Goal: Information Seeking & Learning: Learn about a topic

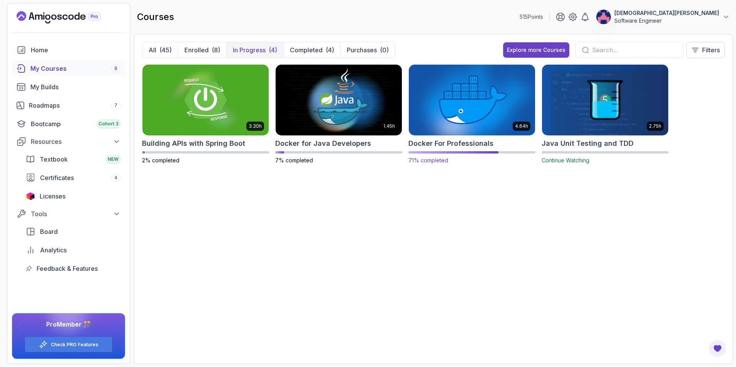
click at [468, 109] on img at bounding box center [472, 100] width 133 height 74
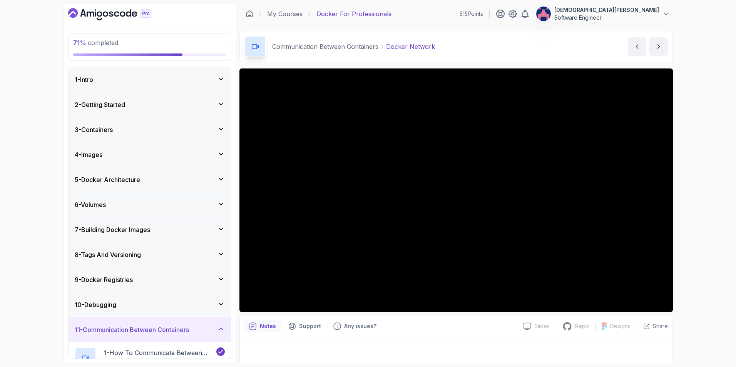
scroll to position [2, 0]
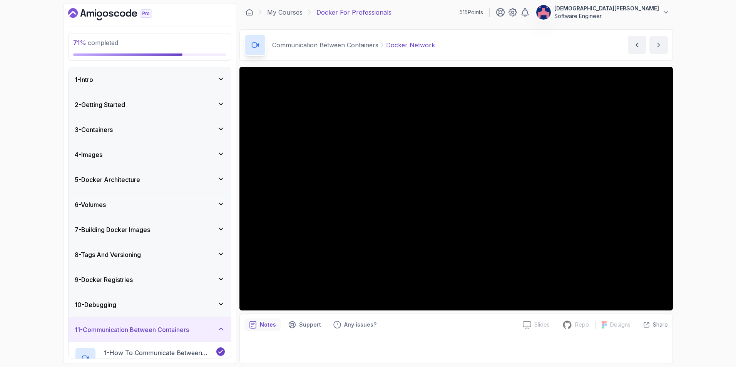
click at [23, 226] on div "71 % completed 1 - Intro 2 - Getting Started 3 - Containers 4 - Images 5 - Dock…" at bounding box center [368, 183] width 736 height 367
click at [681, 259] on div "71 % completed 1 - Intro 2 - Getting Started 3 - Containers 4 - Images 5 - Dock…" at bounding box center [368, 183] width 736 height 367
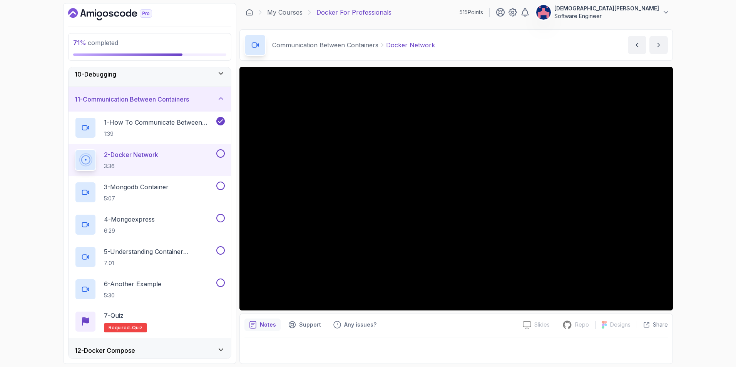
scroll to position [231, 0]
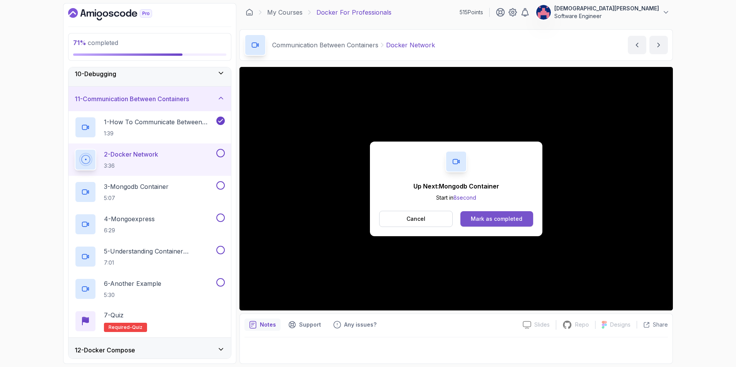
click at [492, 221] on div "Mark as completed" at bounding box center [497, 219] width 52 height 8
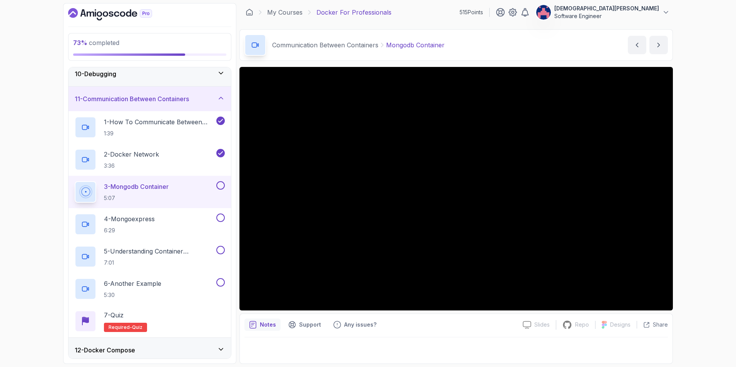
click at [711, 260] on div "73 % completed 1 - Intro 2 - Getting Started 3 - Containers 4 - Images 5 - Dock…" at bounding box center [368, 183] width 736 height 367
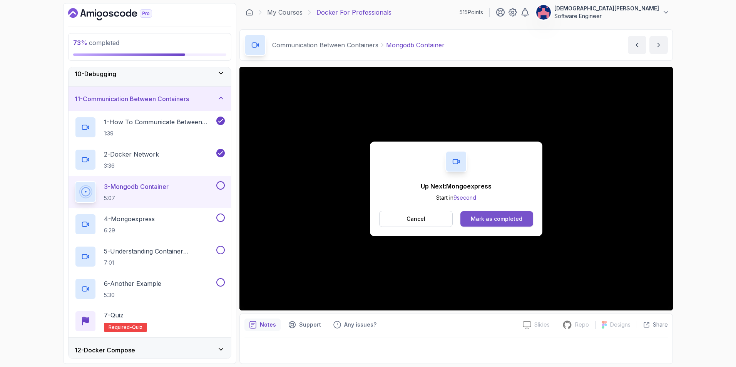
click at [484, 216] on div "Mark as completed" at bounding box center [497, 219] width 52 height 8
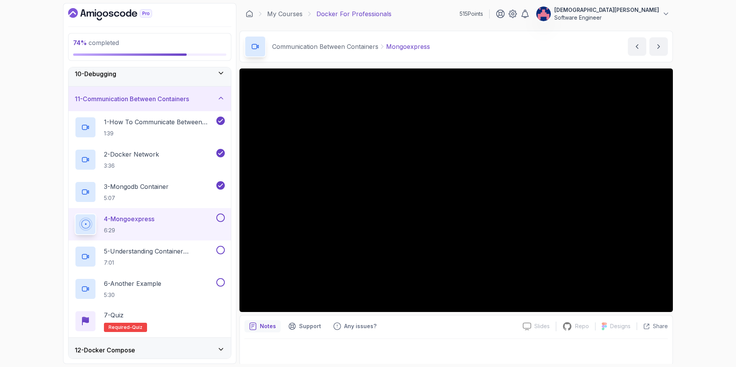
scroll to position [2, 0]
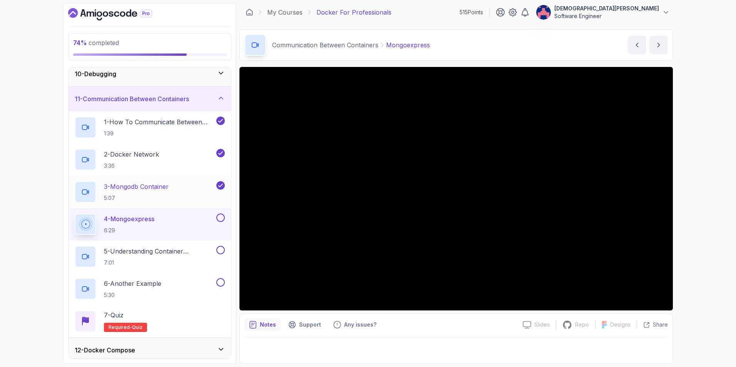
click at [187, 191] on div "3 - Mongodb Container 5:07" at bounding box center [145, 192] width 140 height 22
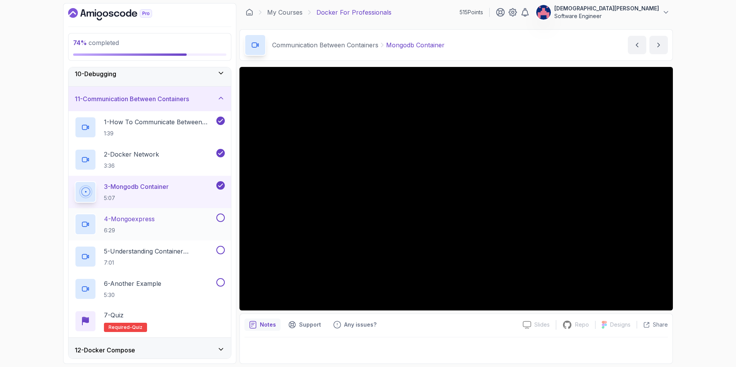
click at [155, 218] on p "4 - Mongoexpress" at bounding box center [129, 219] width 51 height 9
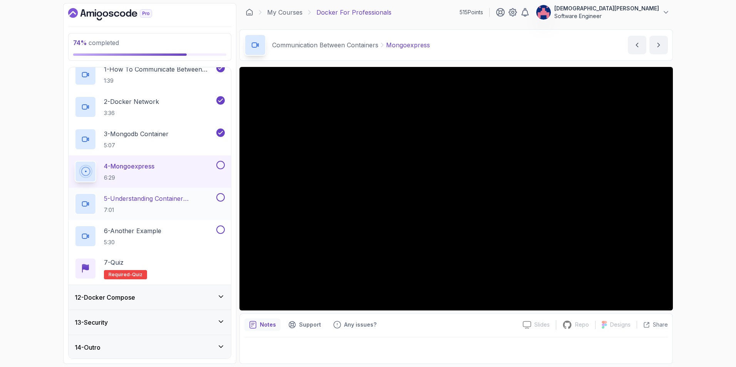
scroll to position [285, 0]
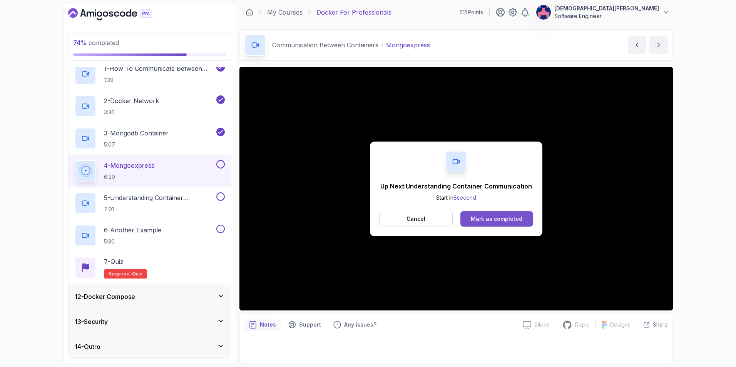
click at [509, 219] on div "Mark as completed" at bounding box center [497, 219] width 52 height 8
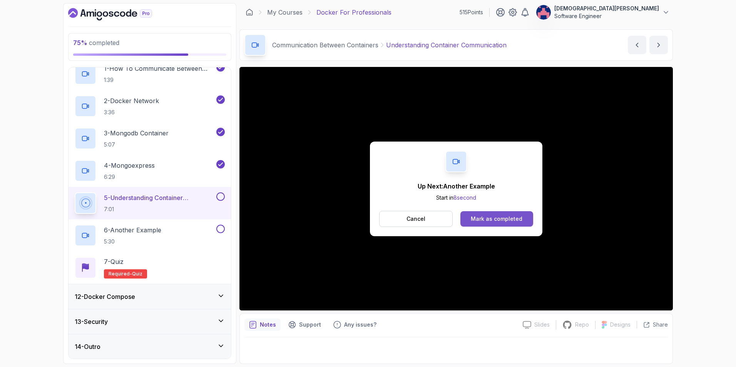
click at [489, 217] on div "Mark as completed" at bounding box center [497, 219] width 52 height 8
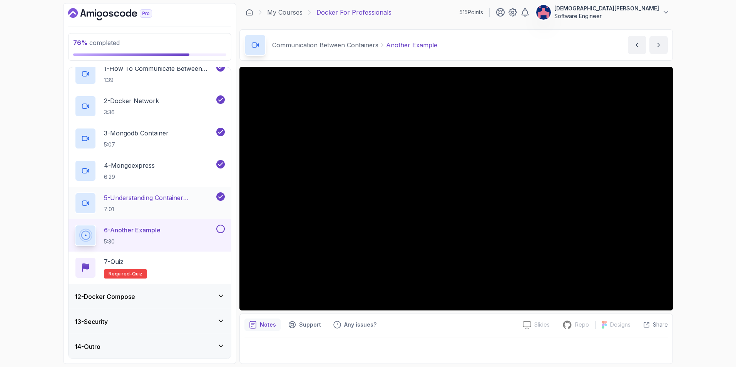
click at [157, 203] on h2 "5 - Understanding Container Communication 7:01" at bounding box center [159, 203] width 111 height 20
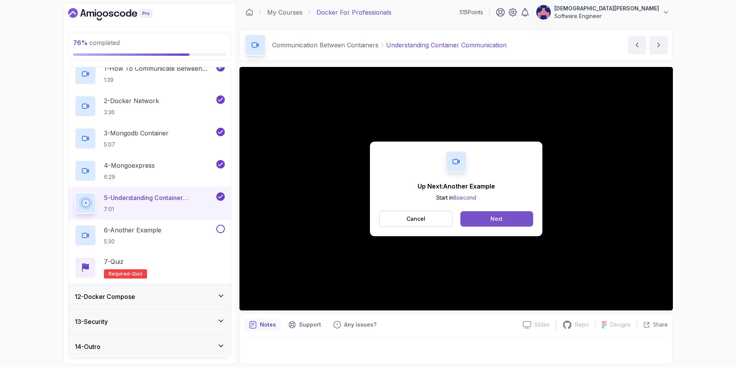
click at [509, 215] on button "Next" at bounding box center [497, 218] width 73 height 15
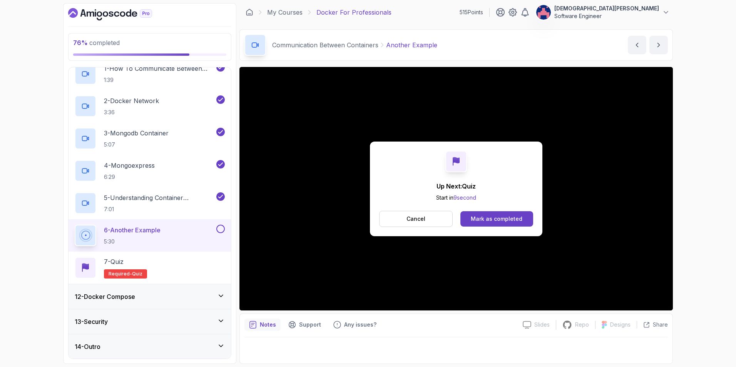
click at [490, 222] on div "Mark as completed" at bounding box center [497, 219] width 52 height 8
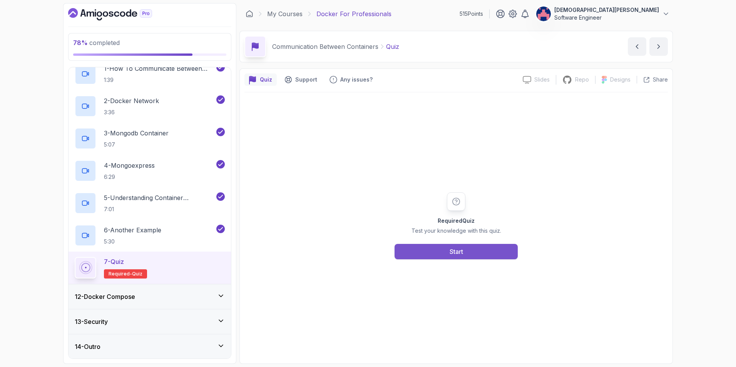
click at [483, 256] on button "Start" at bounding box center [456, 251] width 123 height 15
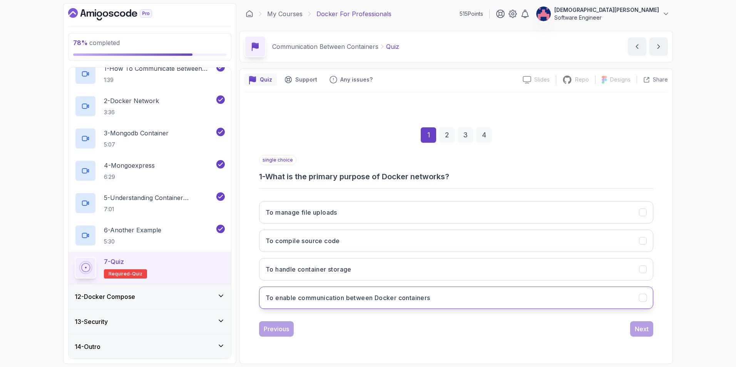
click at [644, 296] on icon "To enable communication between Docker containers" at bounding box center [643, 297] width 7 height 7
click at [631, 337] on div "1 2 3 4 single choice 1 - What is the primary purpose of Docker networks? To ma…" at bounding box center [457, 226] width 424 height 234
click at [637, 330] on div "Next" at bounding box center [642, 329] width 14 height 9
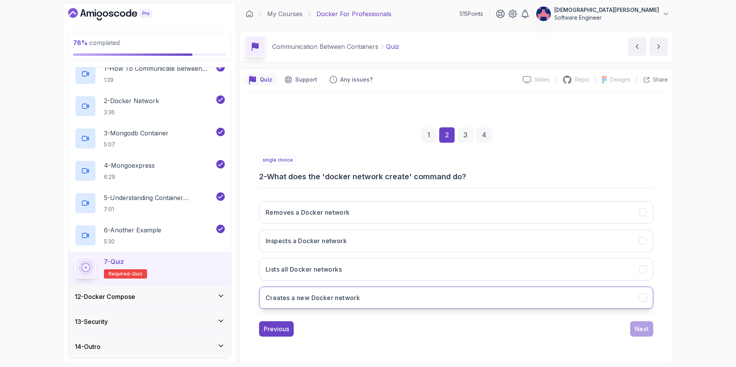
click at [458, 299] on button "Creates a new Docker network" at bounding box center [456, 298] width 394 height 22
click at [643, 330] on div "Next" at bounding box center [642, 329] width 14 height 9
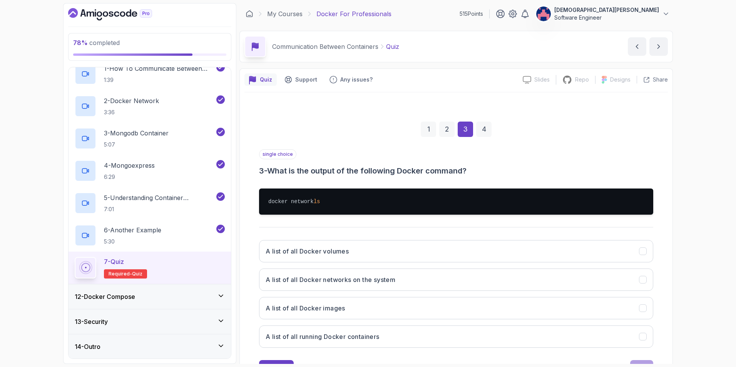
scroll to position [34, 0]
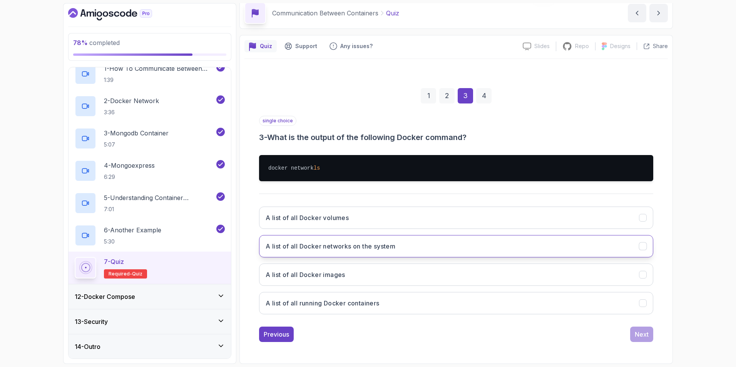
click at [470, 249] on button "A list of all Docker networks on the system" at bounding box center [456, 246] width 394 height 22
click at [642, 332] on div "Next" at bounding box center [642, 334] width 14 height 9
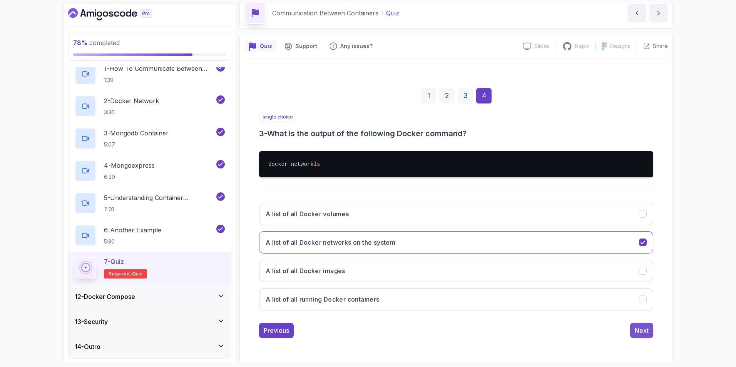
scroll to position [0, 0]
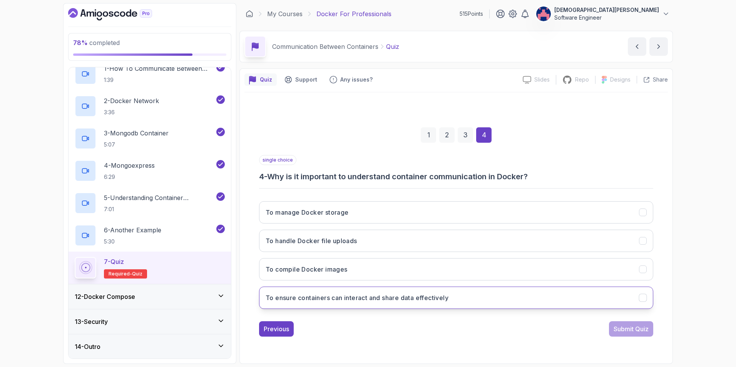
click at [475, 296] on button "To ensure containers can interact and share data effectively" at bounding box center [456, 298] width 394 height 22
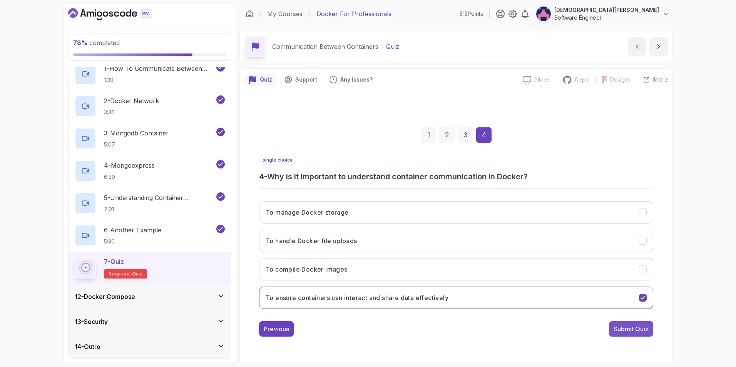
click at [641, 328] on div "Submit Quiz" at bounding box center [631, 329] width 35 height 9
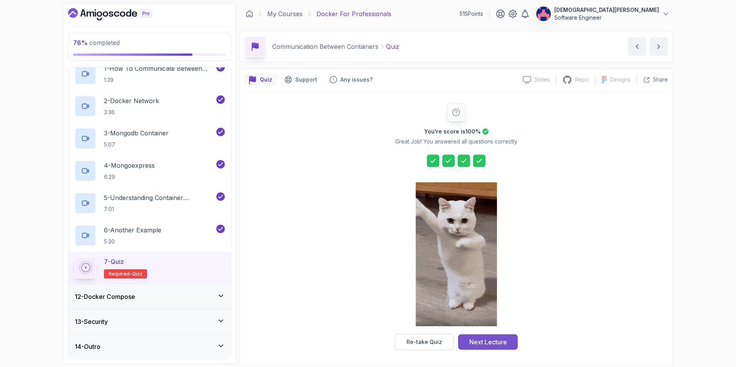
click at [497, 342] on div "Next Lecture" at bounding box center [489, 342] width 38 height 9
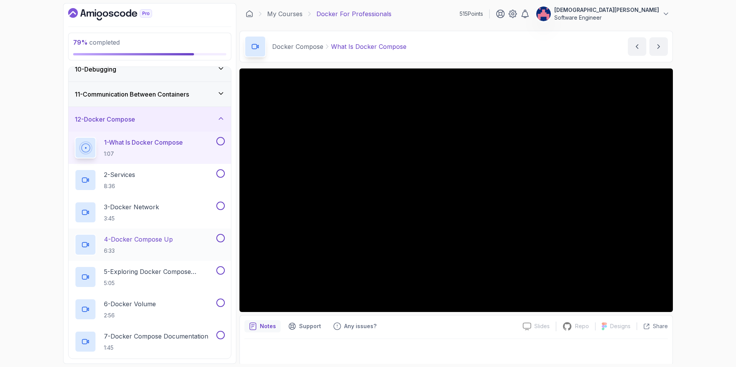
scroll to position [251, 0]
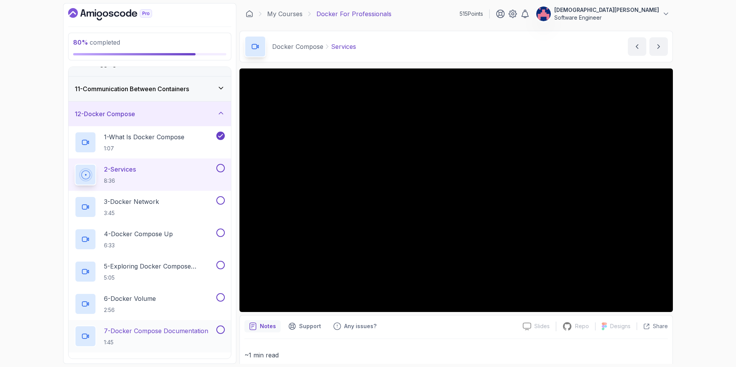
scroll to position [240, 0]
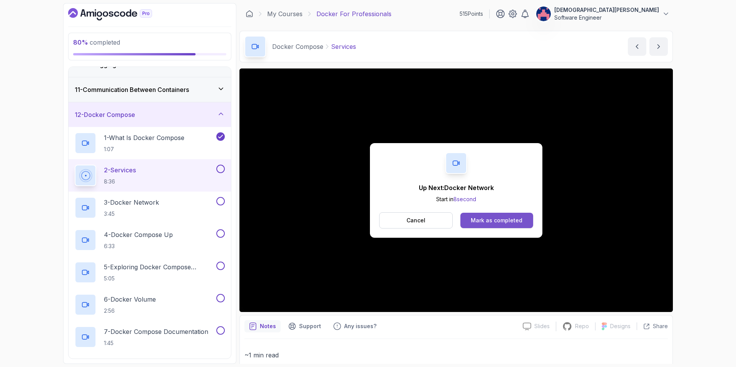
click at [505, 220] on div "Mark as completed" at bounding box center [497, 221] width 52 height 8
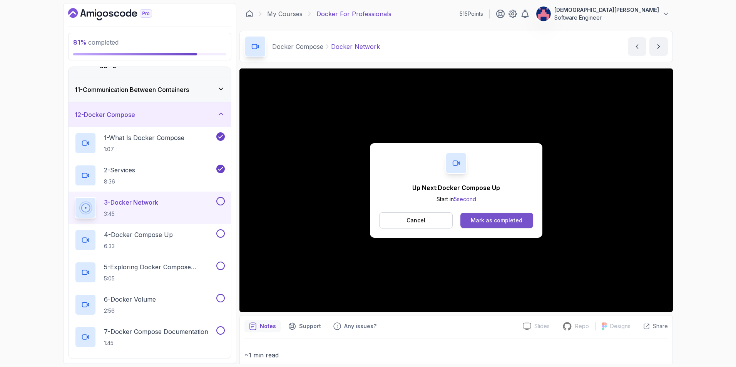
click at [497, 223] on div "Mark as completed" at bounding box center [497, 221] width 52 height 8
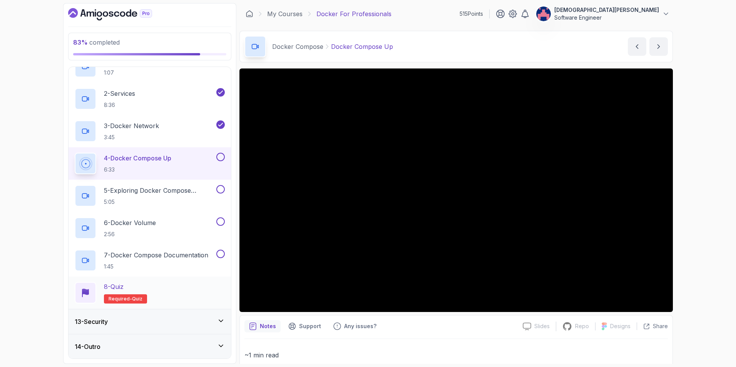
scroll to position [317, 0]
click at [217, 325] on div "13 - Security" at bounding box center [150, 321] width 150 height 9
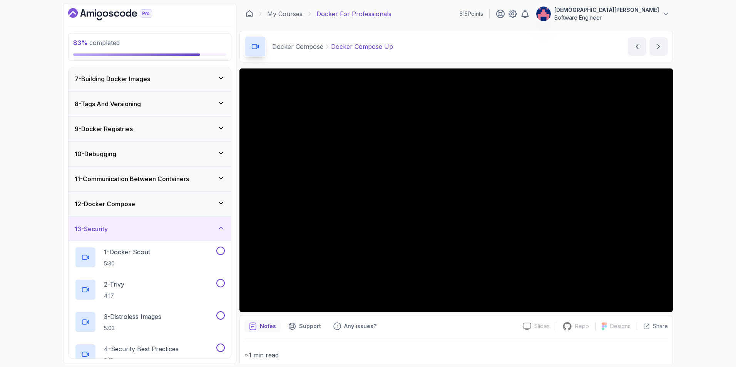
scroll to position [137, 0]
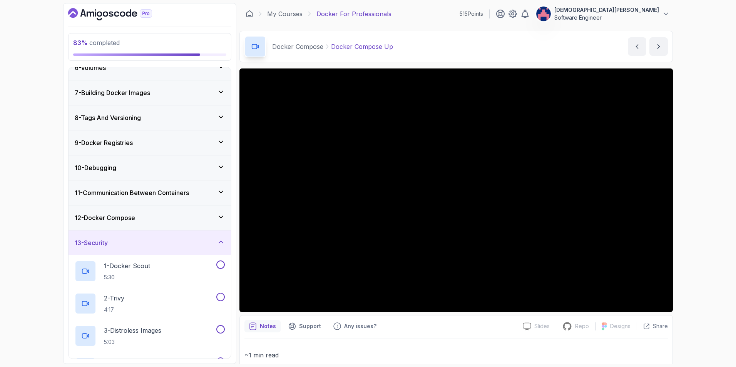
click at [221, 244] on icon at bounding box center [221, 242] width 8 height 8
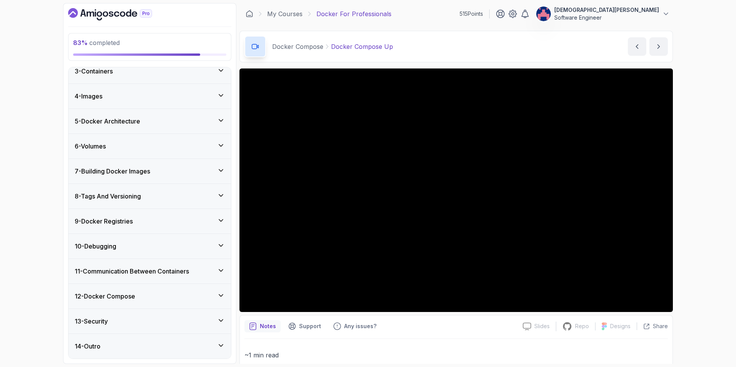
scroll to position [59, 0]
click at [223, 341] on div "14 - Outro" at bounding box center [150, 346] width 163 height 25
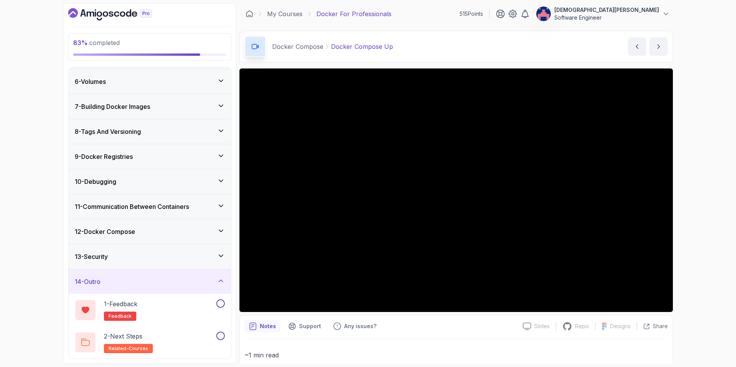
click at [216, 280] on div "14 - Outro" at bounding box center [150, 281] width 150 height 9
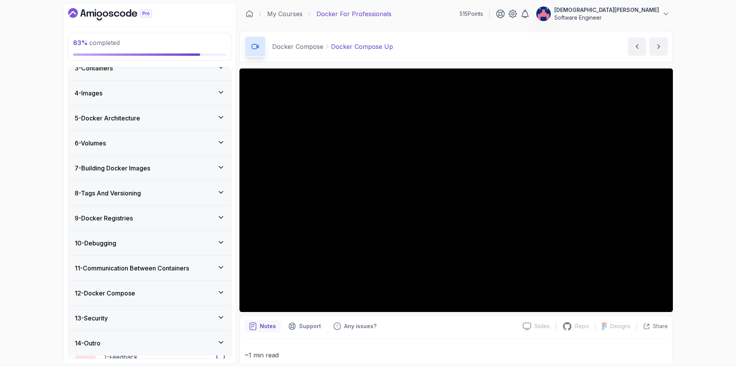
scroll to position [59, 0]
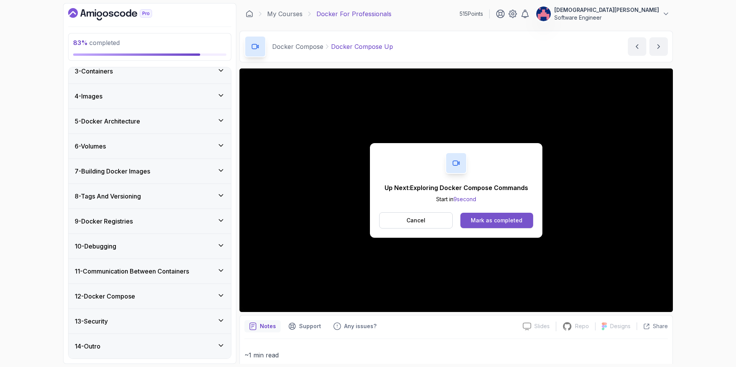
click at [496, 223] on div "Mark as completed" at bounding box center [497, 221] width 52 height 8
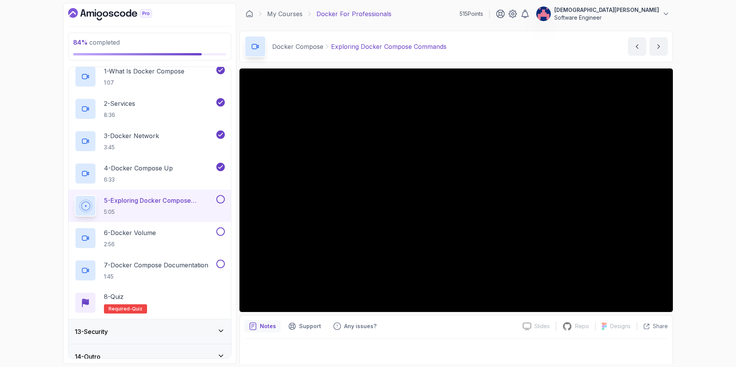
scroll to position [317, 0]
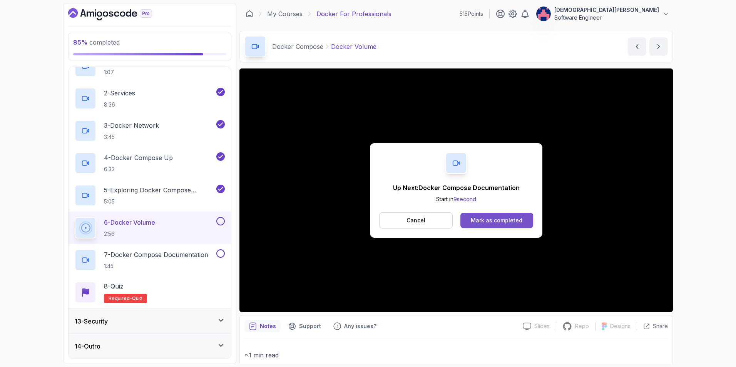
click at [503, 215] on button "Mark as completed" at bounding box center [497, 220] width 73 height 15
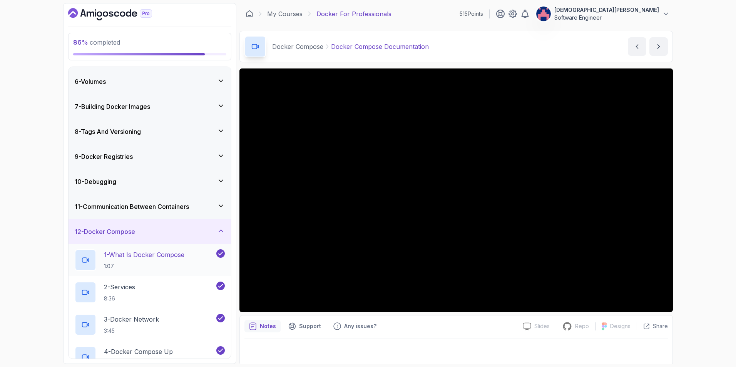
scroll to position [116, 0]
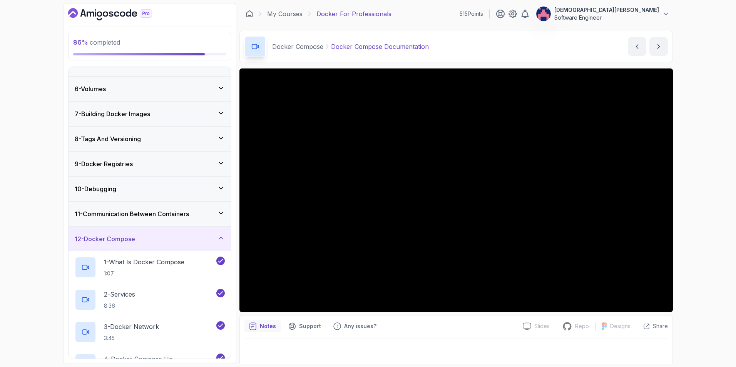
click at [225, 236] on icon at bounding box center [221, 239] width 8 height 8
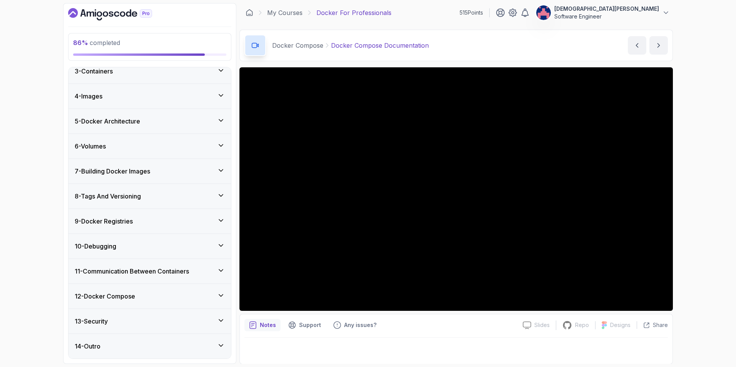
scroll to position [2, 0]
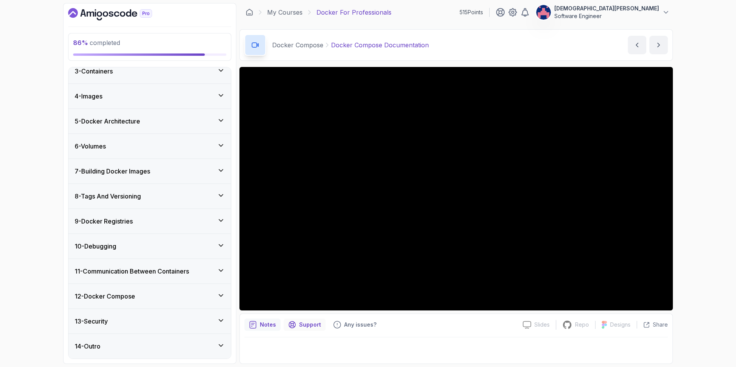
click at [302, 324] on p "Support" at bounding box center [310, 325] width 22 height 8
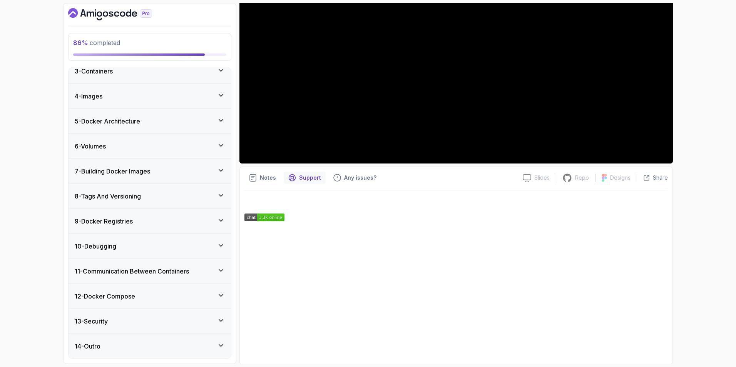
scroll to position [149, 0]
click at [269, 179] on p "Notes" at bounding box center [268, 177] width 16 height 8
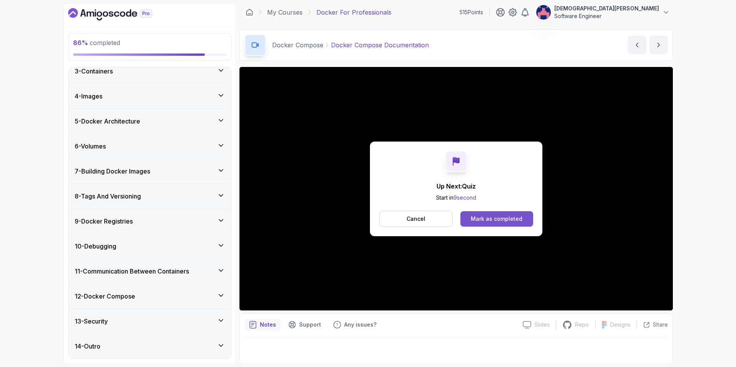
click at [499, 218] on div "Mark as completed" at bounding box center [497, 219] width 52 height 8
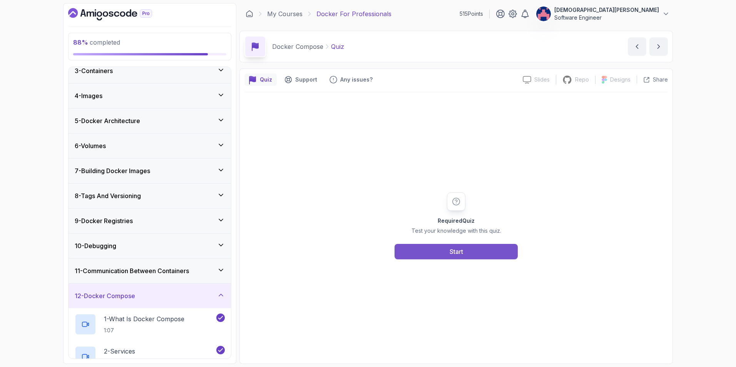
click at [471, 249] on button "Start" at bounding box center [456, 251] width 123 height 15
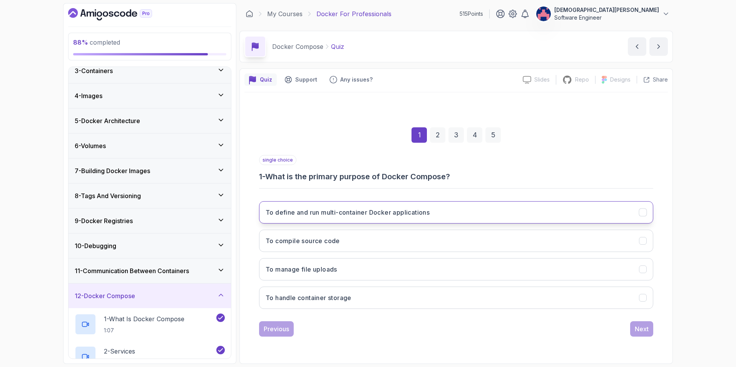
click at [574, 211] on button "To define and run multi-container Docker applications" at bounding box center [456, 212] width 394 height 22
click at [649, 332] on div "Next" at bounding box center [642, 329] width 14 height 9
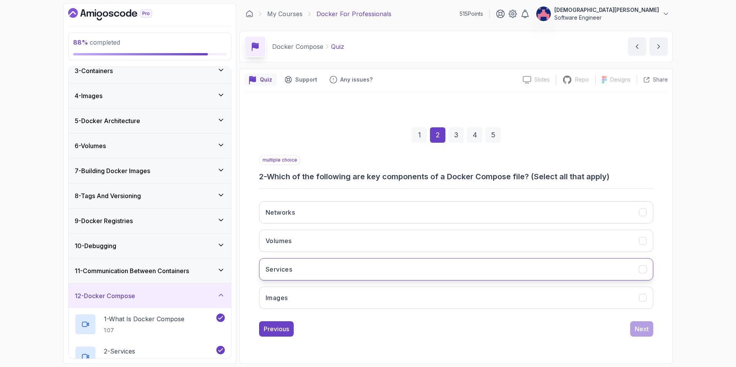
click at [491, 266] on button "Services" at bounding box center [456, 269] width 394 height 22
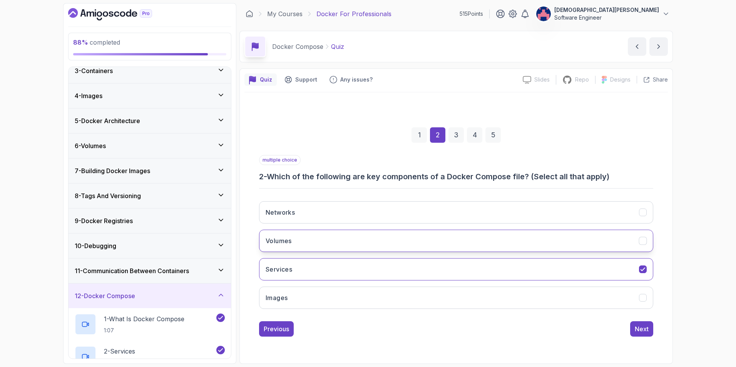
click at [537, 243] on button "Volumes" at bounding box center [456, 241] width 394 height 22
click at [526, 215] on button "Networks" at bounding box center [456, 212] width 394 height 22
click at [641, 327] on div "Next" at bounding box center [642, 329] width 14 height 9
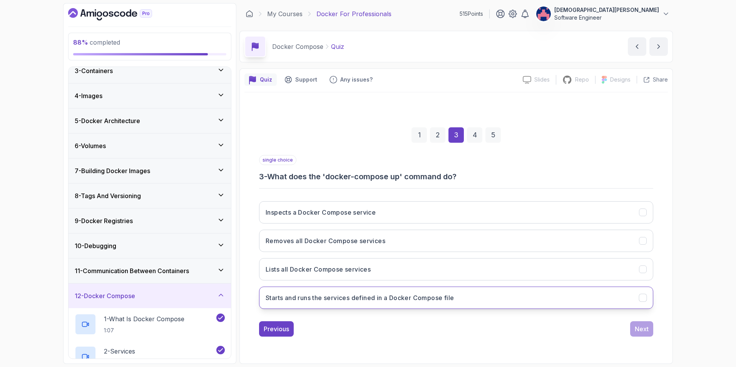
click at [575, 303] on button "Starts and runs the services defined in a Docker Compose file" at bounding box center [456, 298] width 394 height 22
click at [641, 328] on div "Next" at bounding box center [642, 329] width 14 height 9
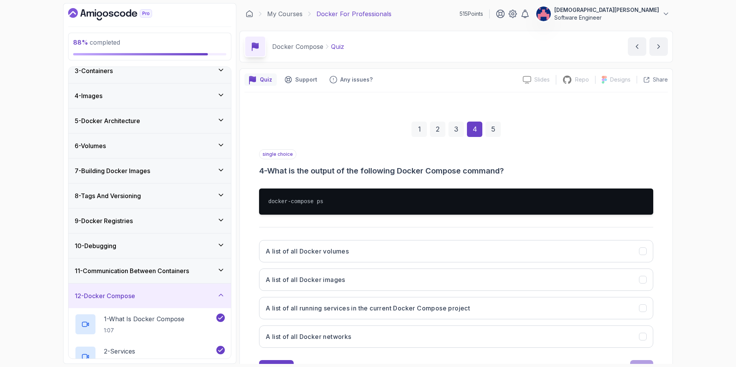
scroll to position [34, 0]
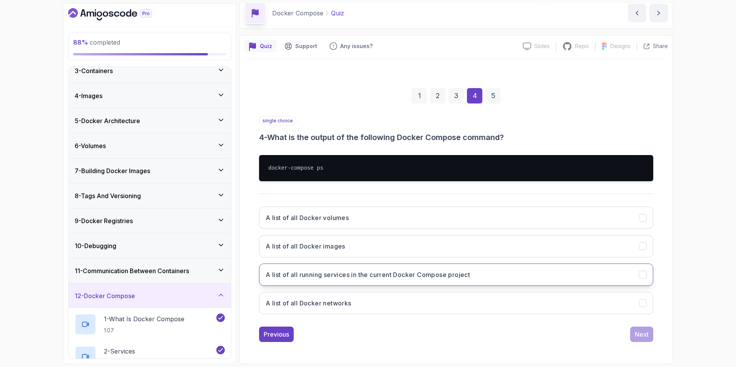
click at [545, 274] on button "A list of all running services in the current Docker Compose project" at bounding box center [456, 275] width 394 height 22
click at [646, 332] on div "Next" at bounding box center [642, 334] width 14 height 9
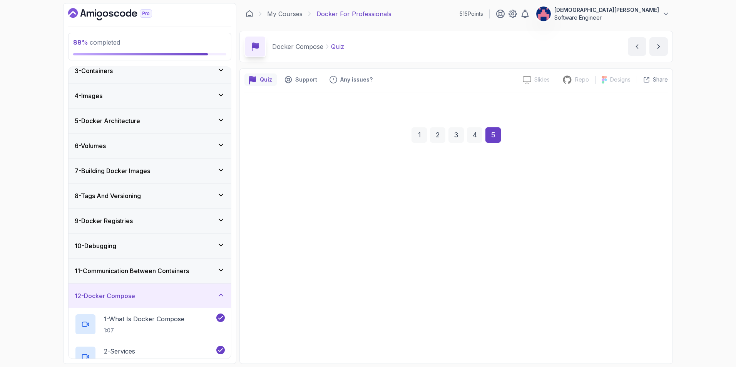
scroll to position [0, 0]
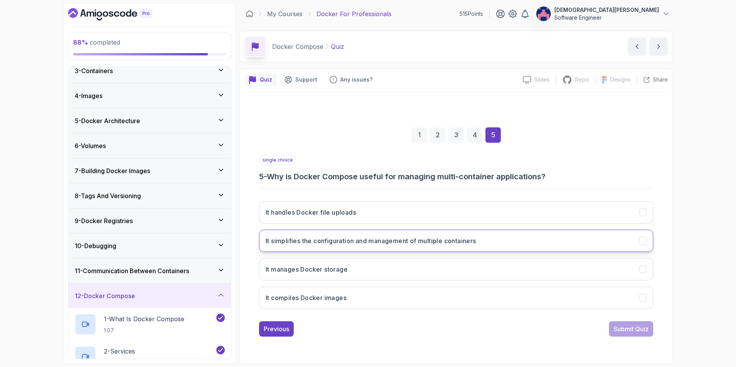
click at [528, 238] on button "It simplifies the configuration and management of multiple containers" at bounding box center [456, 241] width 394 height 22
click at [634, 325] on div "Submit Quiz" at bounding box center [631, 329] width 35 height 9
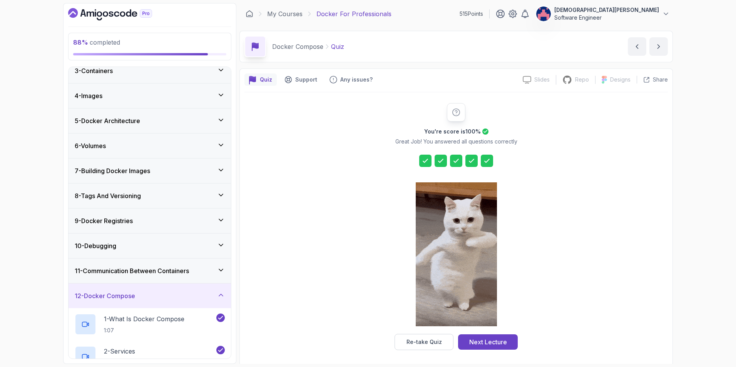
scroll to position [2, 0]
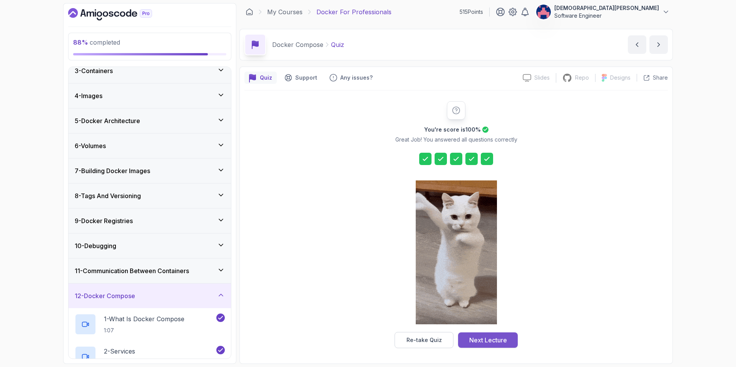
click at [495, 339] on div "Next Lecture" at bounding box center [489, 340] width 38 height 9
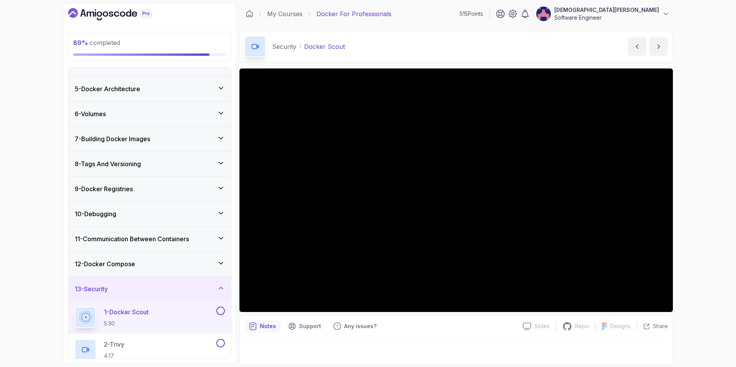
scroll to position [174, 0]
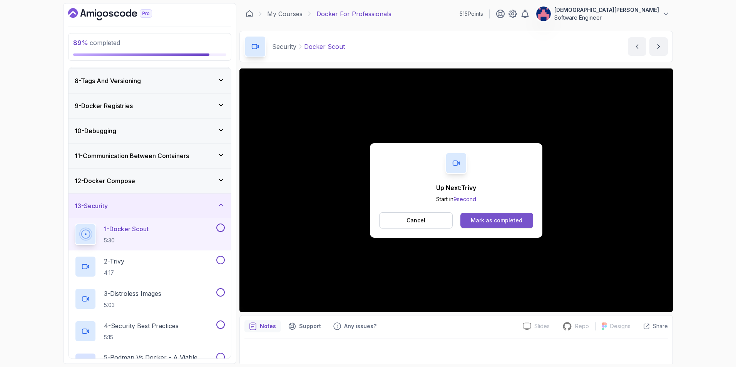
click at [487, 224] on div "Mark as completed" at bounding box center [497, 221] width 52 height 8
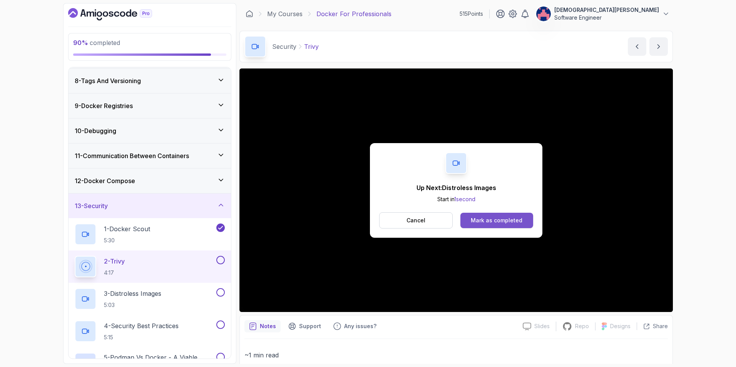
click at [496, 218] on div "Mark as completed" at bounding box center [497, 221] width 52 height 8
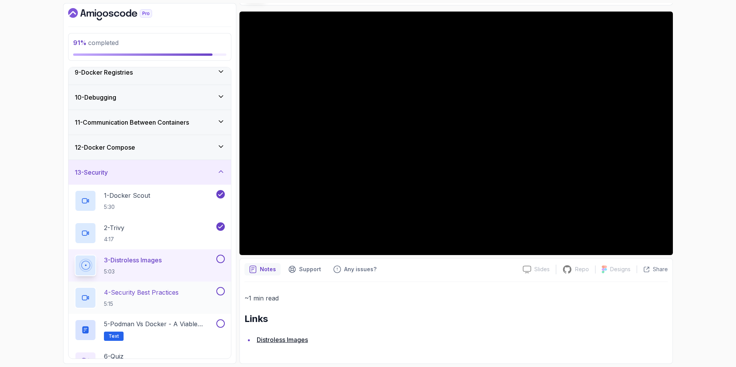
scroll to position [251, 0]
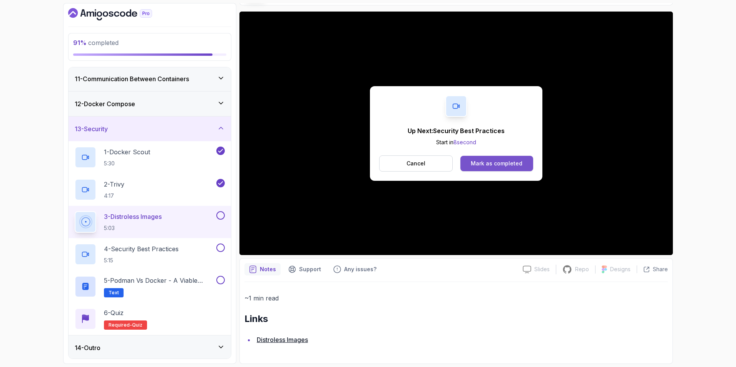
click at [491, 161] on div "Mark as completed" at bounding box center [497, 164] width 52 height 8
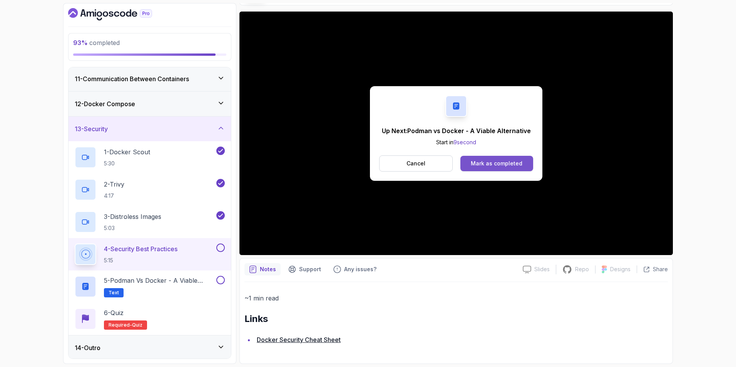
click at [495, 159] on button "Mark as completed" at bounding box center [497, 163] width 73 height 15
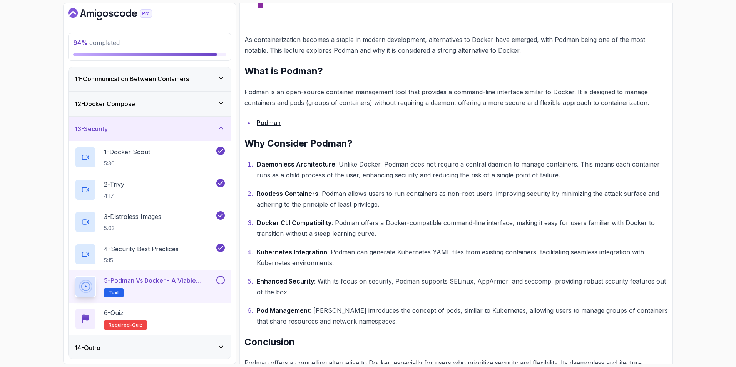
scroll to position [344, 0]
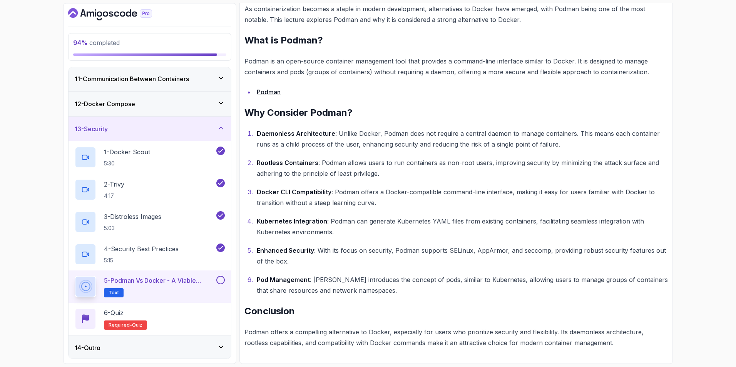
click at [367, 127] on div "~2 min read Podman vs Docker: A Viable Alternative As containerization becomes …" at bounding box center [457, 54] width 424 height 590
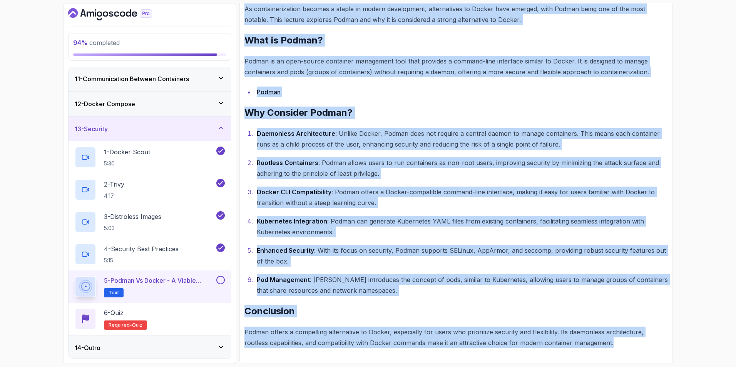
drag, startPoint x: 245, startPoint y: 163, endPoint x: 599, endPoint y: 339, distance: 395.7
click at [599, 339] on div "~2 min read Podman vs Docker: A Viable Alternative As containerization becomes …" at bounding box center [457, 54] width 424 height 590
copy div "As containerization becomes a staple in modern development, alternatives to Doc…"
click at [334, 217] on p "Kubernetes Integration : Podman can generate Kubernetes YAML files from existin…" at bounding box center [462, 227] width 411 height 22
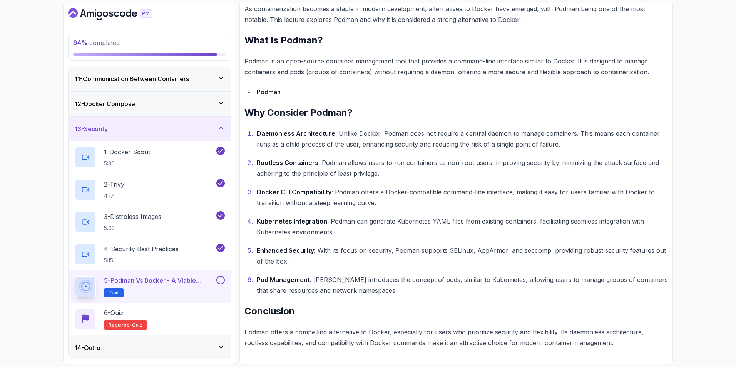
click at [223, 277] on button at bounding box center [220, 280] width 8 height 8
click at [121, 315] on p "6 - Quiz" at bounding box center [114, 313] width 20 height 9
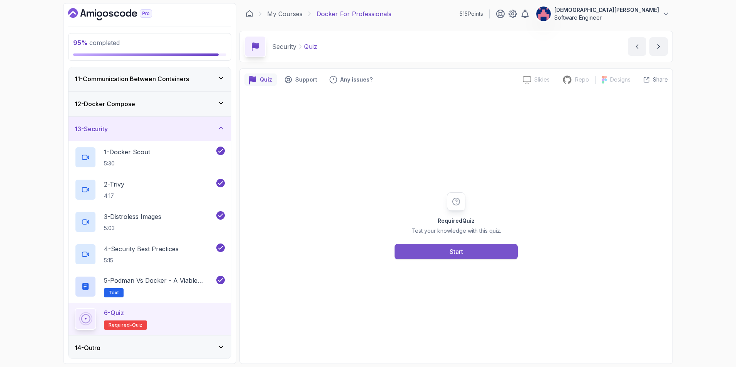
click at [475, 250] on button "Start" at bounding box center [456, 251] width 123 height 15
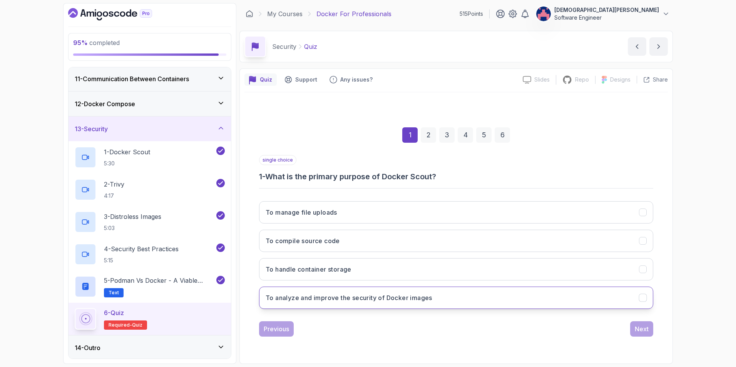
click at [643, 294] on div "To analyze and improve the security of Docker images" at bounding box center [643, 298] width 8 height 8
click at [639, 328] on div "Next" at bounding box center [642, 329] width 14 height 9
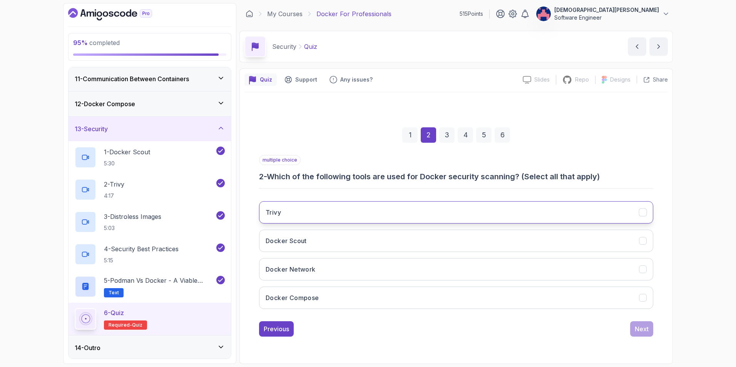
click at [611, 212] on button "Trivy" at bounding box center [456, 212] width 394 height 22
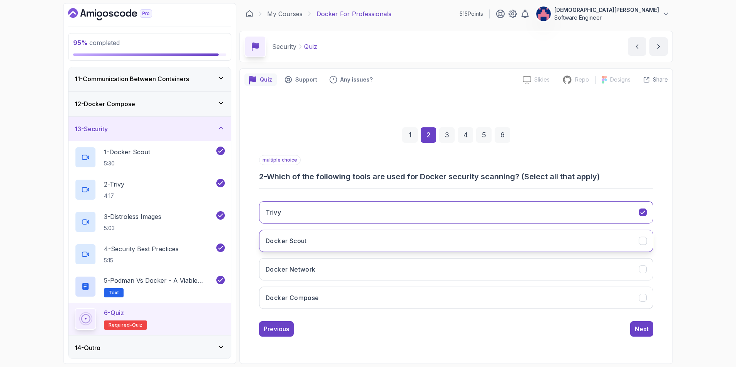
click at [612, 238] on button "Docker Scout" at bounding box center [456, 241] width 394 height 22
click at [636, 326] on div "Next" at bounding box center [642, 329] width 14 height 9
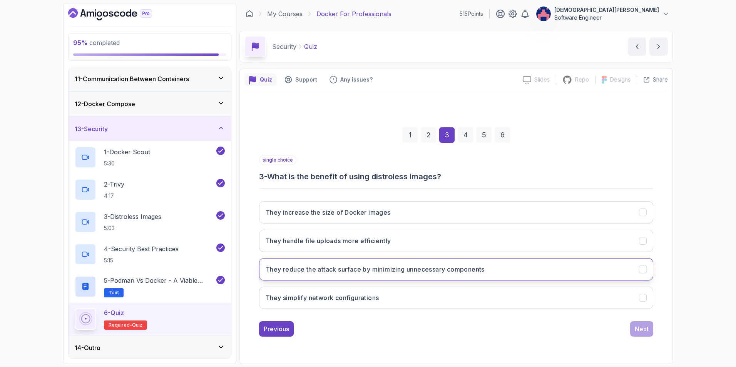
click at [622, 268] on button "They reduce the attack surface by minimizing unnecessary components" at bounding box center [456, 269] width 394 height 22
click at [642, 328] on div "Next" at bounding box center [642, 329] width 14 height 9
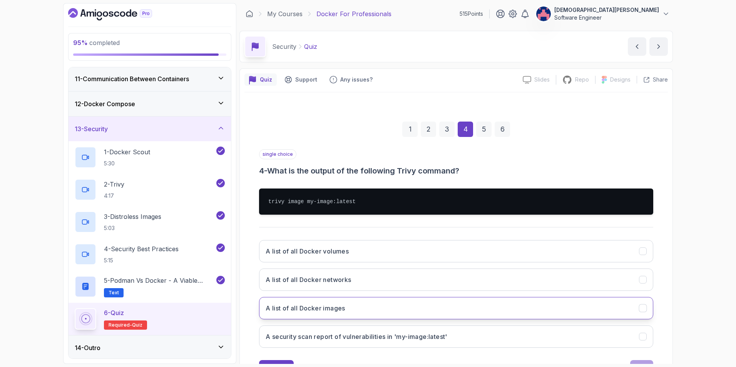
scroll to position [34, 0]
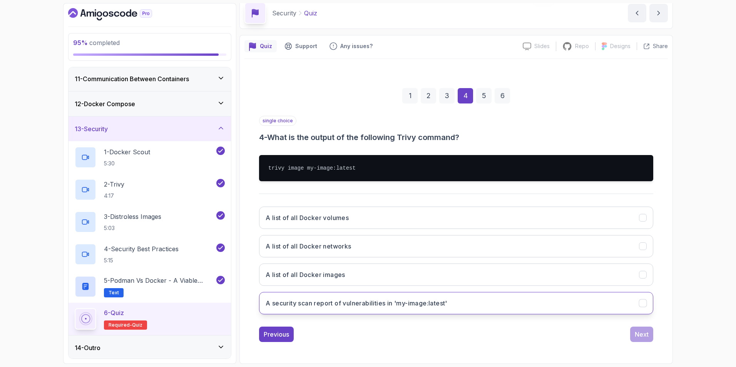
click at [632, 306] on button "A security scan report of vulnerabilities in 'my-image:latest'" at bounding box center [456, 303] width 394 height 22
click at [641, 335] on div "Next" at bounding box center [642, 334] width 14 height 9
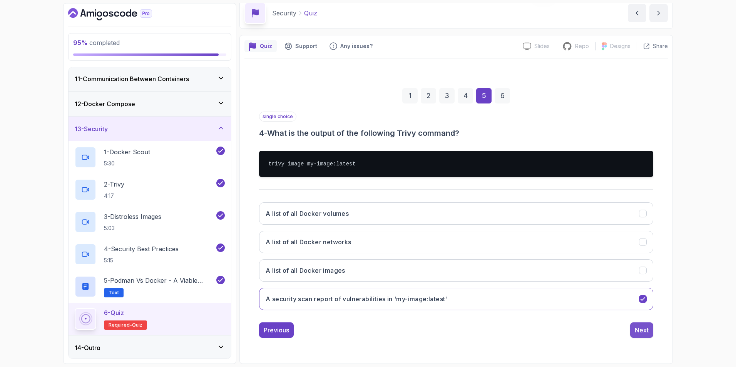
scroll to position [0, 0]
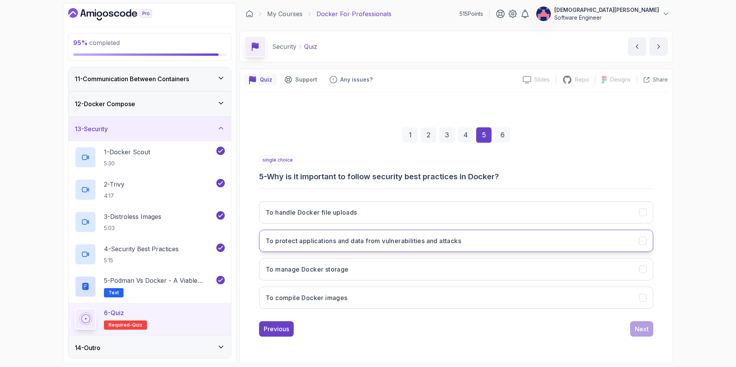
click at [544, 242] on button "To protect applications and data from vulnerabilities and attacks" at bounding box center [456, 241] width 394 height 22
click at [645, 323] on button "Next" at bounding box center [642, 329] width 23 height 15
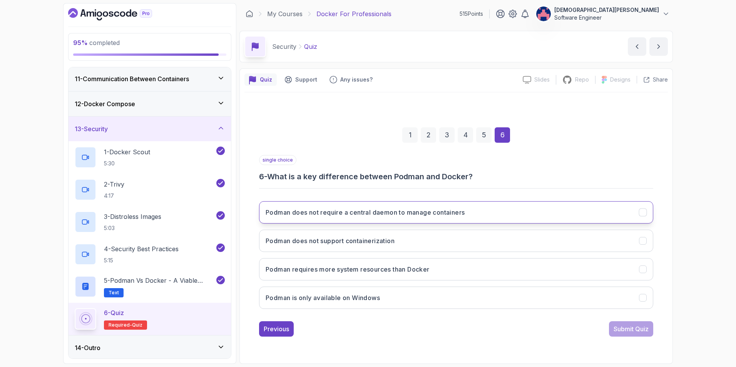
click at [632, 214] on button "Podman does not require a central daemon to manage containers" at bounding box center [456, 212] width 394 height 22
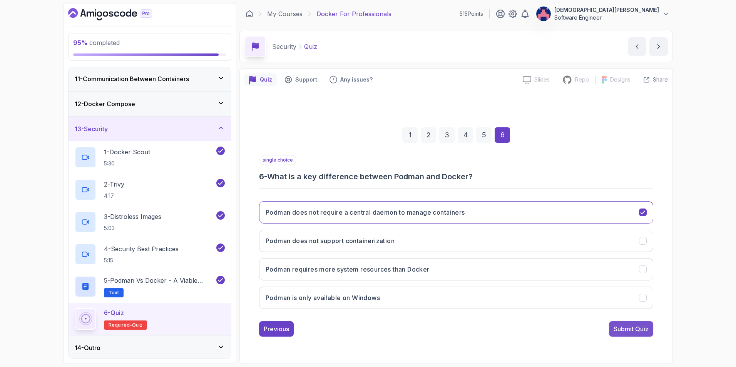
click at [642, 328] on div "Submit Quiz" at bounding box center [631, 329] width 35 height 9
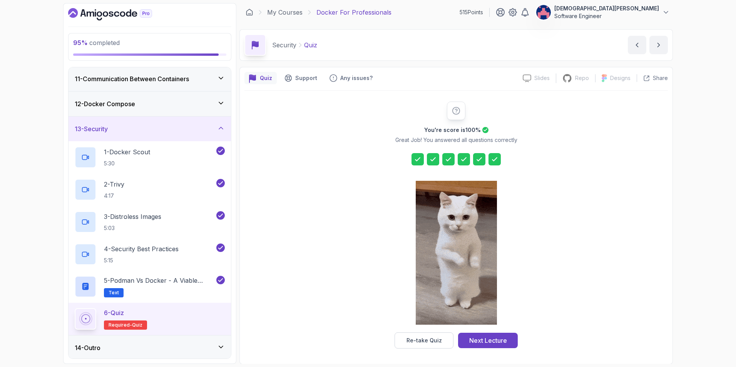
scroll to position [2, 0]
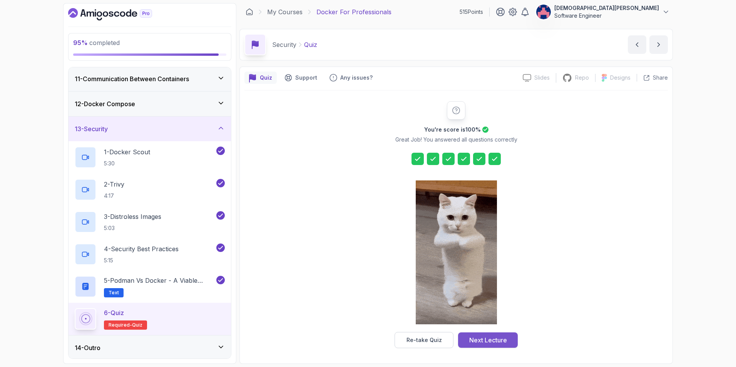
click at [493, 337] on div "Next Lecture" at bounding box center [489, 340] width 38 height 9
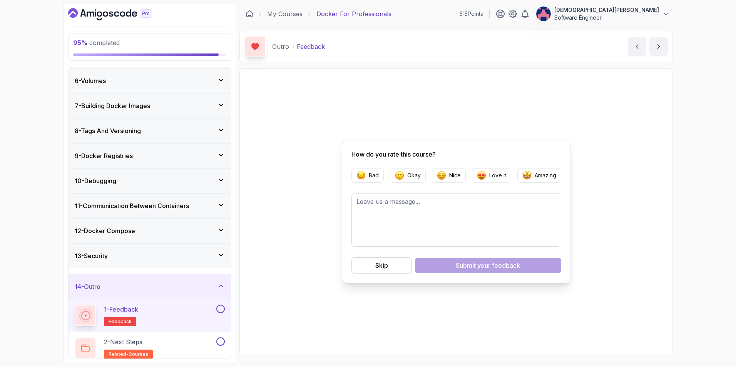
scroll to position [123, 0]
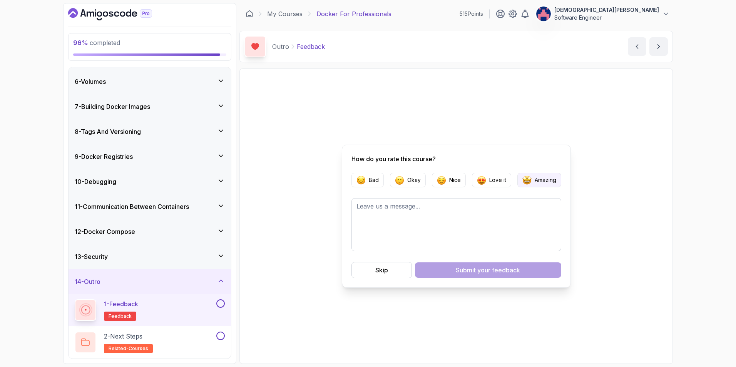
click at [545, 183] on p "Amazing" at bounding box center [546, 180] width 22 height 8
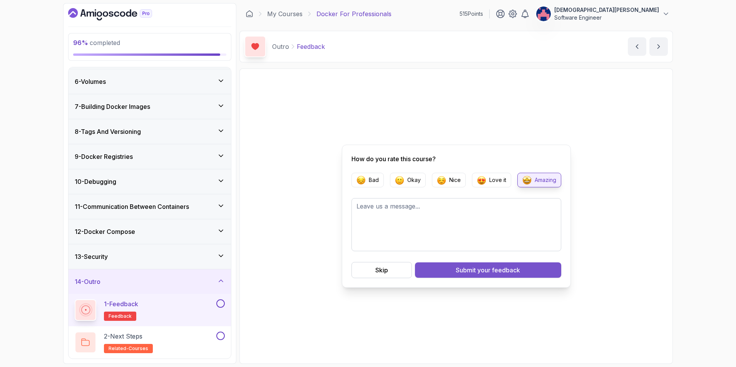
click at [490, 270] on span "your feedback" at bounding box center [499, 270] width 43 height 9
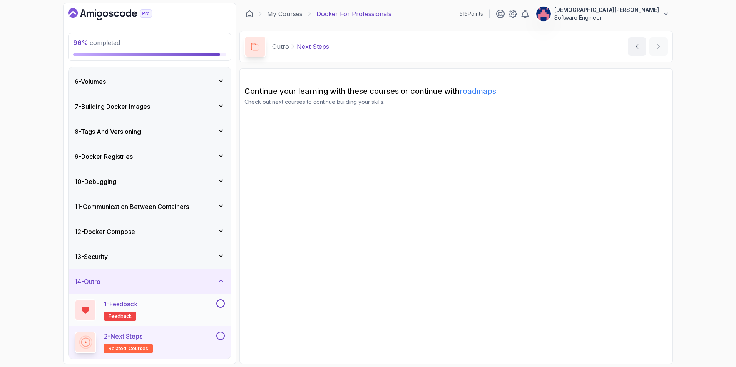
click at [218, 304] on button at bounding box center [220, 304] width 8 height 8
click at [220, 337] on button at bounding box center [220, 336] width 8 height 8
click at [187, 334] on div "2 - Next Steps related-courses" at bounding box center [145, 343] width 140 height 22
click at [222, 287] on div "14 - Outro" at bounding box center [150, 282] width 163 height 25
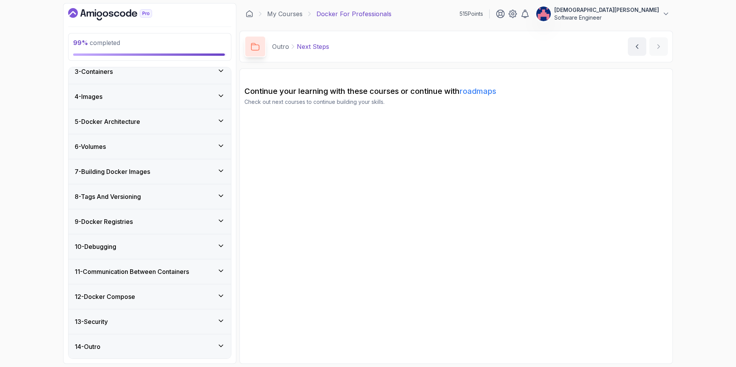
scroll to position [59, 0]
click at [206, 345] on div "14 - Outro" at bounding box center [150, 346] width 150 height 9
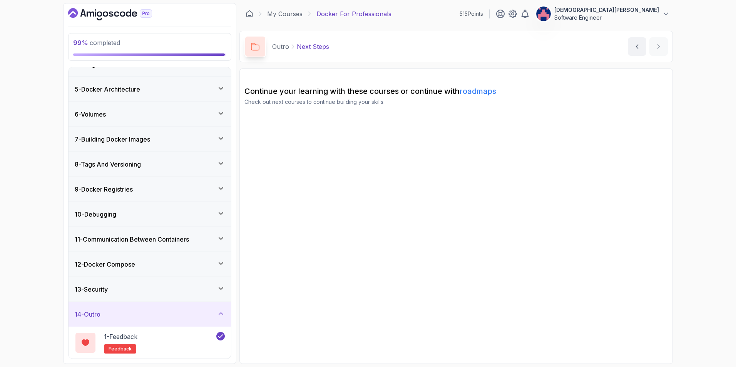
scroll to position [123, 0]
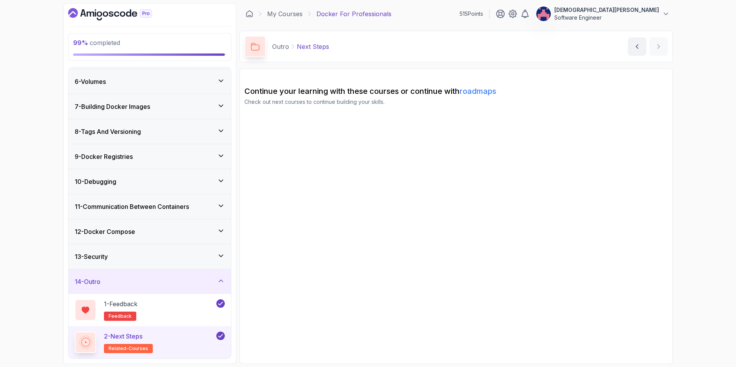
click at [174, 337] on div "2 - Next Steps related-courses" at bounding box center [145, 343] width 140 height 22
click at [488, 90] on link "roadmaps" at bounding box center [478, 91] width 37 height 9
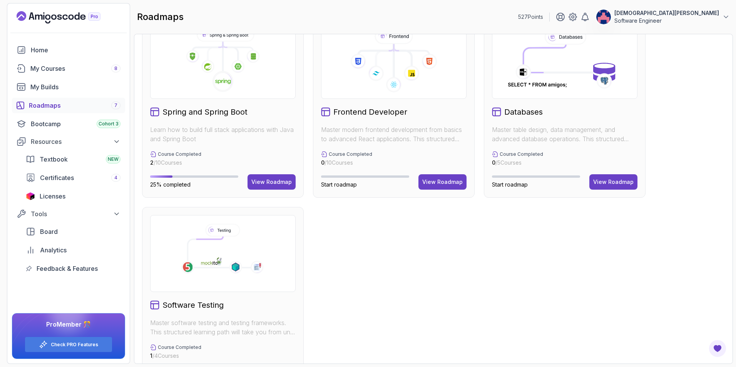
scroll to position [257, 0]
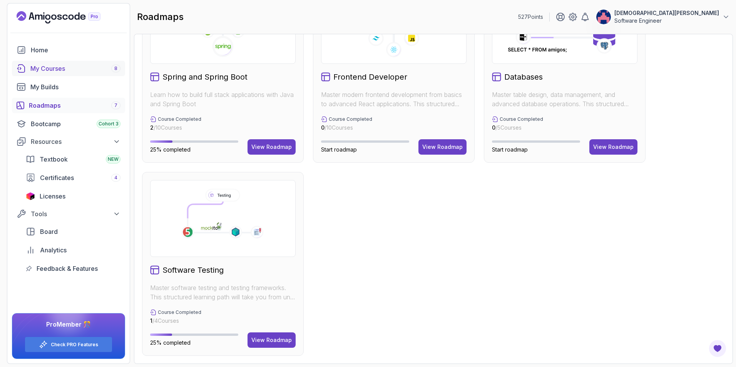
click at [87, 67] on div "My Courses 8" at bounding box center [75, 68] width 90 height 9
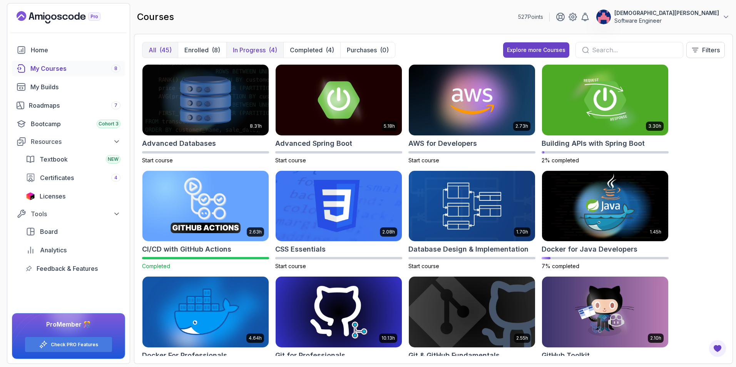
click at [267, 51] on button "In Progress (4)" at bounding box center [254, 49] width 57 height 15
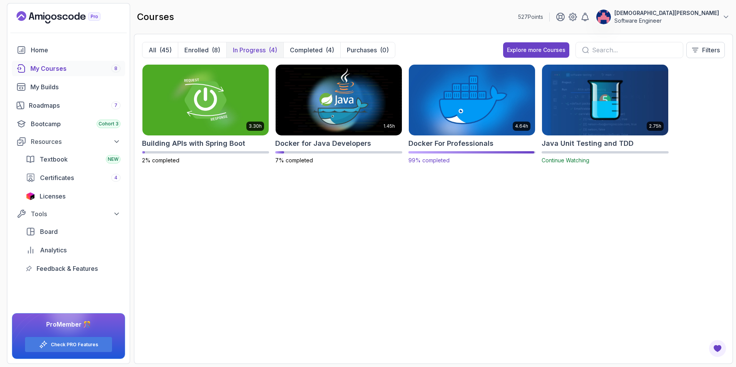
click at [474, 114] on img at bounding box center [472, 100] width 133 height 74
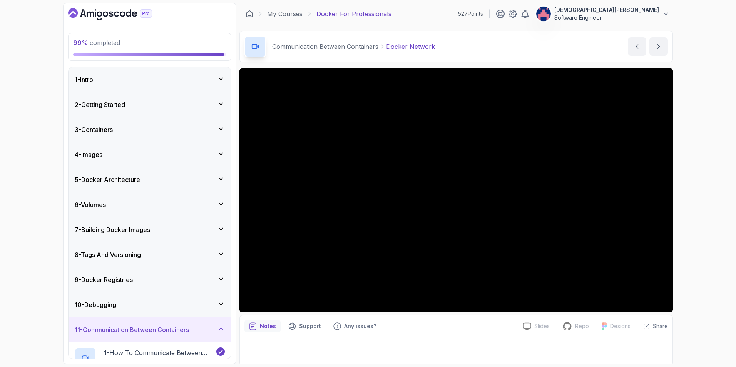
click at [224, 87] on div "1 - Intro" at bounding box center [150, 79] width 163 height 25
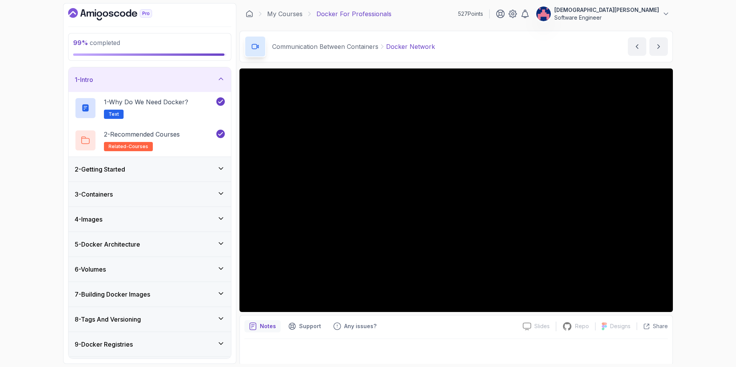
click at [213, 163] on div "2 - Getting Started" at bounding box center [150, 169] width 163 height 25
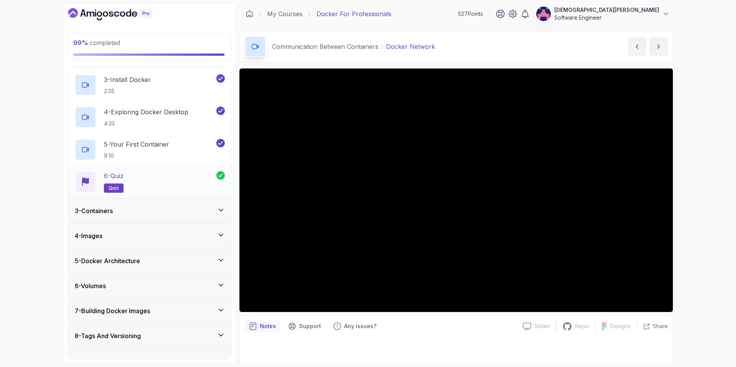
scroll to position [116, 0]
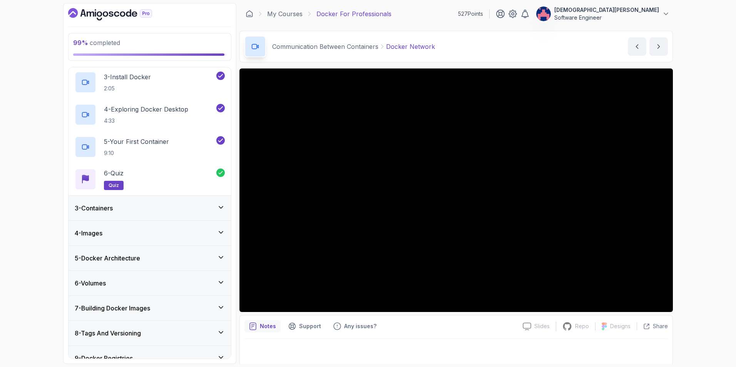
click at [207, 205] on div "3 - Containers" at bounding box center [150, 208] width 150 height 9
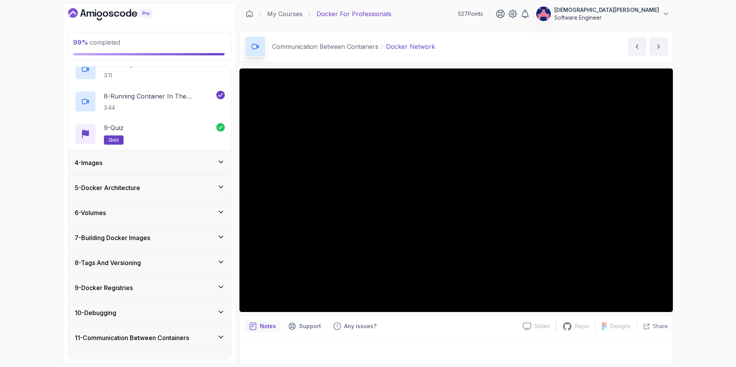
scroll to position [290, 0]
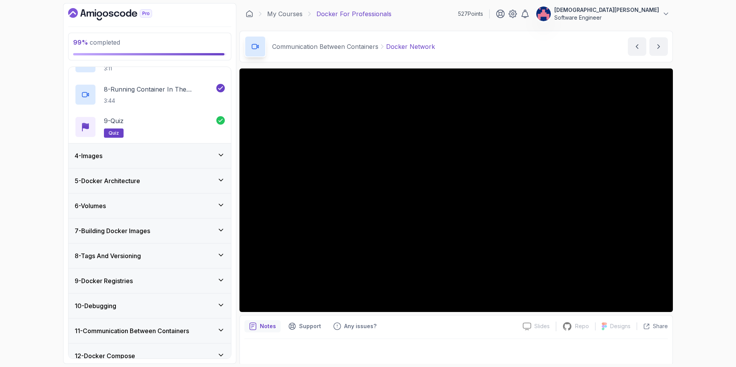
click at [200, 153] on div "4 - Images" at bounding box center [150, 155] width 150 height 9
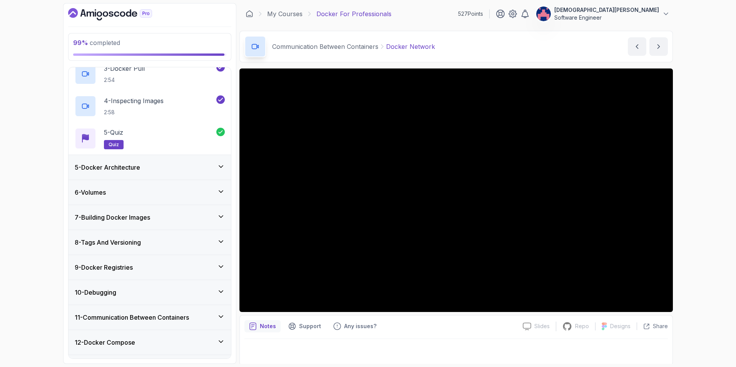
click at [204, 169] on div "5 - Docker Architecture" at bounding box center [150, 167] width 150 height 9
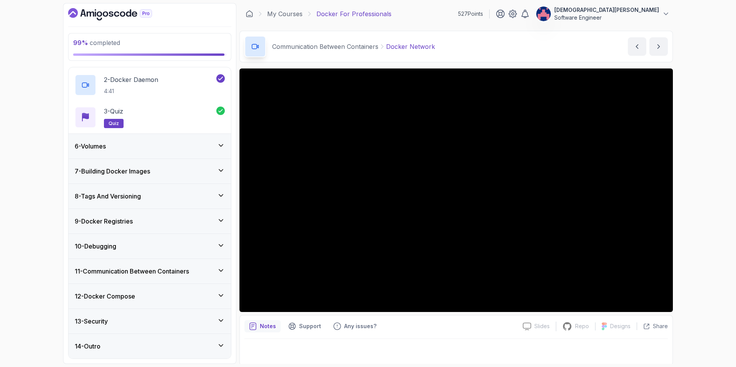
click at [205, 150] on div "6 - Volumes" at bounding box center [150, 146] width 150 height 9
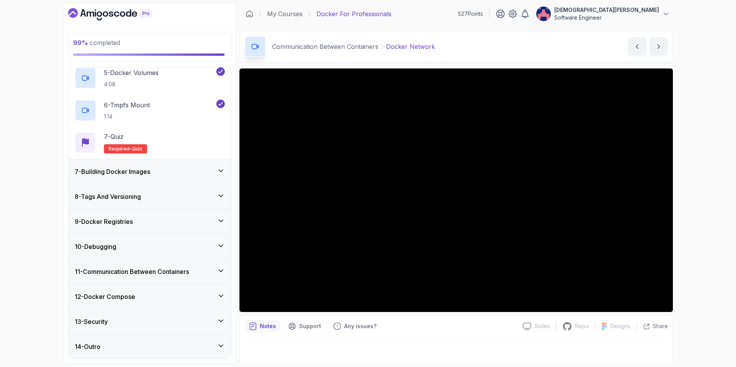
click at [204, 171] on div "7 - Building Docker Images" at bounding box center [150, 171] width 150 height 9
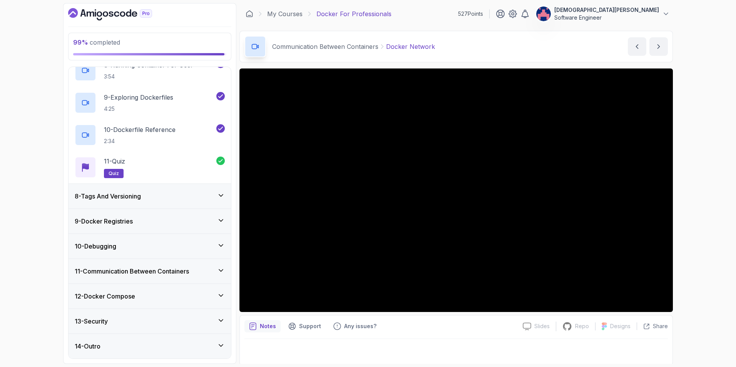
click at [198, 195] on div "8 - Tags And Versioning" at bounding box center [150, 196] width 150 height 9
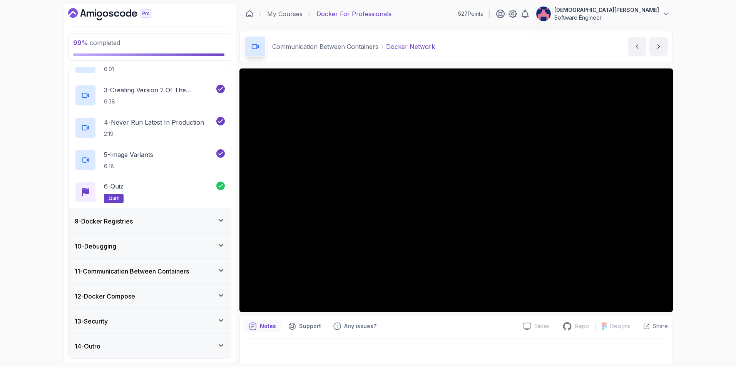
click at [199, 218] on div "9 - Docker Registries" at bounding box center [150, 221] width 150 height 9
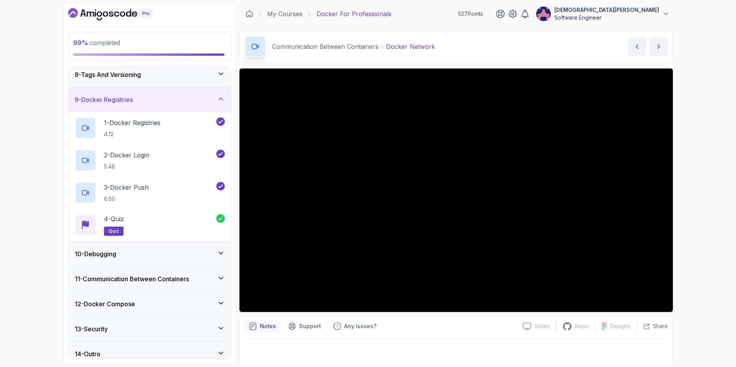
scroll to position [188, 0]
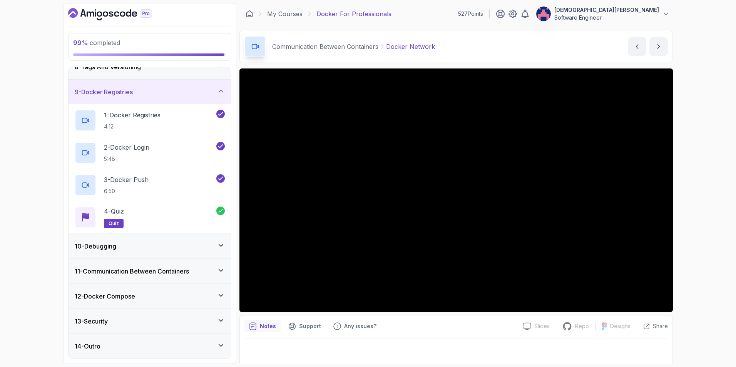
click at [201, 241] on div "10 - Debugging" at bounding box center [150, 246] width 163 height 25
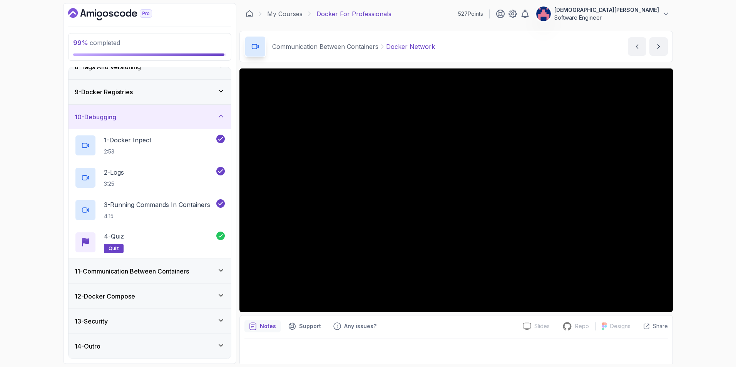
click at [209, 265] on div "11 - Communication Between Containers" at bounding box center [150, 271] width 163 height 25
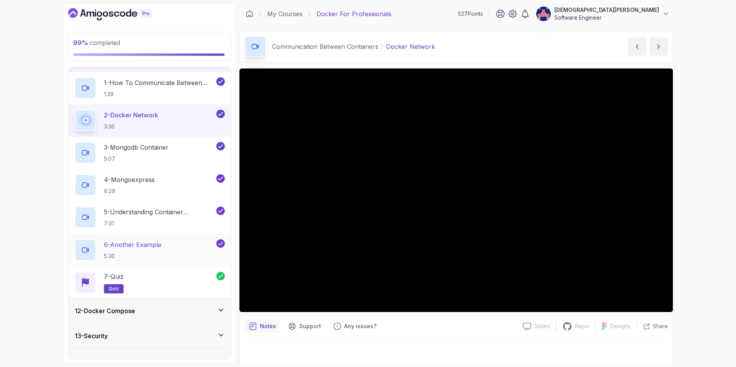
scroll to position [285, 0]
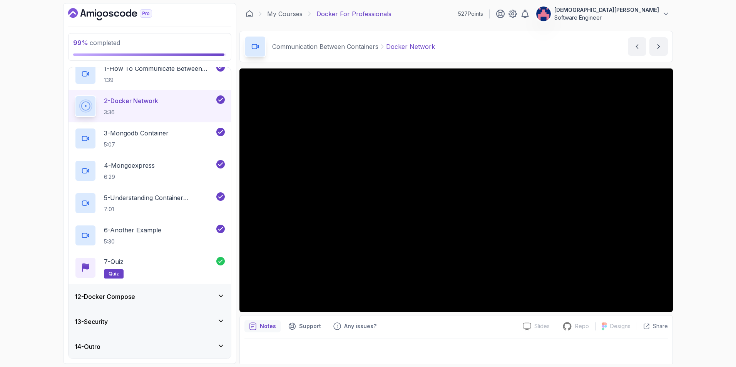
click at [206, 296] on div "12 - Docker Compose" at bounding box center [150, 296] width 150 height 9
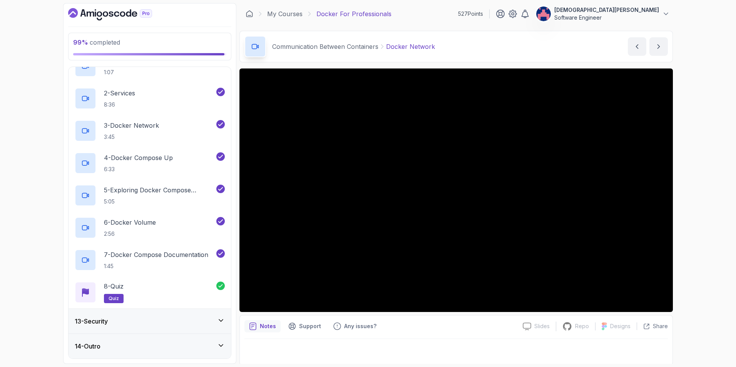
click at [201, 319] on div "13 - Security" at bounding box center [150, 321] width 150 height 9
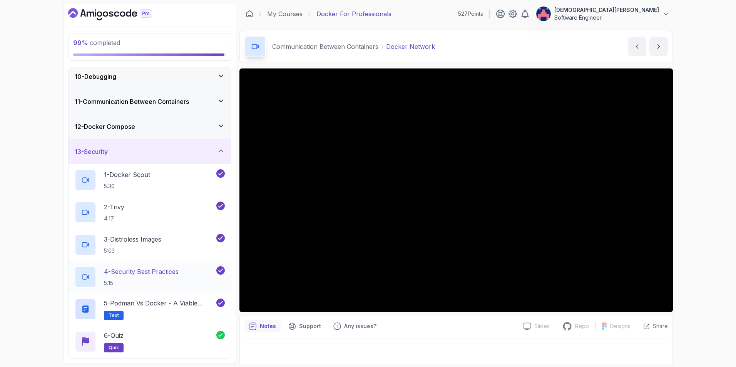
scroll to position [253, 0]
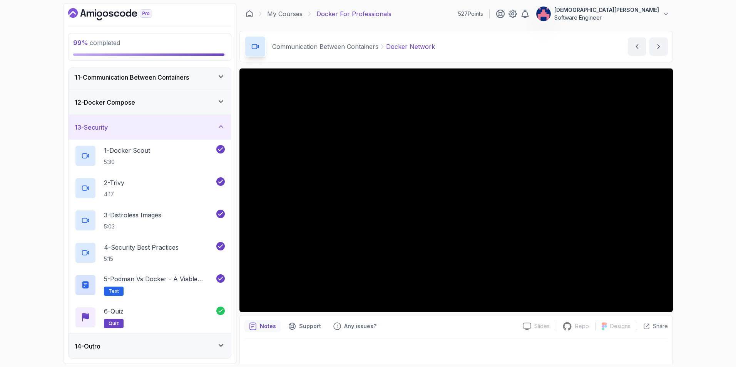
click at [208, 342] on div "14 - Outro" at bounding box center [150, 346] width 150 height 9
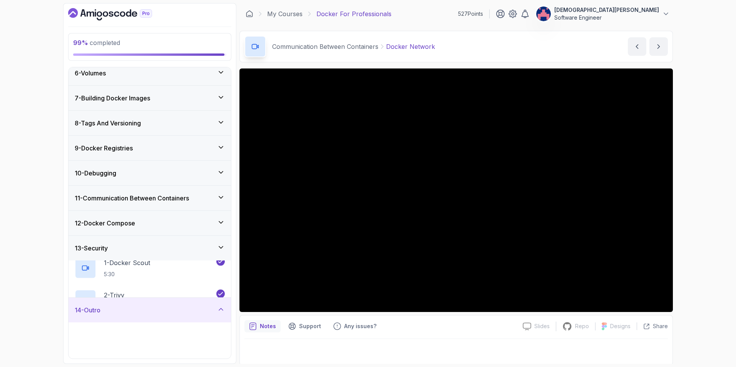
scroll to position [123, 0]
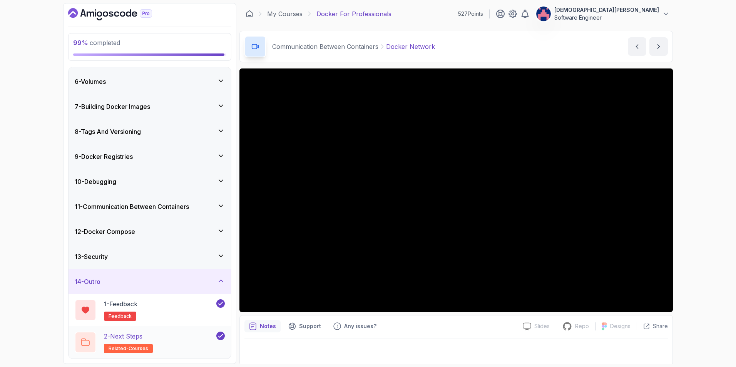
click at [178, 336] on div "2 - Next Steps related-courses" at bounding box center [145, 343] width 140 height 22
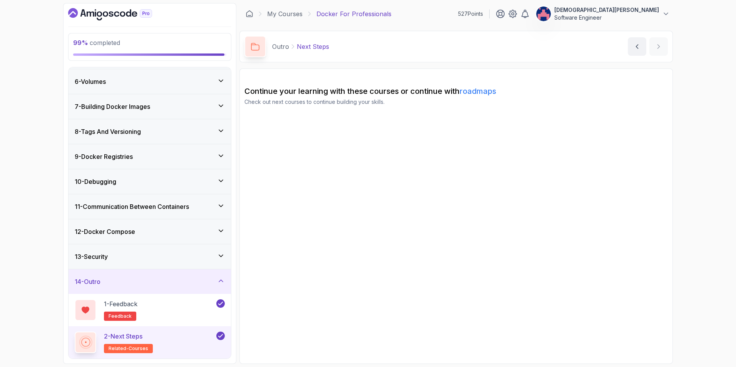
click at [310, 48] on p "Next Steps" at bounding box center [313, 46] width 32 height 9
click at [257, 45] on icon at bounding box center [256, 46] width 8 height 7
drag, startPoint x: 257, startPoint y: 45, endPoint x: 347, endPoint y: 13, distance: 95.4
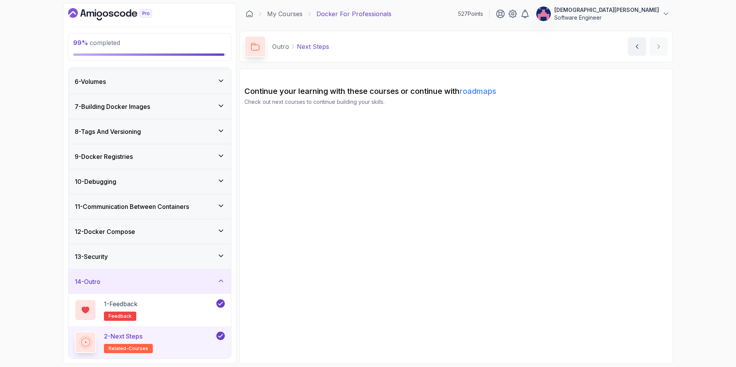
click at [347, 13] on p "Docker For Professionals" at bounding box center [354, 13] width 75 height 9
click at [126, 304] on p "1 - Feedback" at bounding box center [121, 304] width 34 height 9
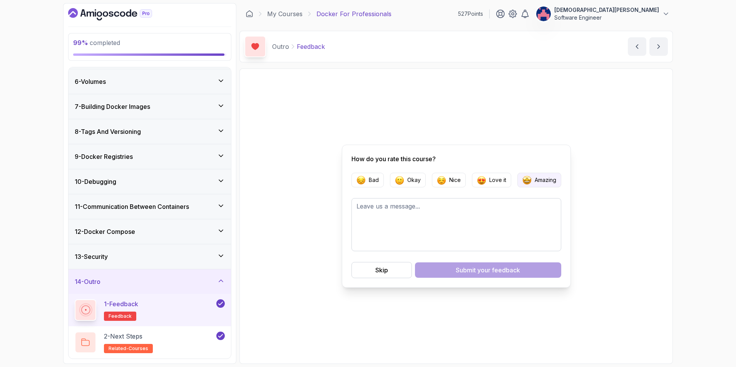
click at [541, 177] on p "Amazing" at bounding box center [546, 180] width 22 height 8
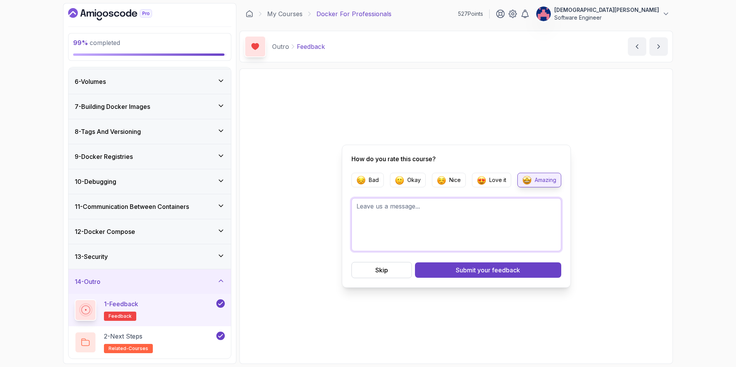
click at [454, 215] on textarea at bounding box center [457, 224] width 210 height 53
type textarea "R"
click at [418, 240] on textarea "this course help me to understand and managed and a better way container" at bounding box center [457, 224] width 210 height 53
drag, startPoint x: 394, startPoint y: 218, endPoint x: 347, endPoint y: 200, distance: 50.0
click at [347, 200] on div "How do you rate this course? Bad Okay Nice Love it Amazing this course help me …" at bounding box center [456, 216] width 229 height 143
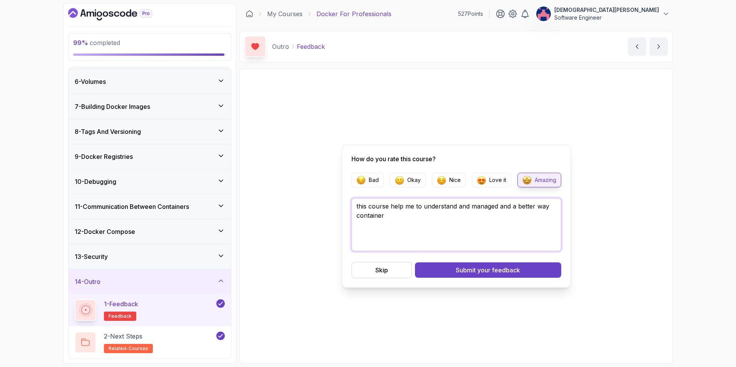
drag, startPoint x: 426, startPoint y: 222, endPoint x: 411, endPoint y: 217, distance: 15.1
click at [424, 222] on textarea "this course help me to understand and managed and a better way container" at bounding box center [457, 224] width 210 height 53
click at [397, 216] on textarea "this course help me to understand and managed and a better way container" at bounding box center [457, 224] width 210 height 53
drag, startPoint x: 391, startPoint y: 216, endPoint x: 346, endPoint y: 197, distance: 49.7
click at [346, 197] on div "How do you rate this course? Bad Okay Nice Love it Amazing this course help me …" at bounding box center [456, 216] width 229 height 143
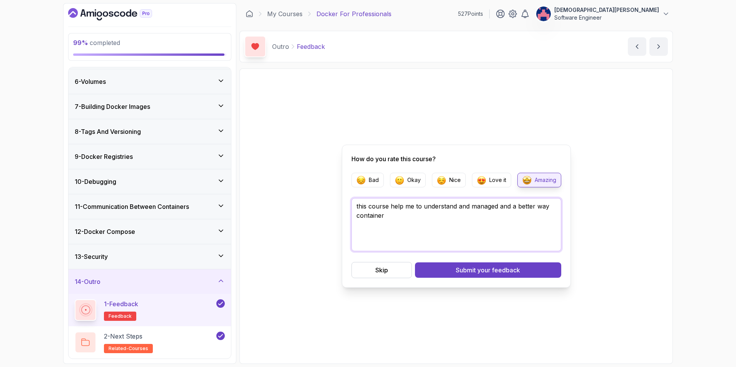
paste textarea "This course helped me better understand and manage containers."
type textarea "This course helped me better understand and manage containers."
click at [471, 267] on div "Submit your feedback" at bounding box center [488, 270] width 64 height 9
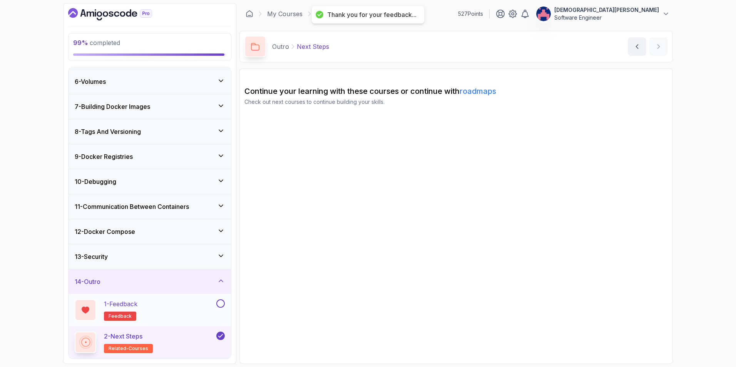
click at [223, 303] on button at bounding box center [220, 304] width 8 height 8
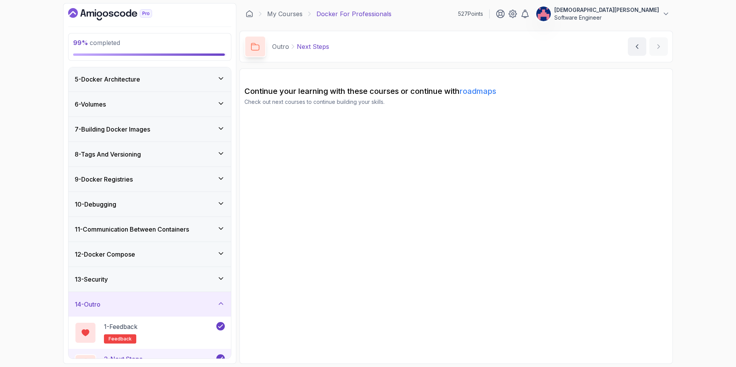
scroll to position [123, 0]
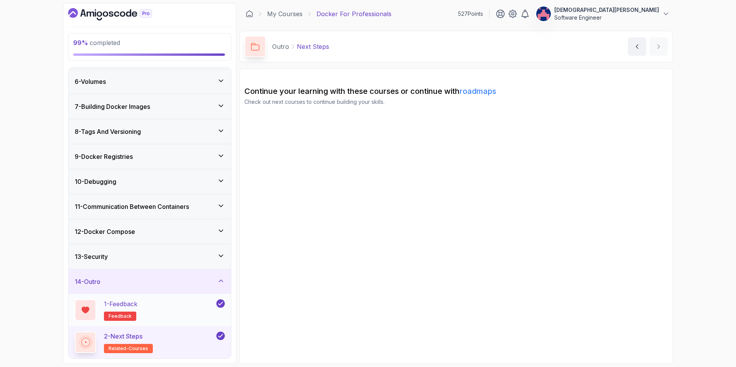
click at [200, 300] on div "1 - Feedback feedback" at bounding box center [145, 311] width 140 height 22
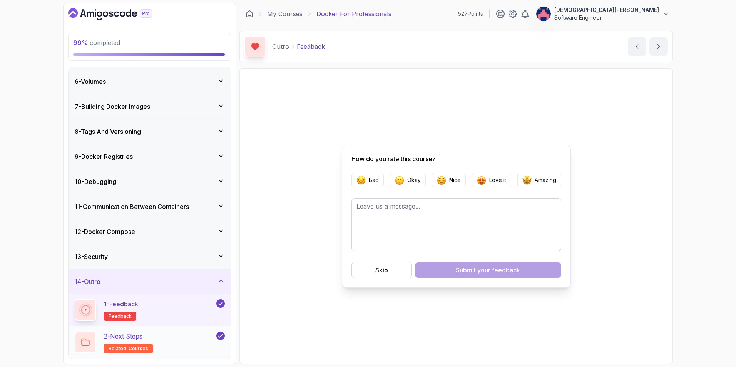
click at [188, 332] on div "2 - Next Steps related-courses" at bounding box center [145, 343] width 140 height 22
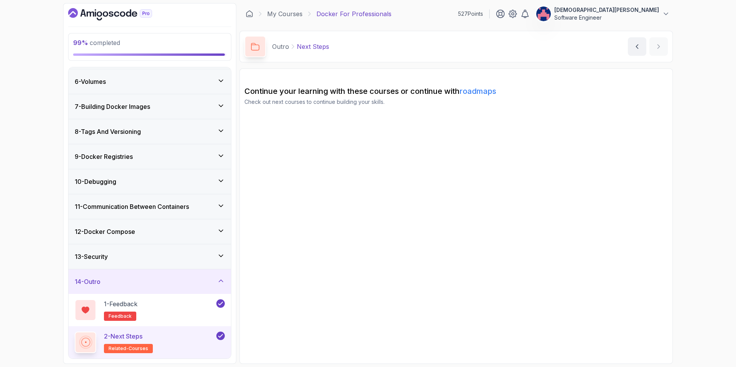
click at [89, 340] on icon at bounding box center [85, 342] width 9 height 9
click at [88, 340] on rect at bounding box center [86, 342] width 4 height 4
click at [137, 304] on p "1 - Feedback" at bounding box center [121, 304] width 34 height 9
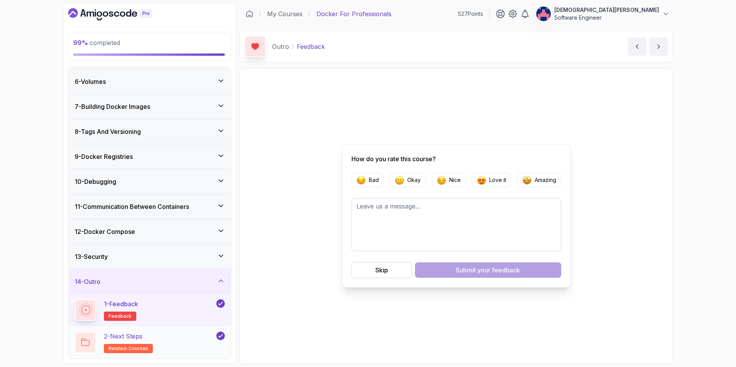
click at [139, 331] on div "2 - Next Steps related-courses" at bounding box center [150, 343] width 163 height 32
click at [148, 336] on div "2 - Next Steps" at bounding box center [128, 336] width 49 height 9
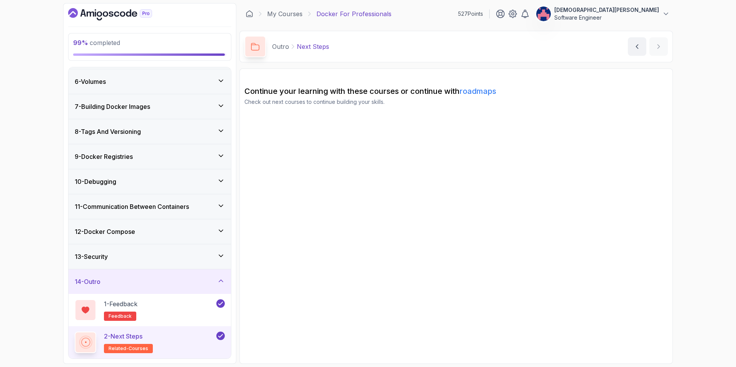
click at [473, 92] on link "roadmaps" at bounding box center [478, 91] width 37 height 9
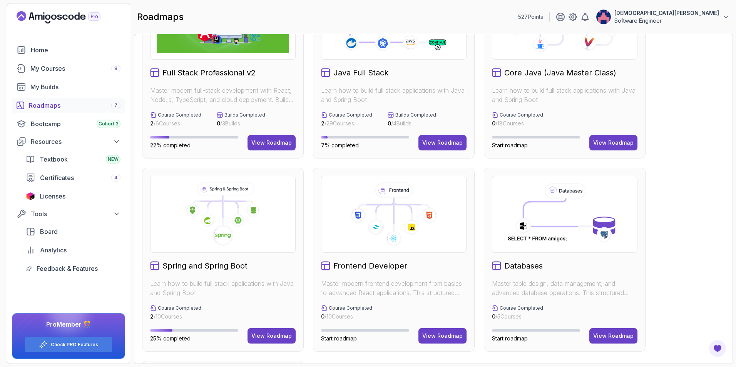
scroll to position [154, 0]
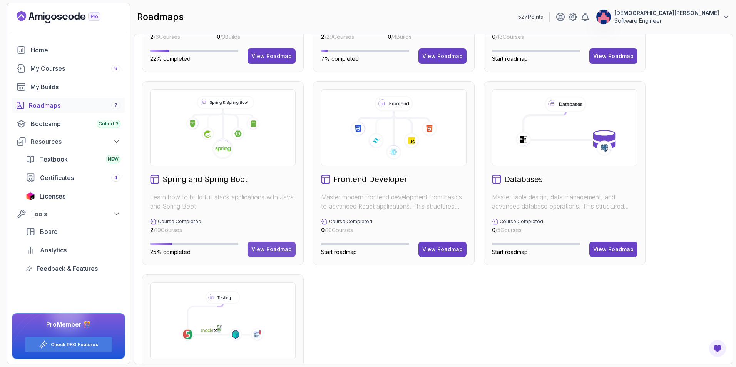
click at [270, 245] on button "View Roadmap" at bounding box center [272, 249] width 48 height 15
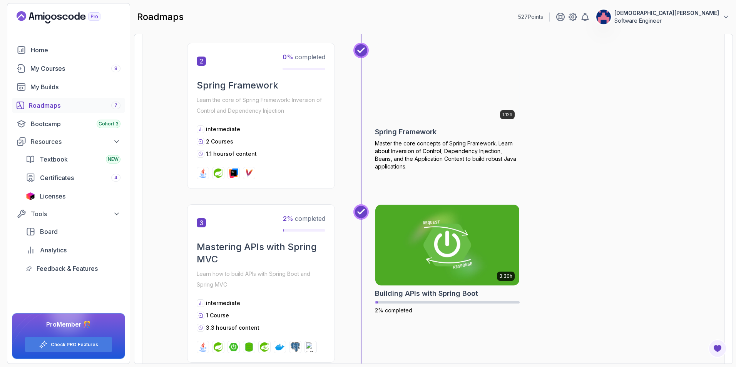
scroll to position [334, 0]
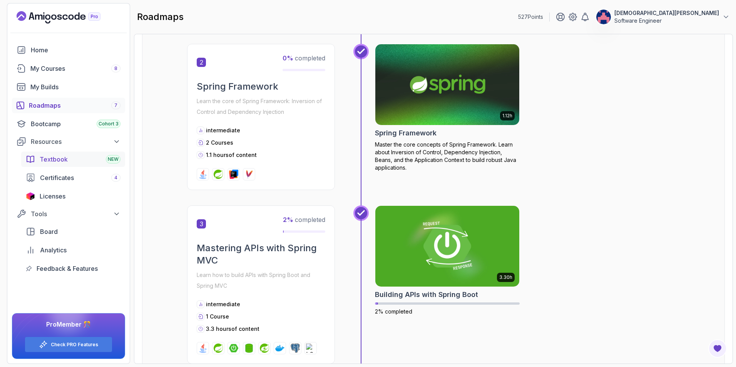
click at [61, 158] on span "Textbook" at bounding box center [54, 159] width 28 height 9
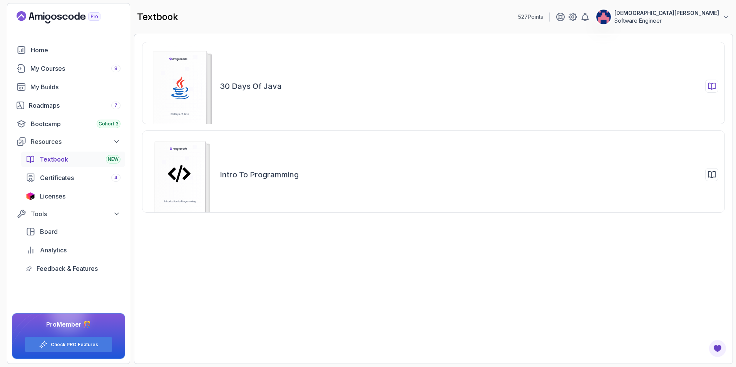
click at [678, 85] on div "30 Days of Java" at bounding box center [469, 86] width 499 height 13
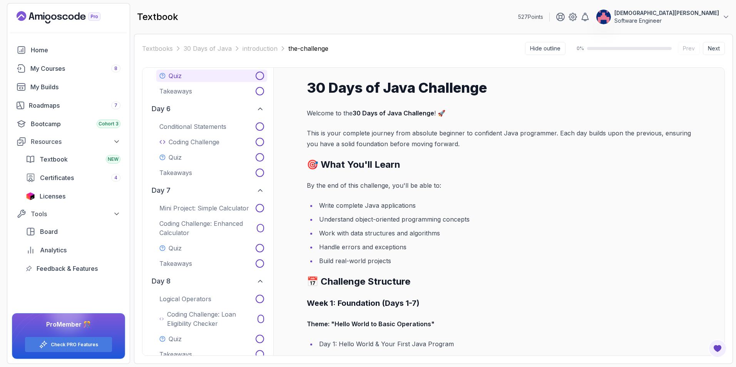
scroll to position [424, 0]
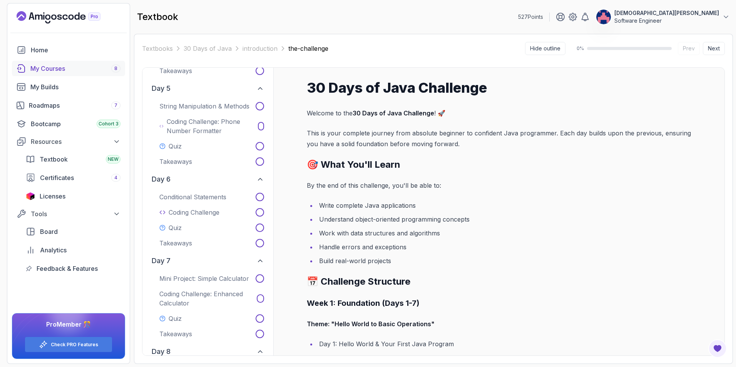
click at [61, 70] on div "My Courses 8" at bounding box center [75, 68] width 90 height 9
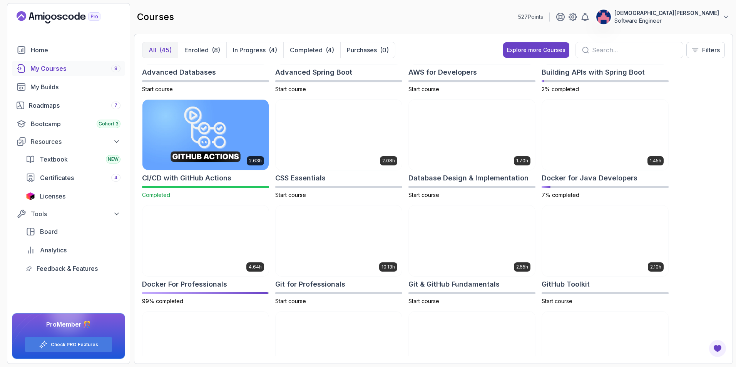
scroll to position [193, 0]
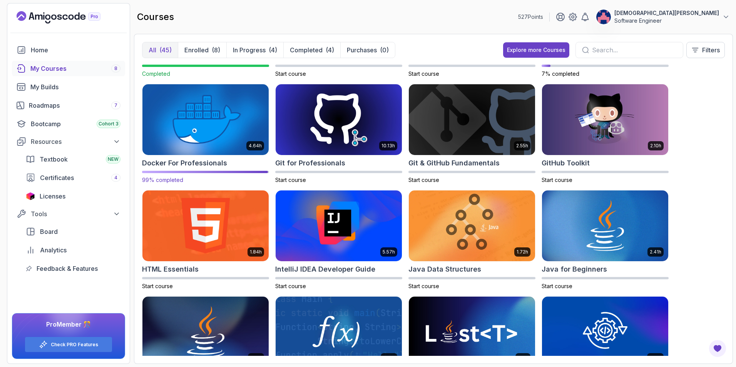
click at [227, 129] on img at bounding box center [205, 120] width 133 height 74
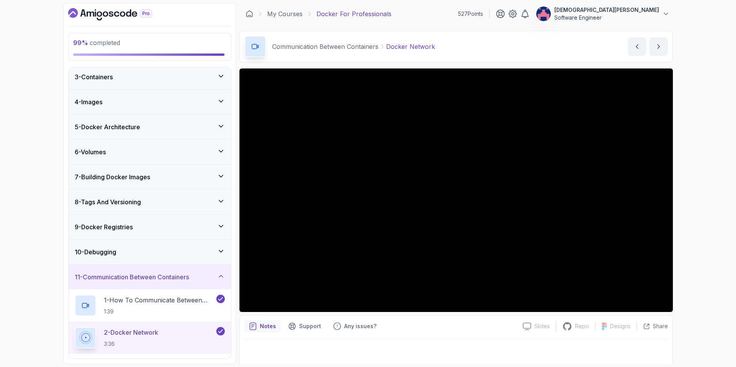
scroll to position [231, 0]
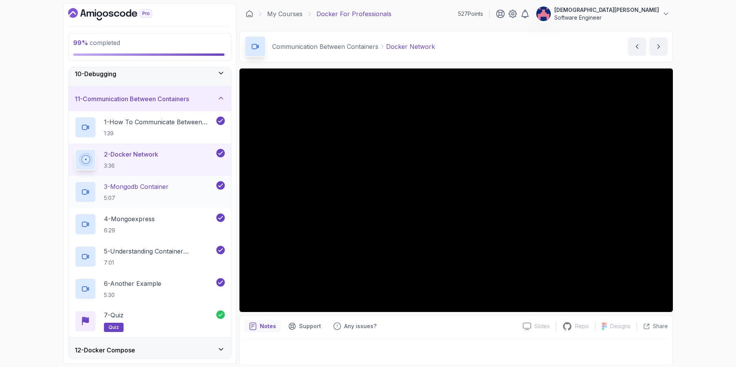
click at [188, 186] on div "3 - Mongodb Container 5:07" at bounding box center [145, 192] width 140 height 22
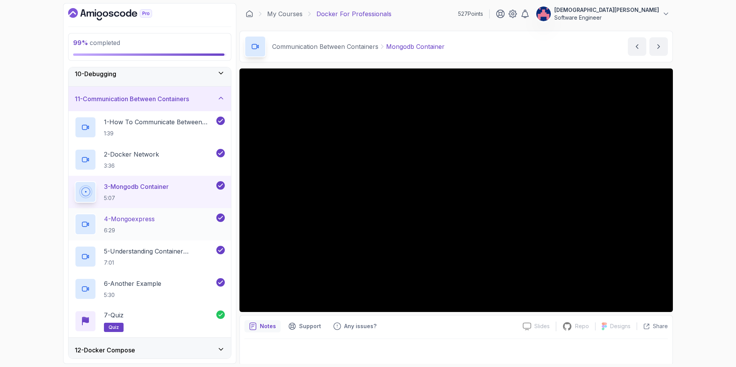
click at [182, 213] on div "4 - Mongoexpress 6:29" at bounding box center [150, 224] width 163 height 32
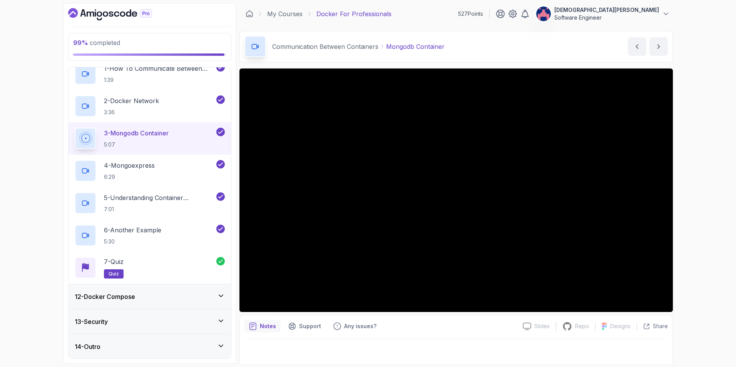
click at [188, 342] on div "14 - Outro" at bounding box center [150, 346] width 150 height 9
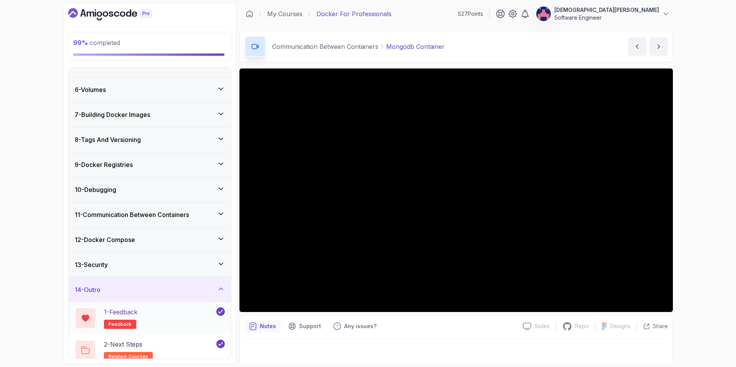
scroll to position [123, 0]
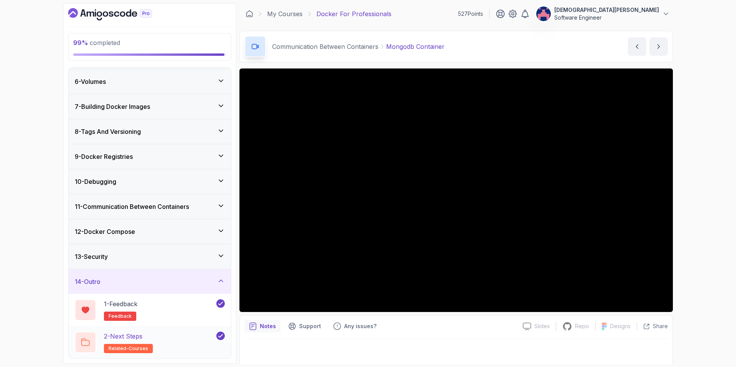
click at [159, 339] on div "2 - Next Steps related-courses" at bounding box center [145, 343] width 140 height 22
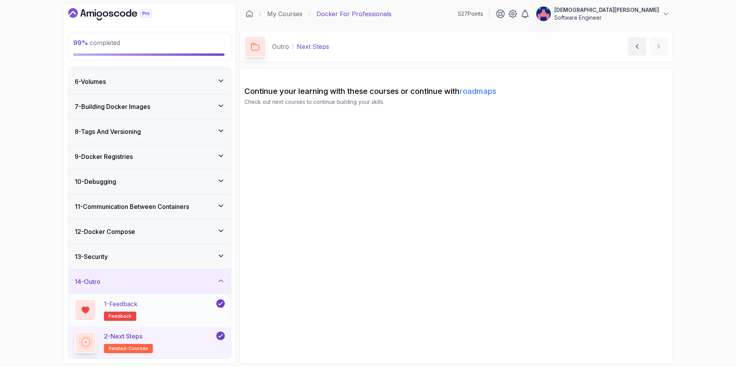
click at [158, 314] on div "1 - Feedback feedback" at bounding box center [145, 311] width 140 height 22
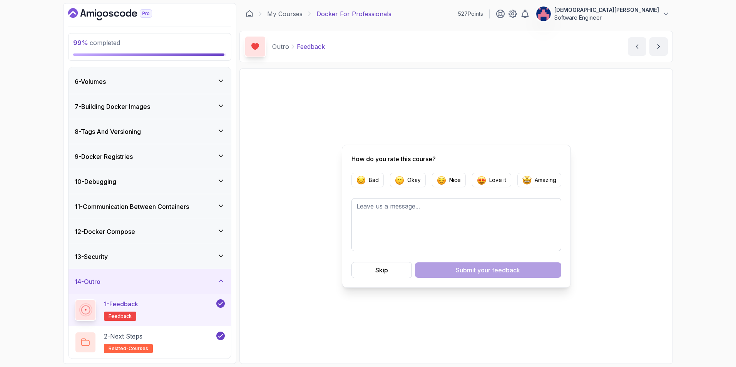
click at [167, 262] on div "13 - Security" at bounding box center [150, 257] width 163 height 25
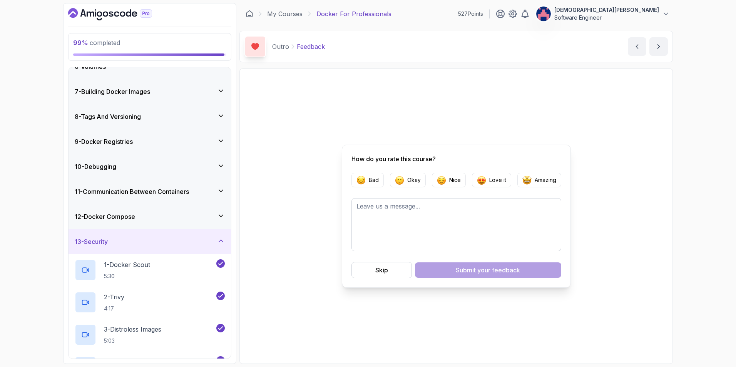
scroll to position [137, 0]
click at [172, 211] on div "12 - Docker Compose" at bounding box center [150, 218] width 163 height 25
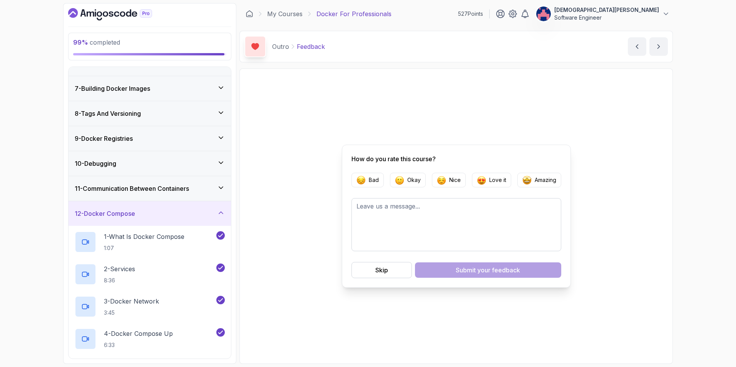
scroll to position [124, 0]
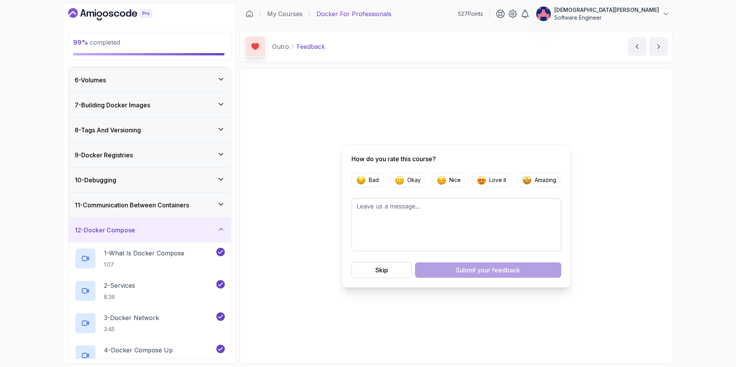
click at [176, 196] on div "11 - Communication Between Containers" at bounding box center [150, 205] width 163 height 25
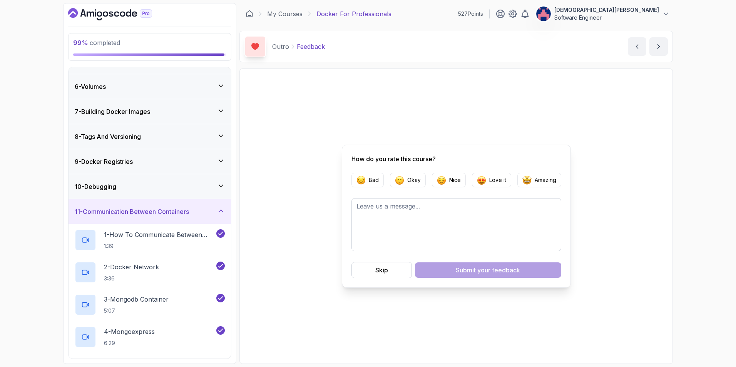
scroll to position [92, 0]
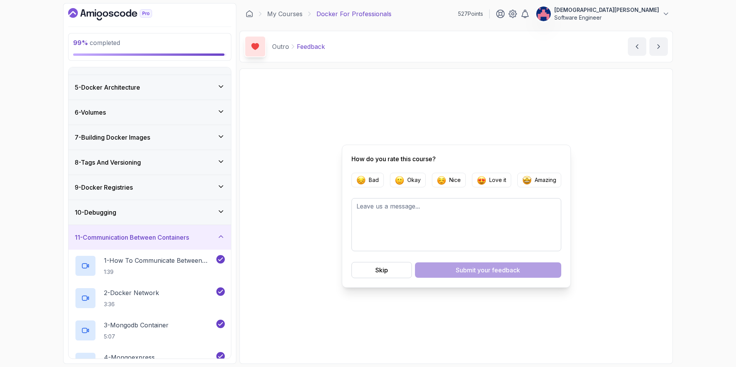
click at [174, 221] on div "10 - Debugging" at bounding box center [150, 212] width 163 height 25
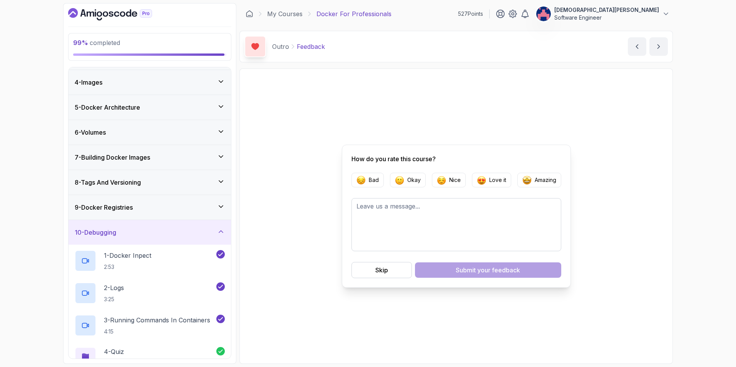
click at [178, 207] on div "9 - Docker Registries" at bounding box center [150, 207] width 150 height 9
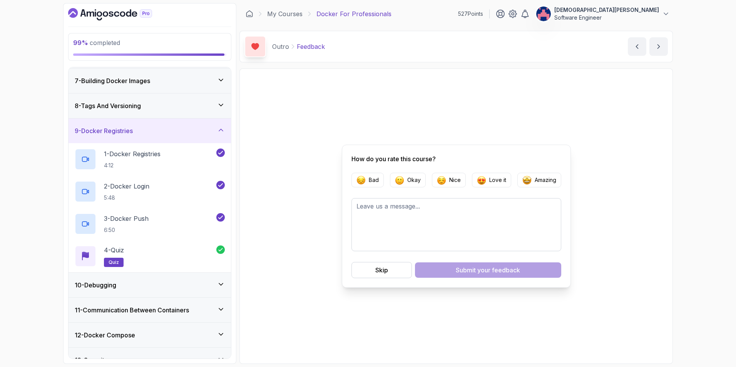
scroll to position [72, 0]
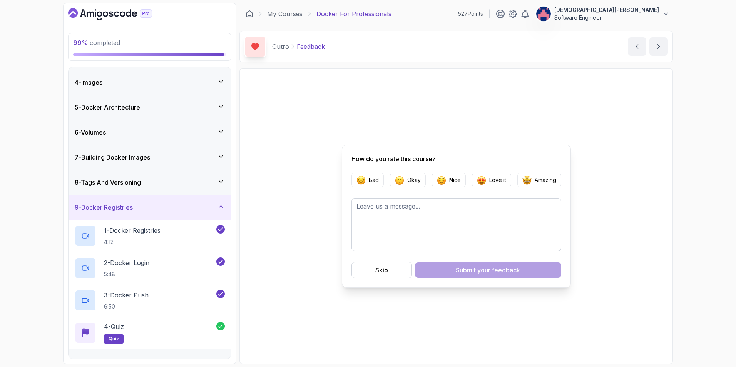
click at [184, 183] on div "8 - Tags And Versioning" at bounding box center [150, 182] width 150 height 9
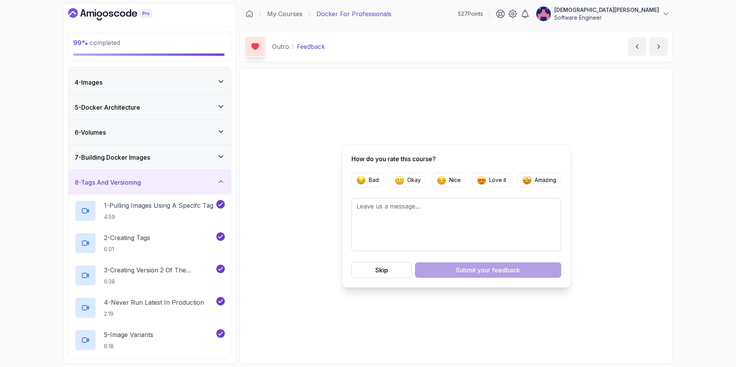
scroll to position [34, 0]
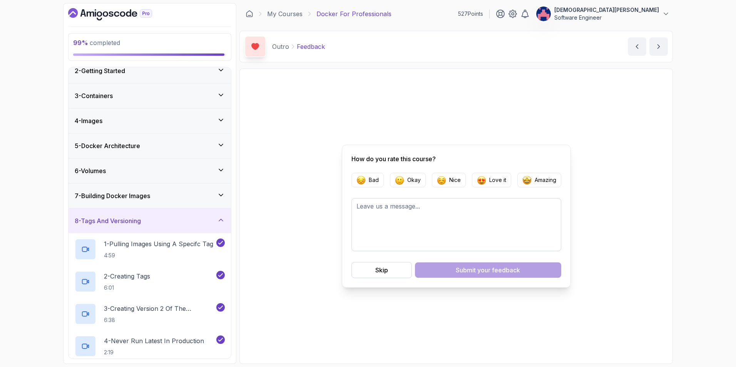
click at [182, 191] on div "7 - Building Docker Images" at bounding box center [150, 196] width 163 height 25
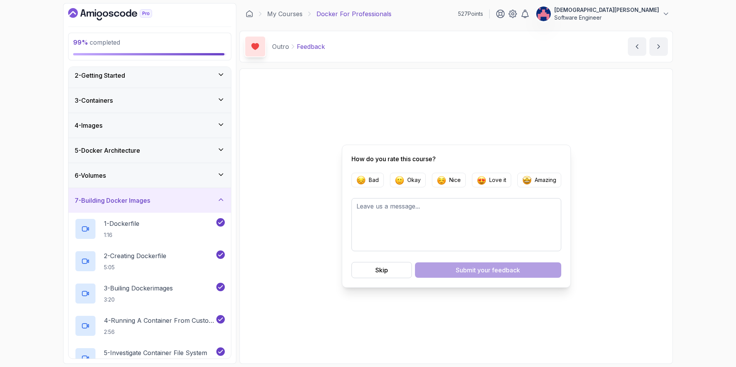
scroll to position [0, 0]
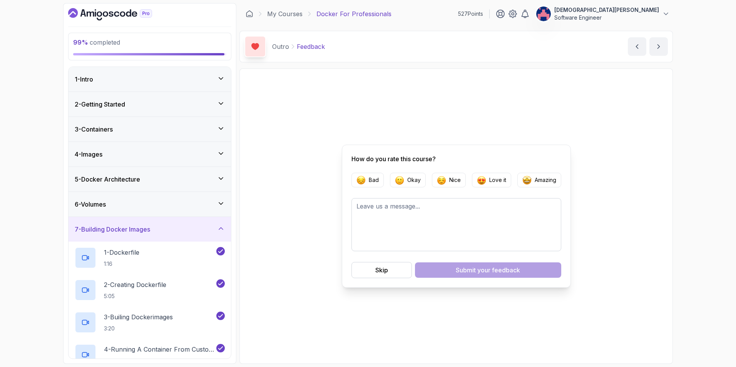
click at [204, 196] on div "6 - Volumes" at bounding box center [150, 204] width 163 height 25
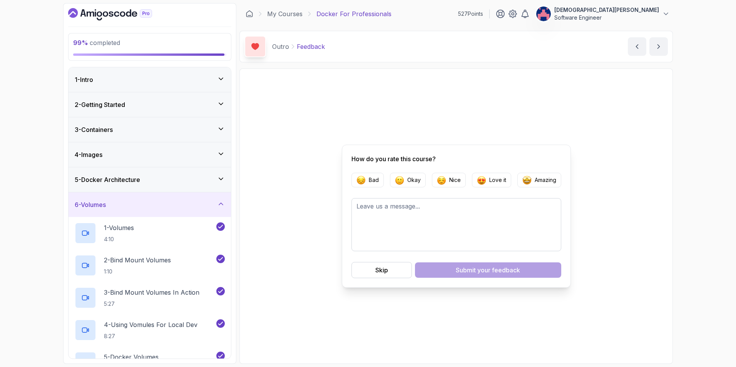
click at [206, 184] on div "5 - Docker Architecture" at bounding box center [150, 179] width 150 height 9
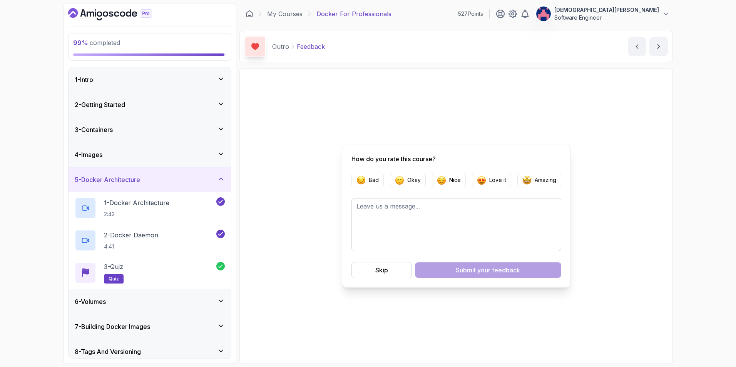
click at [220, 158] on icon at bounding box center [221, 154] width 8 height 8
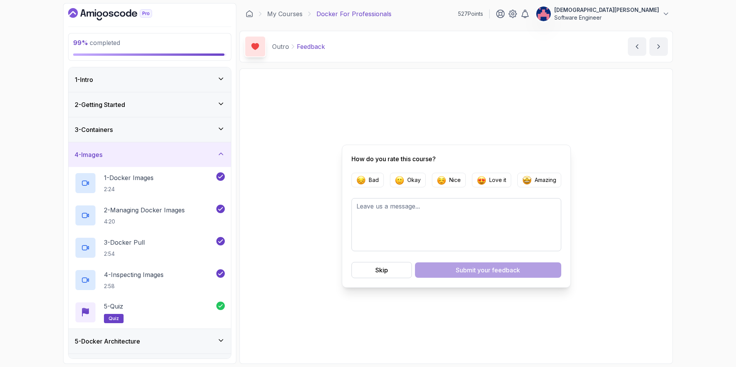
click at [211, 130] on div "3 - Containers" at bounding box center [150, 129] width 150 height 9
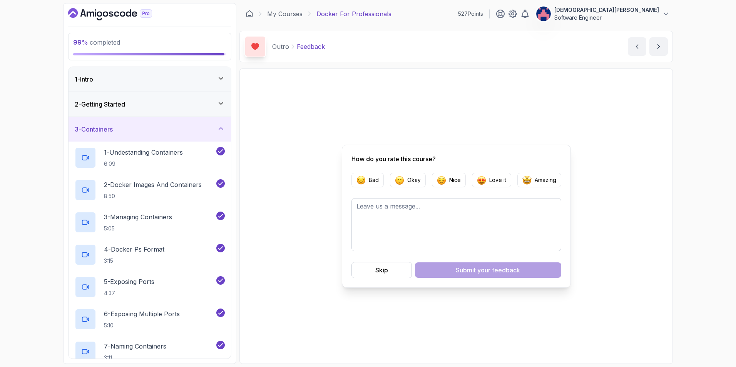
click at [213, 104] on div "2 - Getting Started" at bounding box center [150, 104] width 150 height 9
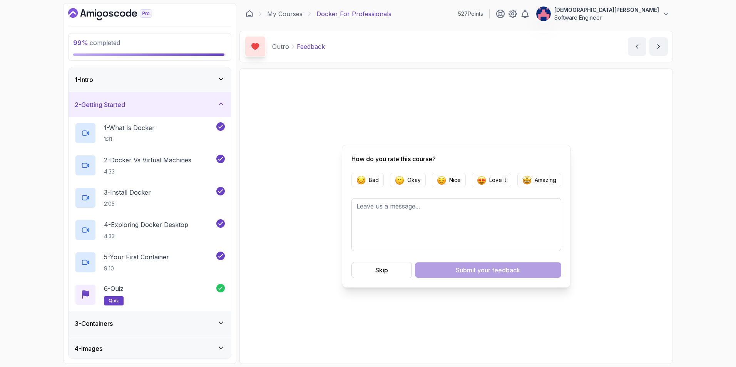
click at [210, 81] on div "1 - Intro" at bounding box center [150, 79] width 150 height 9
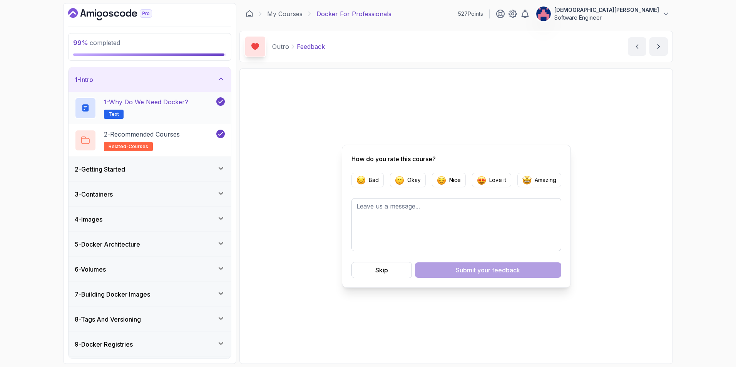
click at [196, 98] on div "1 - Why Do We Need Docker? Text" at bounding box center [145, 108] width 140 height 22
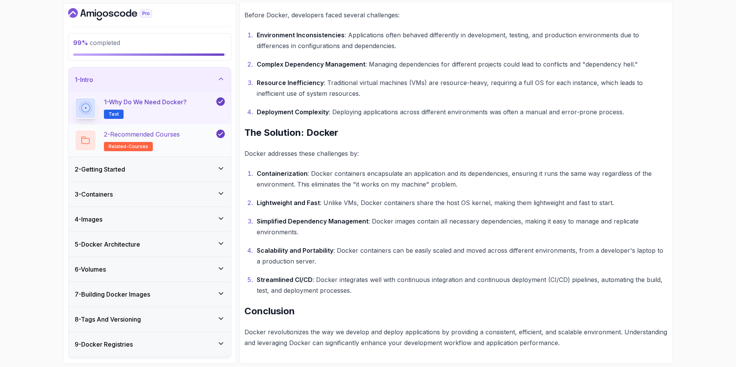
click at [184, 146] on div "2 - Recommended Courses related-courses" at bounding box center [145, 141] width 140 height 22
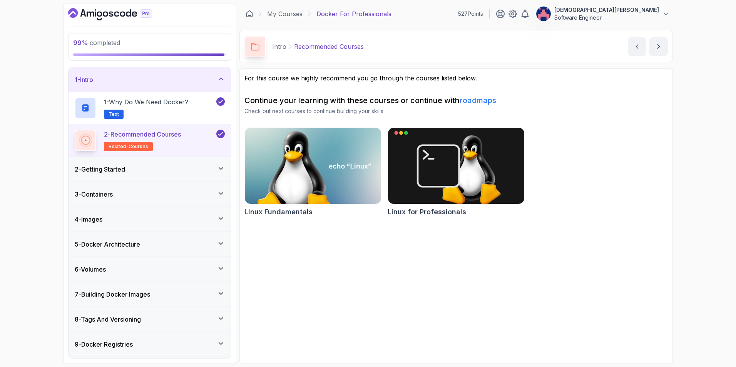
click at [219, 135] on icon at bounding box center [221, 134] width 4 height 3
click at [219, 135] on button at bounding box center [220, 134] width 8 height 8
click at [259, 46] on icon at bounding box center [256, 46] width 8 height 7
click at [272, 46] on div "Intro Recommended Courses" at bounding box center [304, 47] width 119 height 22
click at [656, 44] on icon "next content" at bounding box center [659, 47] width 8 height 8
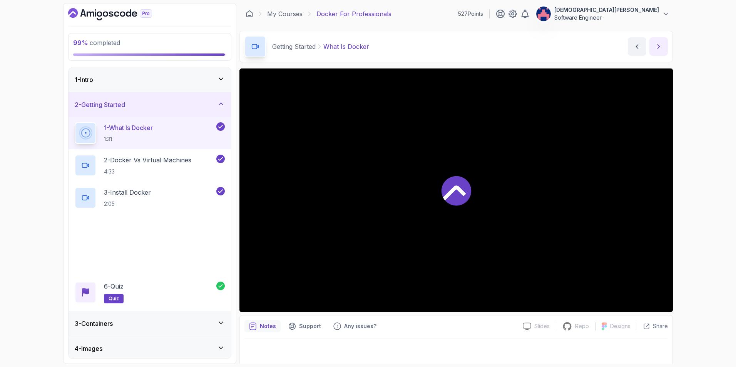
click at [656, 45] on icon "next content" at bounding box center [659, 47] width 8 height 8
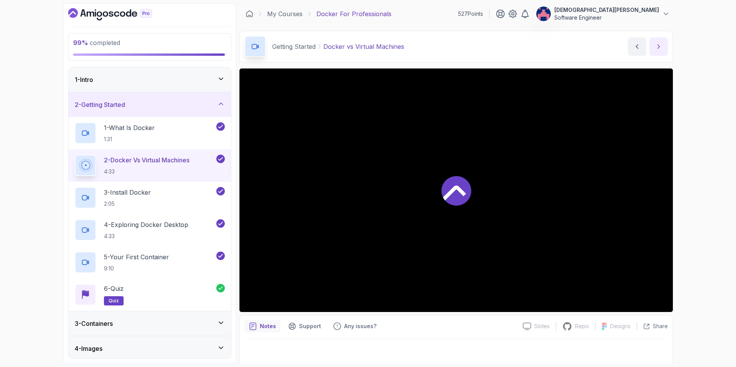
click at [656, 45] on icon "next content" at bounding box center [659, 47] width 8 height 8
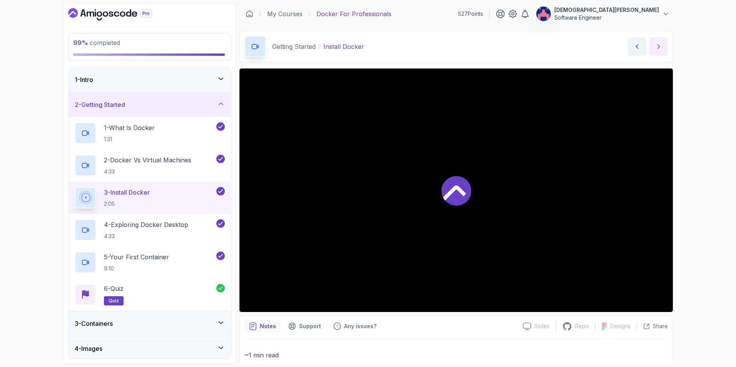
click at [656, 45] on icon "next content" at bounding box center [659, 47] width 8 height 8
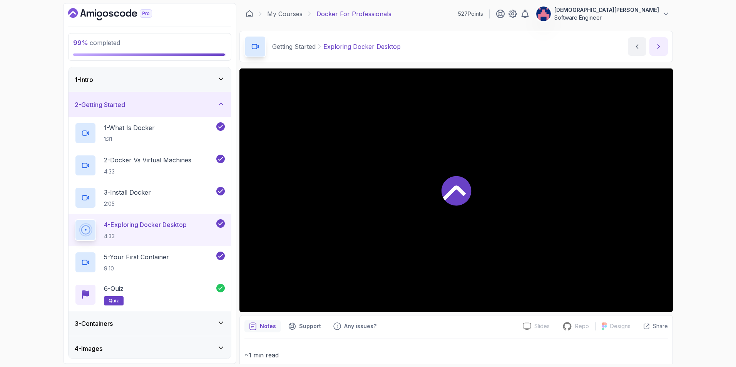
click at [656, 45] on icon "next content" at bounding box center [659, 47] width 8 height 8
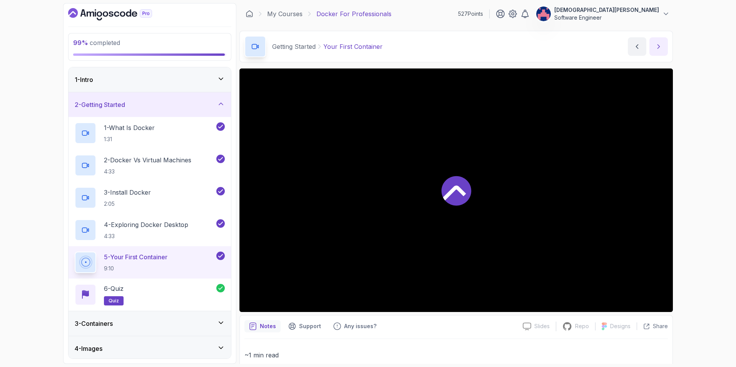
click at [656, 45] on icon "next content" at bounding box center [659, 47] width 8 height 8
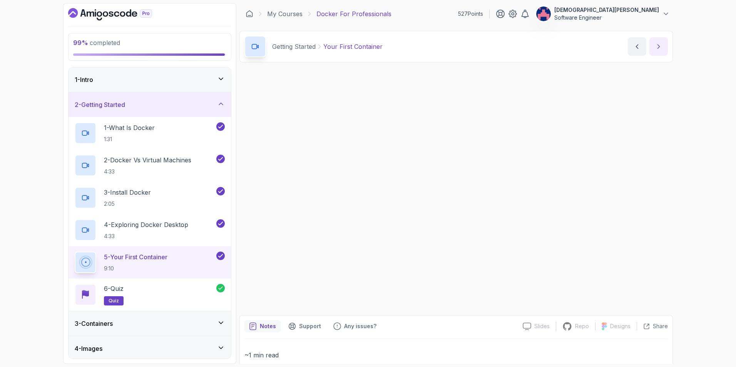
click at [656, 45] on icon "next content" at bounding box center [659, 47] width 8 height 8
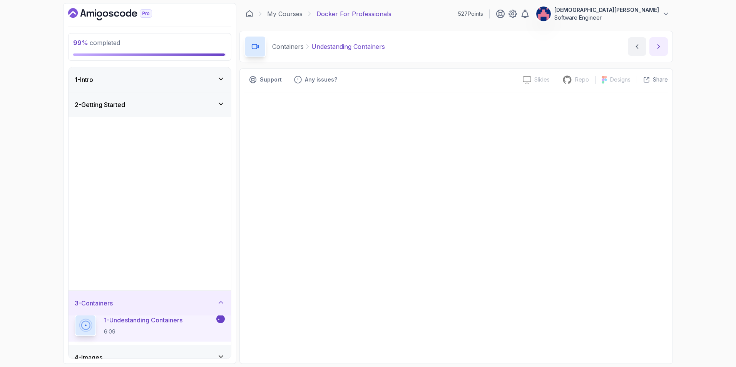
click at [656, 45] on icon "next content" at bounding box center [659, 47] width 8 height 8
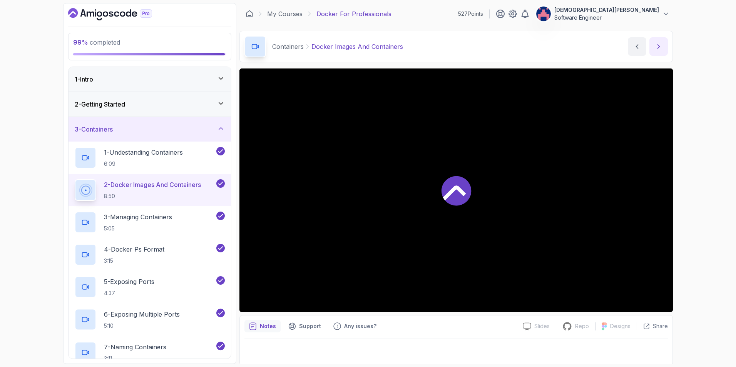
click at [656, 45] on icon "next content" at bounding box center [659, 47] width 8 height 8
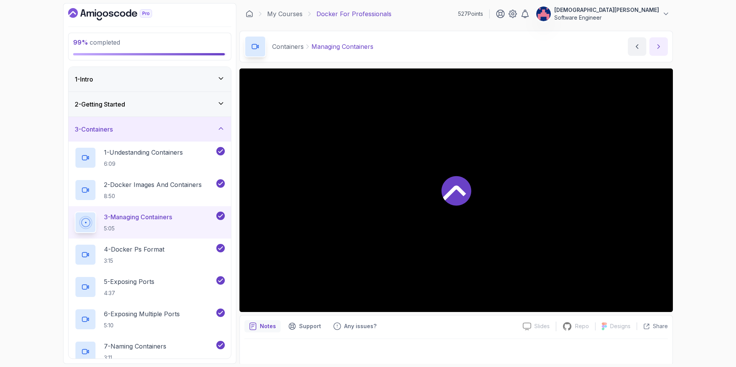
click at [656, 45] on icon "next content" at bounding box center [659, 47] width 8 height 8
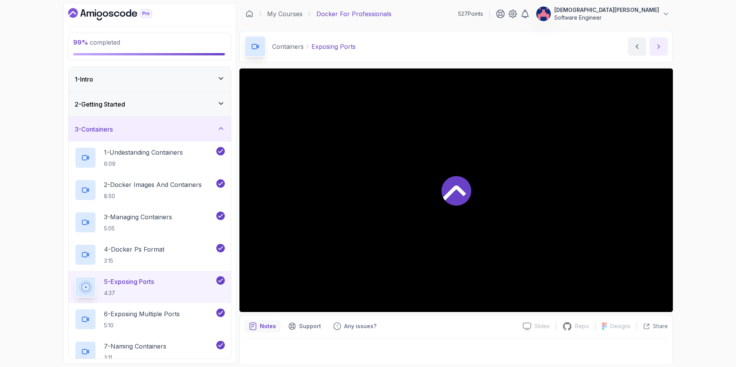
click at [656, 45] on icon "next content" at bounding box center [659, 47] width 8 height 8
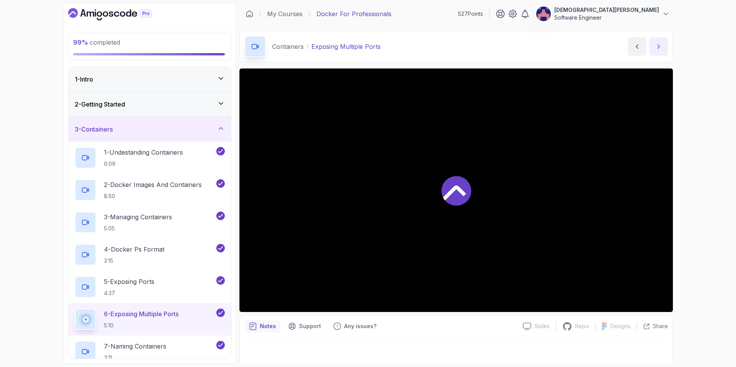
click at [656, 45] on icon "next content" at bounding box center [659, 47] width 8 height 8
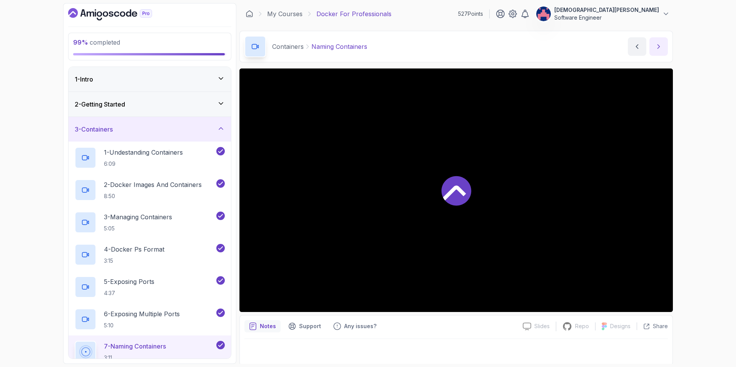
click at [656, 45] on icon "next content" at bounding box center [659, 47] width 8 height 8
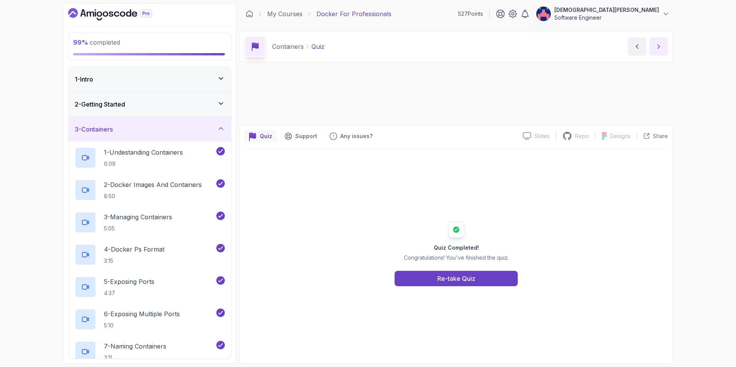
click at [656, 45] on icon "next content" at bounding box center [659, 47] width 8 height 8
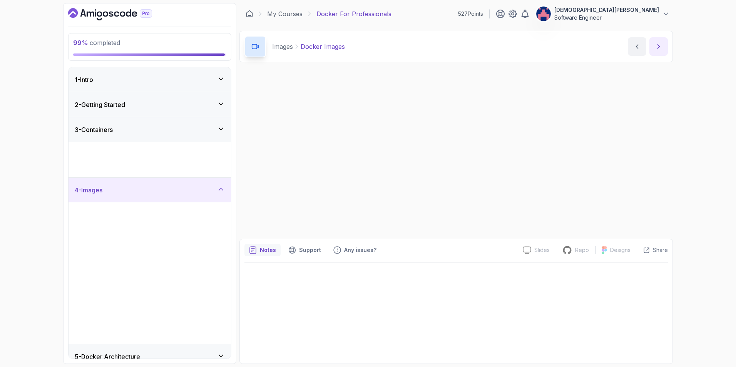
click at [656, 45] on icon "next content" at bounding box center [659, 47] width 8 height 8
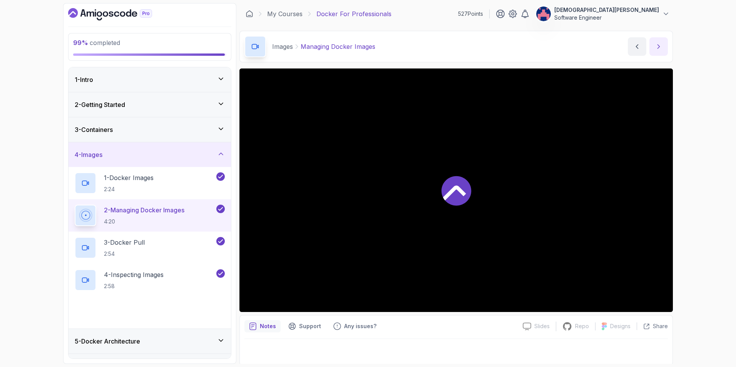
click at [656, 45] on icon "next content" at bounding box center [659, 47] width 8 height 8
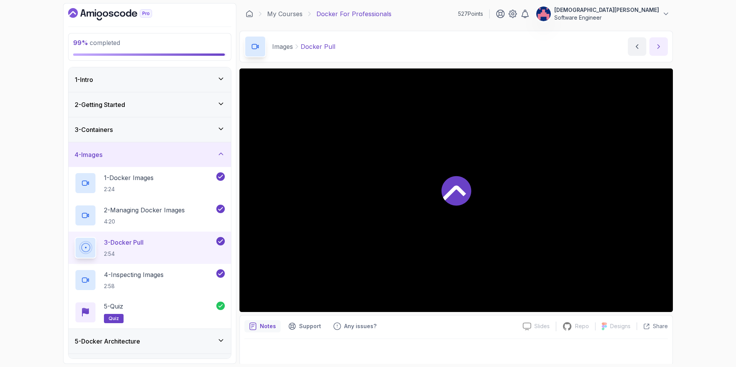
click at [656, 45] on icon "next content" at bounding box center [659, 47] width 8 height 8
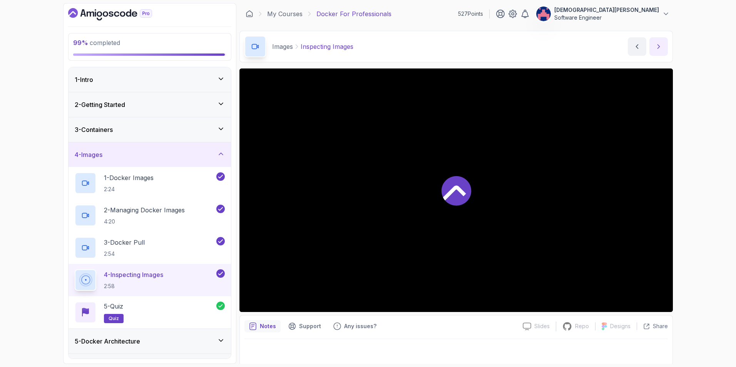
click at [656, 45] on icon "next content" at bounding box center [659, 47] width 8 height 8
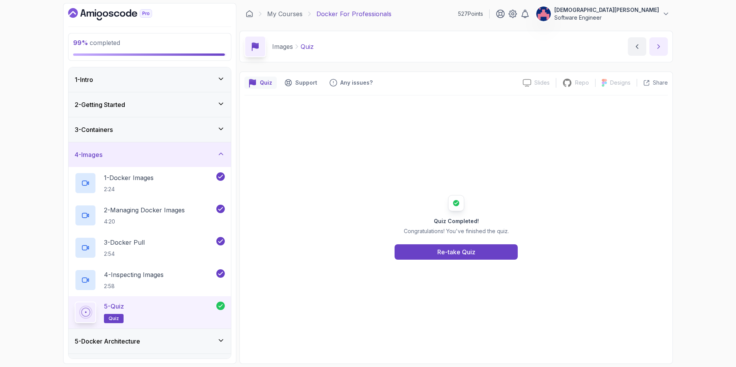
click at [656, 45] on icon "next content" at bounding box center [659, 47] width 8 height 8
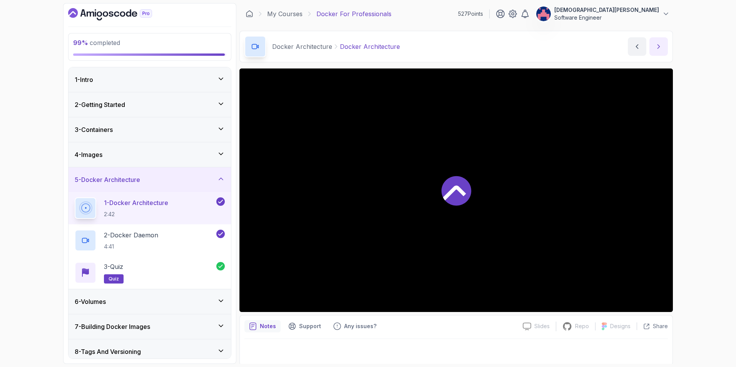
click at [656, 45] on icon "next content" at bounding box center [659, 47] width 8 height 8
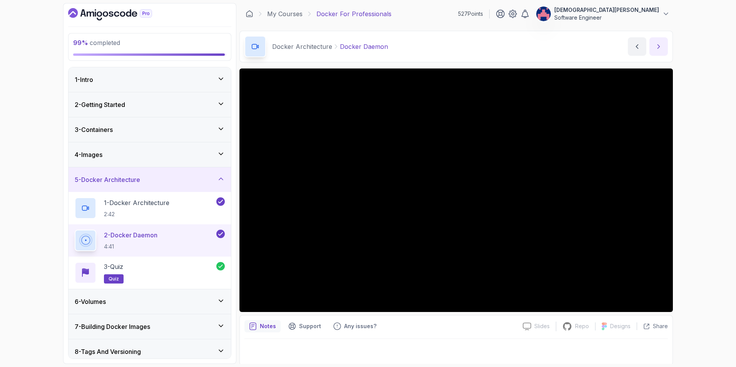
click at [656, 45] on icon "next content" at bounding box center [659, 47] width 8 height 8
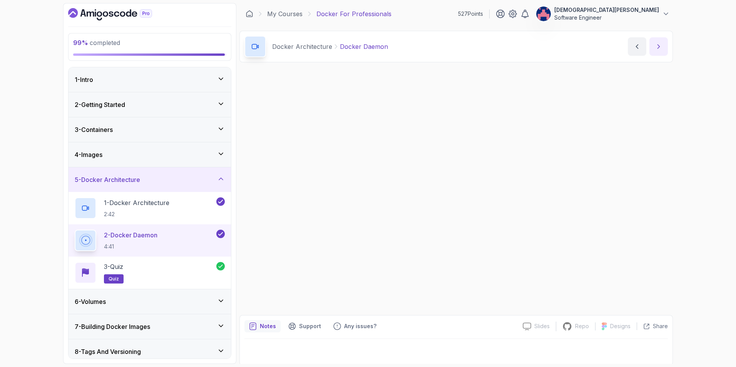
click at [656, 45] on icon "next content" at bounding box center [659, 47] width 8 height 8
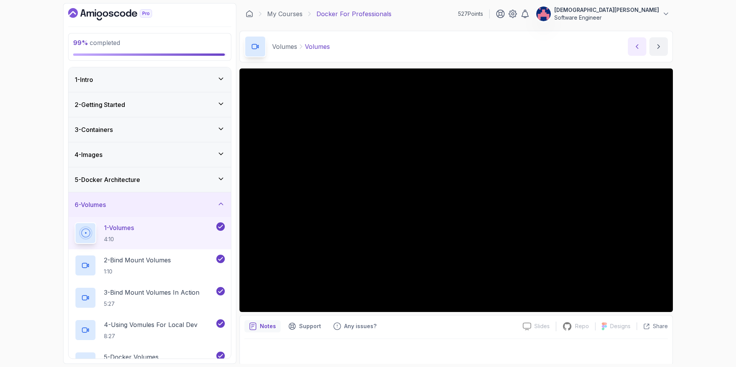
click at [640, 41] on button "previous content" at bounding box center [637, 46] width 18 height 18
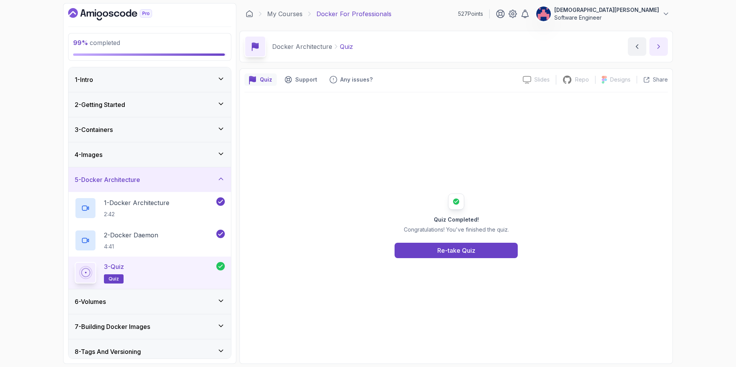
click at [654, 44] on button "next content" at bounding box center [659, 46] width 18 height 18
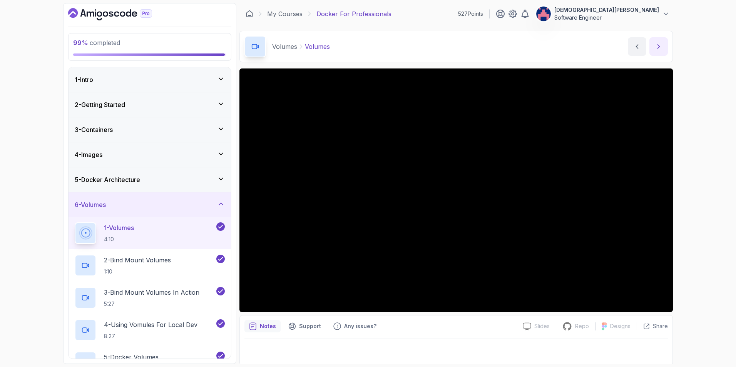
click at [654, 44] on button "next content" at bounding box center [659, 46] width 18 height 18
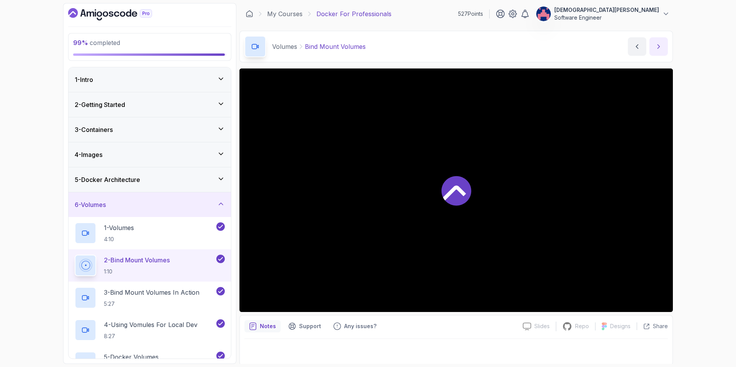
click at [654, 44] on button "next content" at bounding box center [659, 46] width 18 height 18
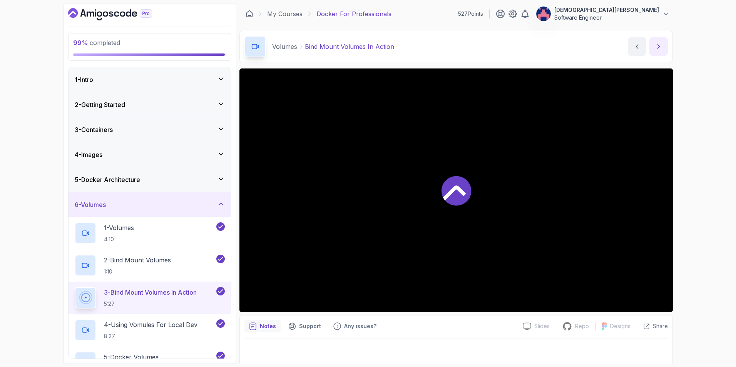
click at [654, 44] on button "next content" at bounding box center [659, 46] width 18 height 18
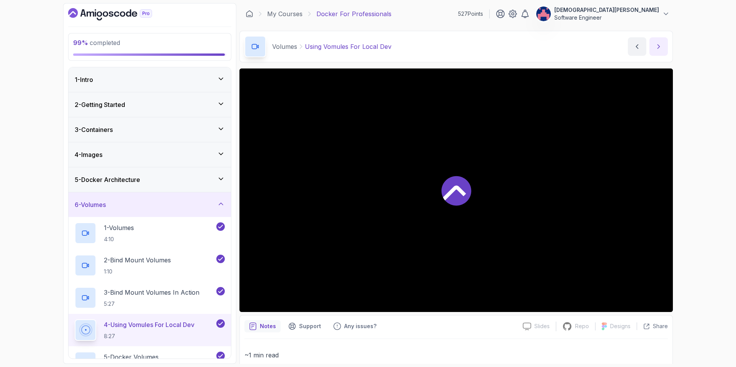
click at [654, 44] on button "next content" at bounding box center [659, 46] width 18 height 18
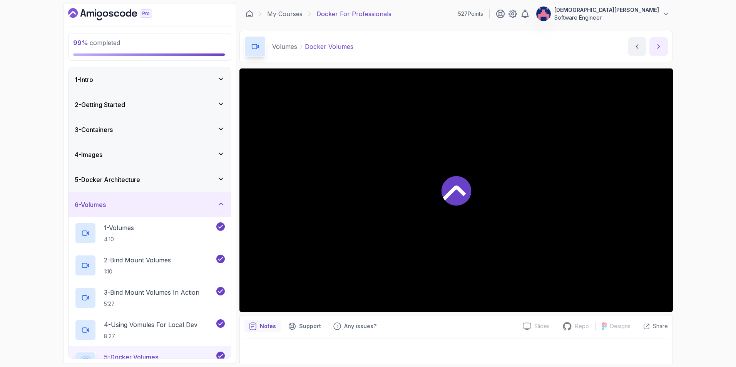
click at [654, 44] on button "next content" at bounding box center [659, 46] width 18 height 18
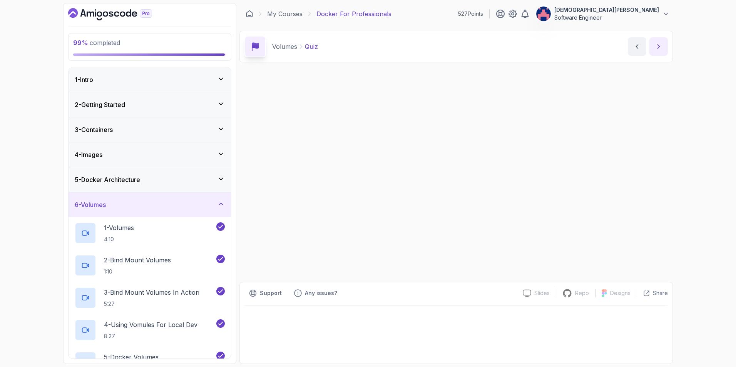
click at [654, 44] on button "next content" at bounding box center [659, 46] width 18 height 18
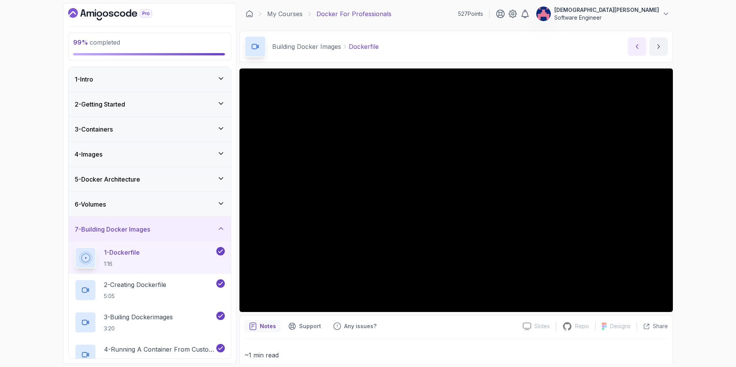
click at [640, 46] on icon "previous content" at bounding box center [638, 47] width 8 height 8
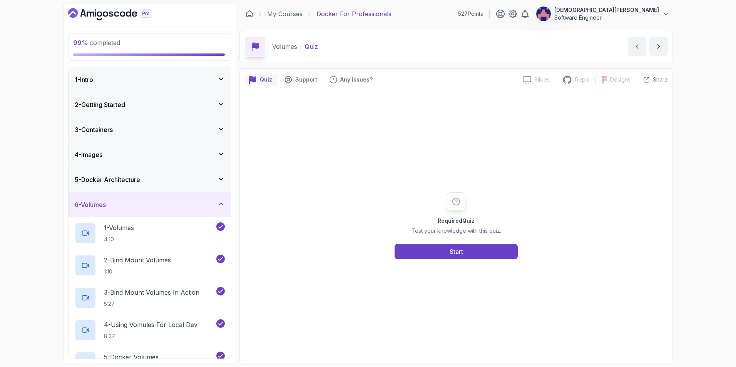
scroll to position [193, 0]
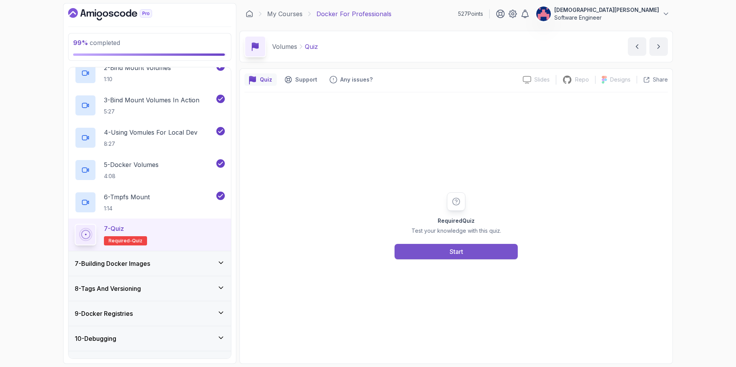
click at [445, 249] on button "Start" at bounding box center [456, 251] width 123 height 15
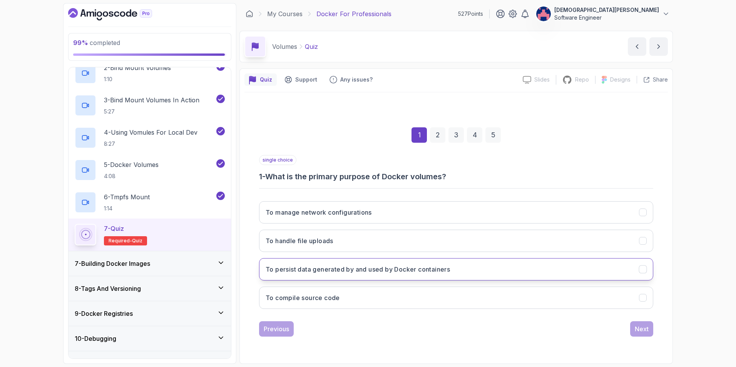
click at [434, 267] on h3 "To persist data generated by and used by Docker containers" at bounding box center [358, 269] width 184 height 9
click at [645, 326] on div "Next" at bounding box center [642, 329] width 14 height 9
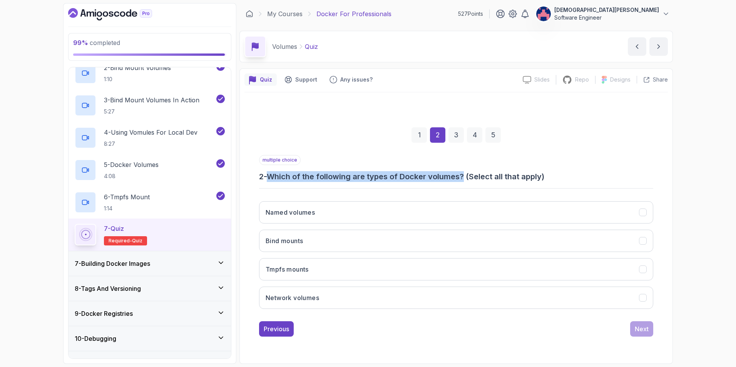
drag, startPoint x: 467, startPoint y: 178, endPoint x: 273, endPoint y: 173, distance: 193.8
click at [273, 173] on h3 "2 - Which of the following are types of Docker volumes? (Select all that apply)" at bounding box center [456, 176] width 394 height 11
copy h3 "Which of the following are types of Docker volumes?"
click at [352, 212] on button "Named volumes" at bounding box center [456, 212] width 394 height 22
click at [465, 181] on h3 "2 - Which of the following are types of Docker volumes? (Select all that apply)" at bounding box center [456, 176] width 394 height 11
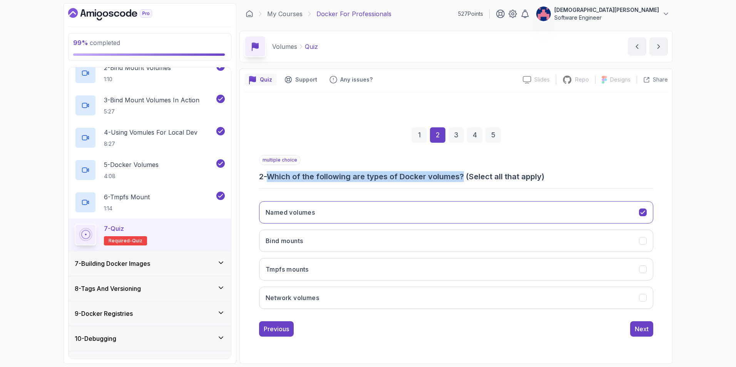
drag, startPoint x: 466, startPoint y: 176, endPoint x: 275, endPoint y: 178, distance: 191.4
click at [275, 178] on h3 "2 - Which of the following are types of Docker volumes? (Select all that apply)" at bounding box center [456, 176] width 394 height 11
copy h3 "Which of the following are types of Docker volumes?"
click at [349, 243] on button "Bind mounts" at bounding box center [456, 241] width 394 height 22
click at [487, 172] on h3 "2 - Which of the following are types of Docker volumes? (Select all that apply)" at bounding box center [456, 176] width 394 height 11
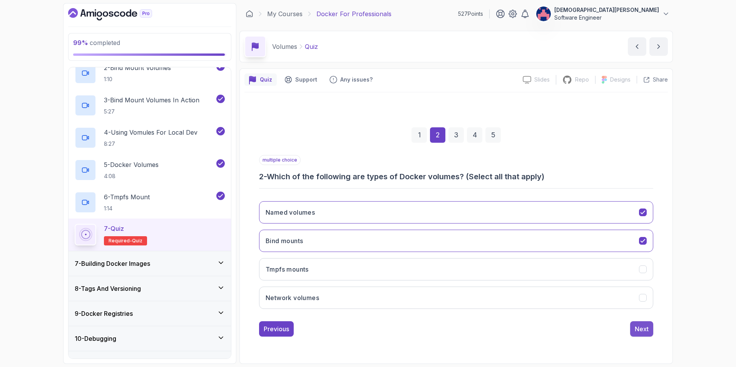
click at [649, 330] on button "Next" at bounding box center [642, 329] width 23 height 15
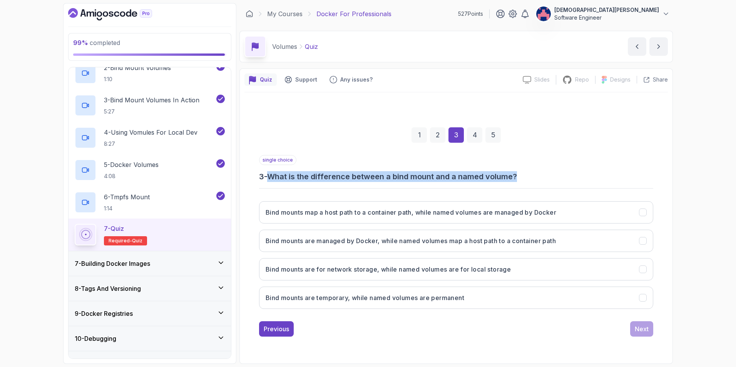
drag, startPoint x: 521, startPoint y: 178, endPoint x: 274, endPoint y: 181, distance: 246.9
click at [274, 181] on h3 "3 - What is the difference between a bind mount and a named volume?" at bounding box center [456, 176] width 394 height 11
copy h3 "What is the difference between a bind mount and a named volume?"
click at [631, 238] on button "Bind mounts are managed by Docker, while named volumes map a host path to a con…" at bounding box center [456, 241] width 394 height 22
click at [642, 329] on div "Next" at bounding box center [642, 329] width 14 height 9
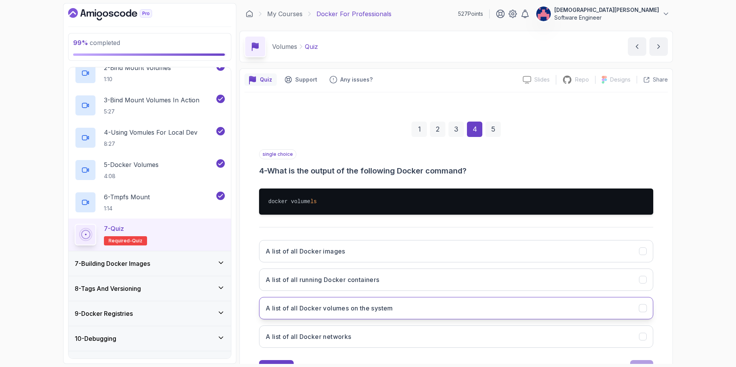
click at [636, 305] on button "A list of all Docker volumes on the system" at bounding box center [456, 308] width 394 height 22
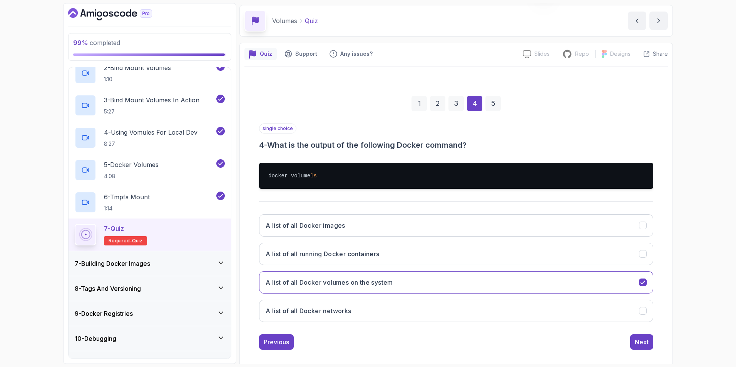
scroll to position [34, 0]
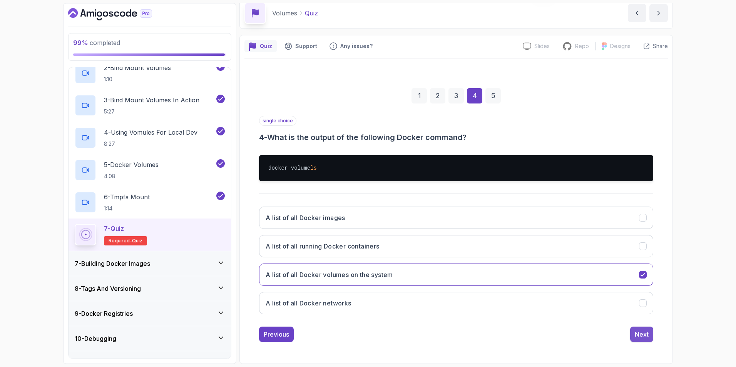
click at [644, 331] on div "Next" at bounding box center [642, 334] width 14 height 9
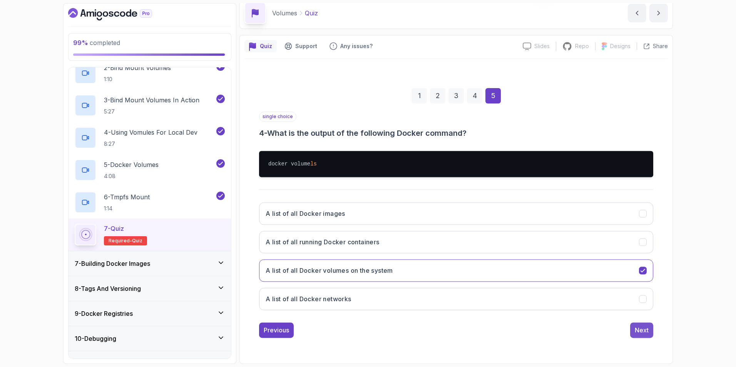
scroll to position [0, 0]
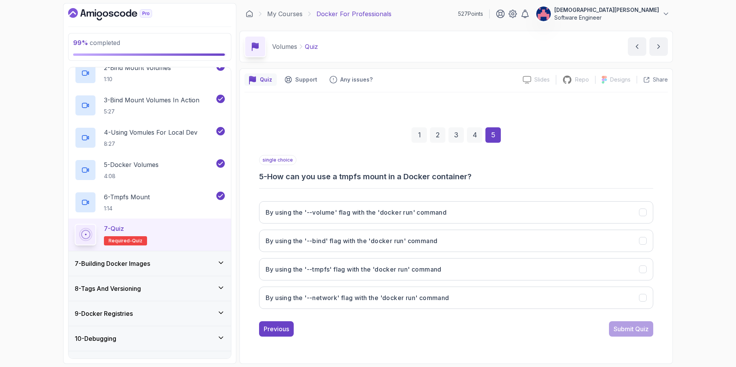
click at [471, 175] on h3 "5 - How can you use a tmpfs mount in a Docker container?" at bounding box center [456, 176] width 394 height 11
drag, startPoint x: 475, startPoint y: 175, endPoint x: 273, endPoint y: 173, distance: 202.2
click at [273, 173] on h3 "5 - How can you use a tmpfs mount in a Docker container?" at bounding box center [456, 176] width 394 height 11
copy h3 "How can you use a tmpfs mount in a Docker container?"
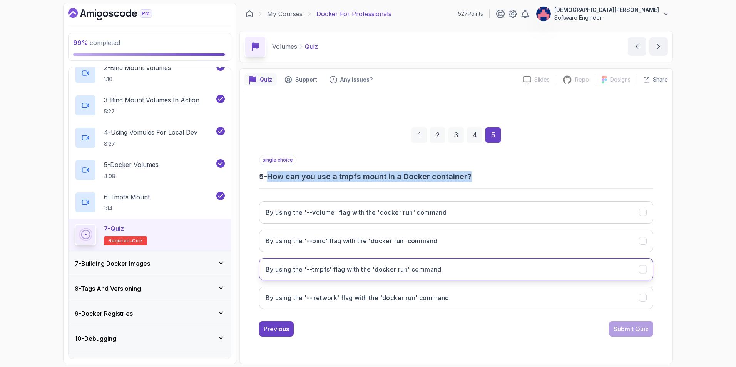
click at [347, 268] on h3 "By using the '--tmpfs' flag with the 'docker run' command" at bounding box center [354, 269] width 176 height 9
click at [617, 323] on button "Submit Quiz" at bounding box center [631, 329] width 44 height 15
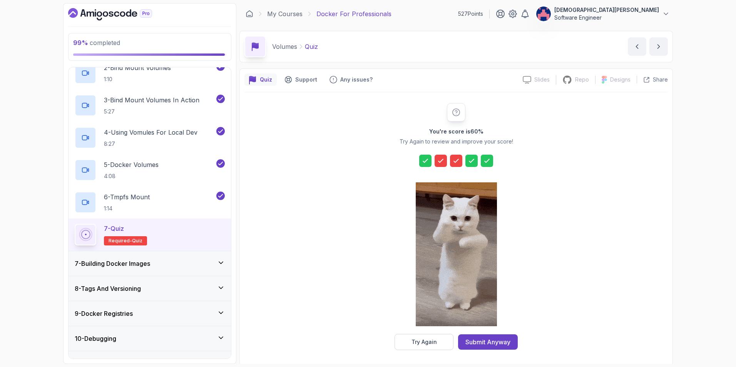
click at [441, 158] on icon at bounding box center [441, 161] width 8 height 8
click at [441, 164] on icon at bounding box center [441, 161] width 8 height 8
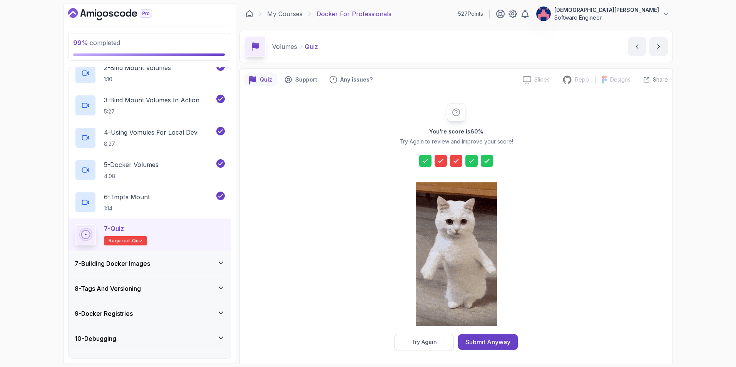
click at [435, 342] on div "Try Again" at bounding box center [424, 343] width 25 height 8
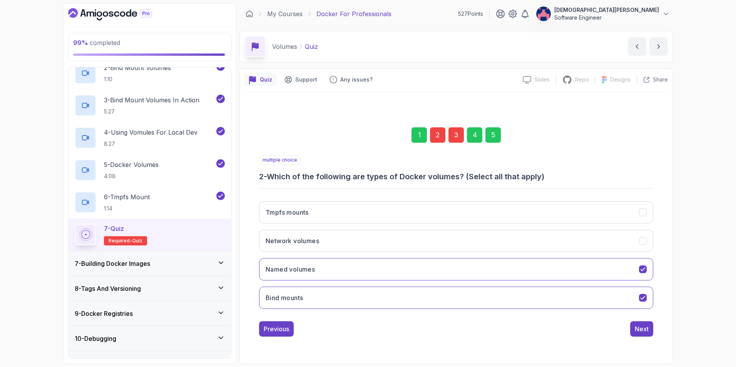
click at [437, 131] on div "2" at bounding box center [437, 134] width 15 height 15
click at [437, 137] on div "2" at bounding box center [437, 134] width 15 height 15
click at [642, 207] on button "Tmpfs mounts" at bounding box center [456, 212] width 394 height 22
click at [644, 330] on div "Next" at bounding box center [642, 329] width 14 height 9
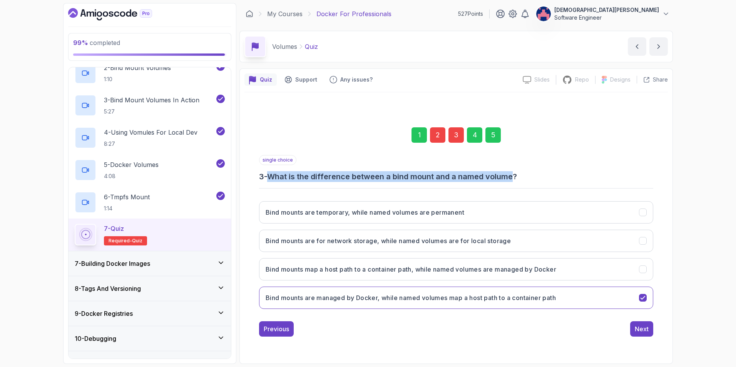
drag, startPoint x: 517, startPoint y: 178, endPoint x: 272, endPoint y: 179, distance: 245.4
click at [272, 179] on h3 "3 - What is the difference between a bind mount and a named volume?" at bounding box center [456, 176] width 394 height 11
copy h3 "What is the difference between a bind mount and a named volume"
click at [578, 268] on button "Bind mounts map a host path to a container path, while named volumes are manage…" at bounding box center [456, 269] width 394 height 22
click at [639, 325] on div "Next" at bounding box center [642, 329] width 14 height 9
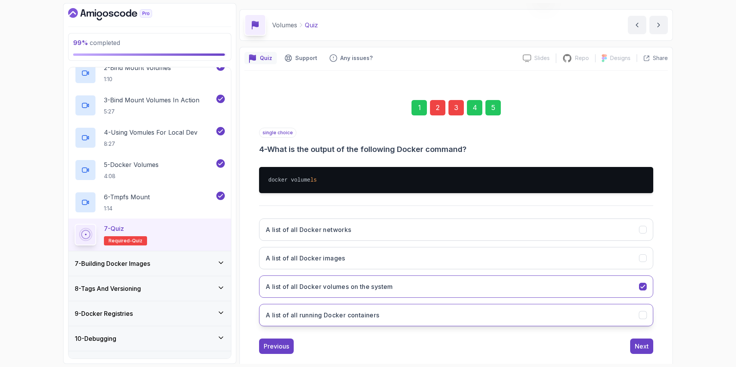
scroll to position [34, 0]
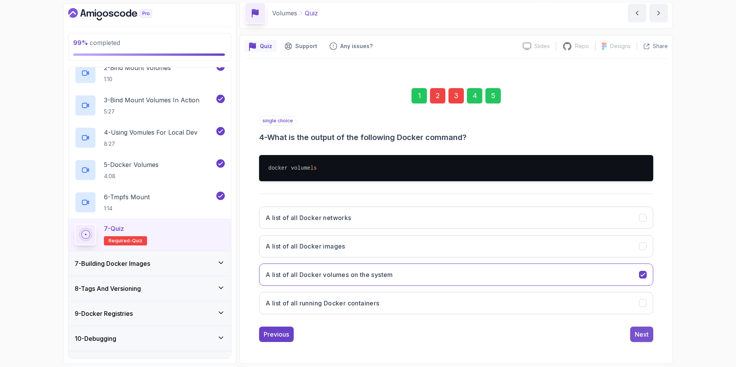
click at [638, 335] on div "Next" at bounding box center [642, 334] width 14 height 9
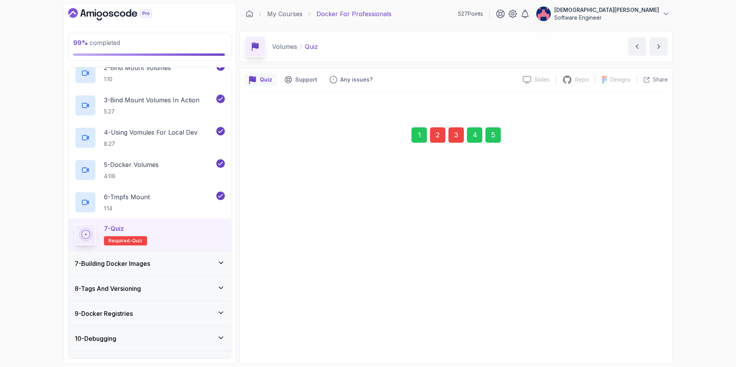
scroll to position [0, 0]
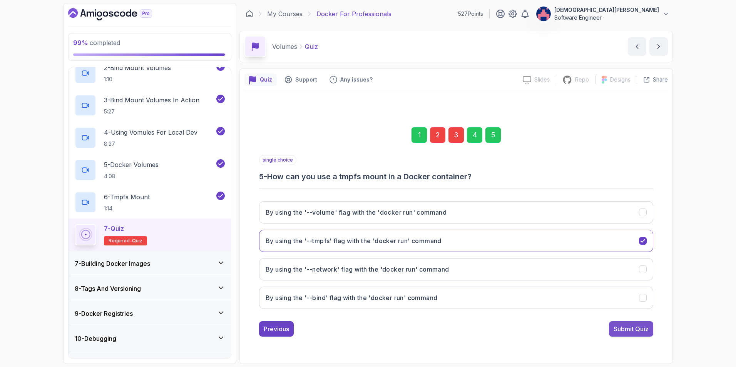
click at [640, 325] on div "Submit Quiz" at bounding box center [631, 329] width 35 height 9
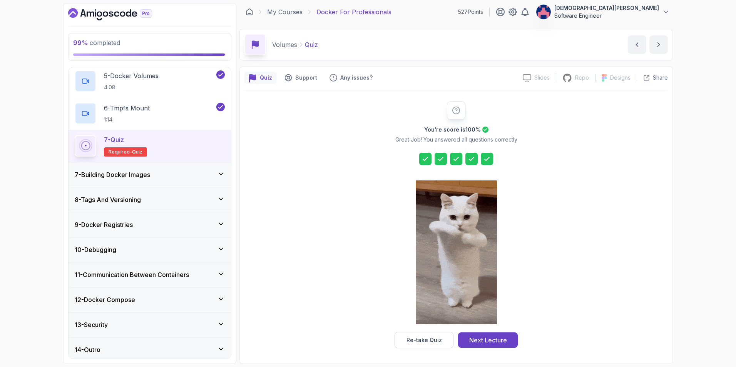
scroll to position [285, 0]
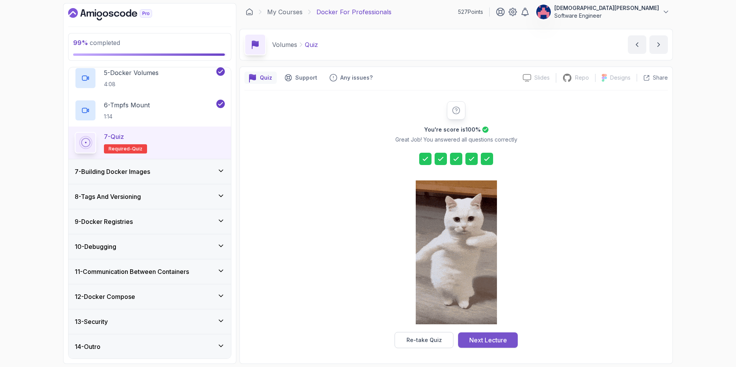
click at [492, 337] on div "Next Lecture" at bounding box center [489, 340] width 38 height 9
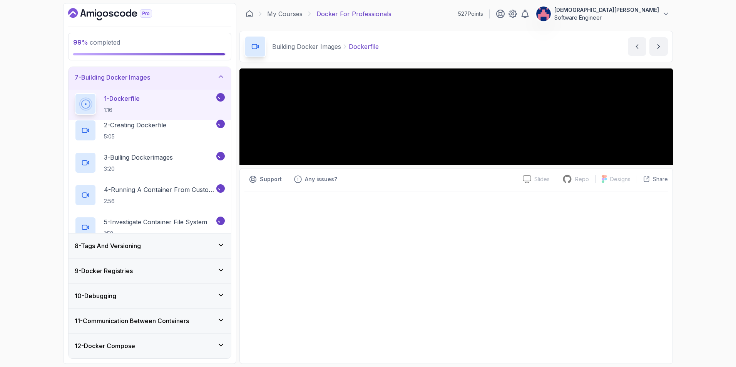
scroll to position [59, 0]
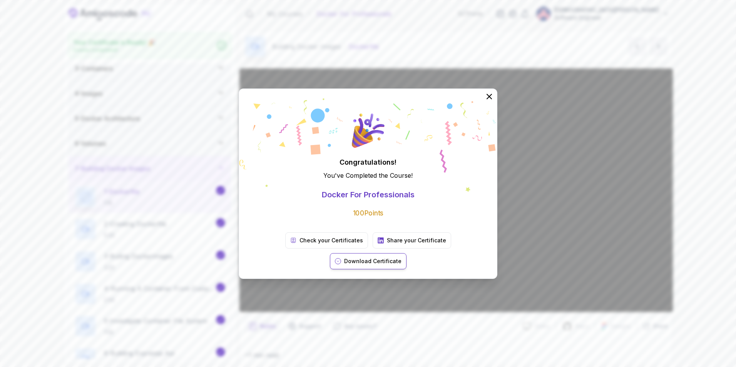
click at [402, 258] on p "Download Certificate" at bounding box center [372, 262] width 57 height 8
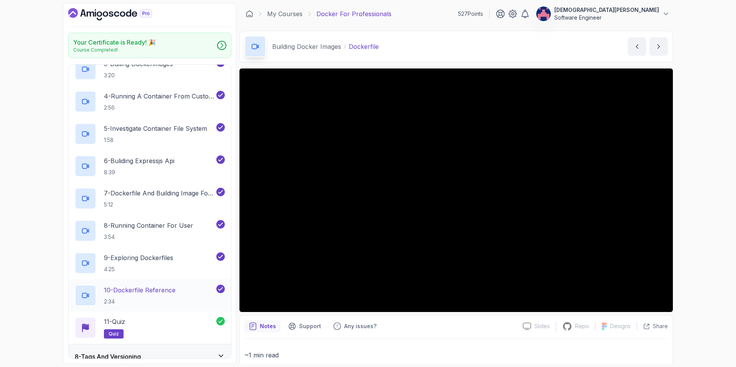
scroll to position [412, 0]
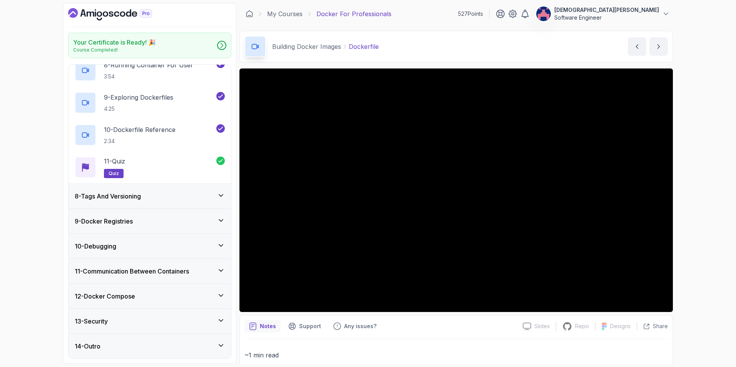
click at [162, 352] on div "14 - Outro" at bounding box center [150, 346] width 163 height 25
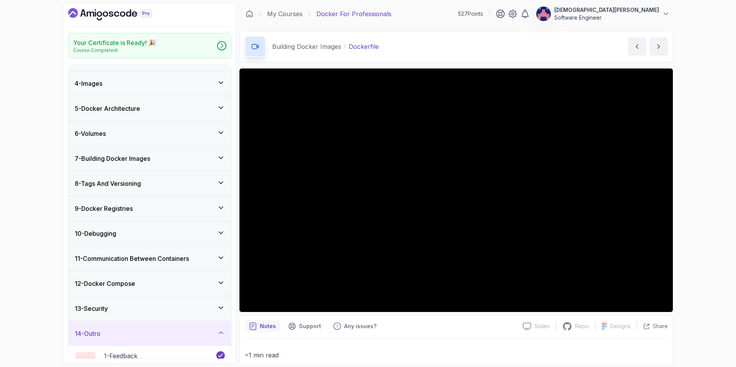
scroll to position [0, 0]
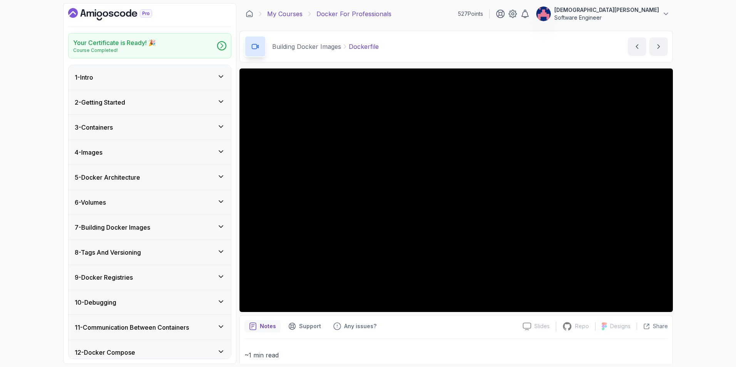
click at [293, 10] on link "My Courses" at bounding box center [284, 13] width 35 height 9
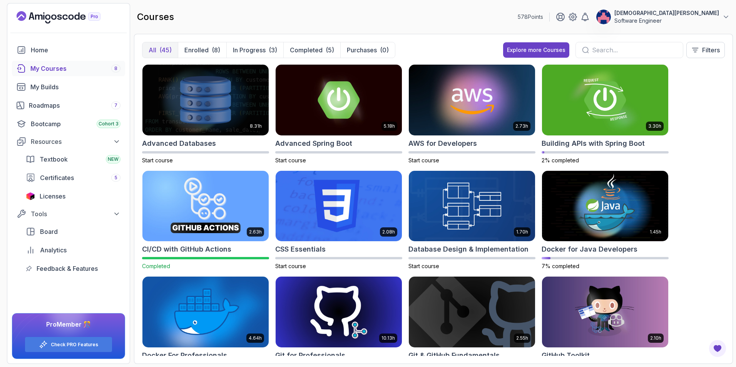
click at [84, 69] on div "My Courses 8" at bounding box center [75, 68] width 90 height 9
click at [245, 53] on p "In Progress" at bounding box center [249, 49] width 33 height 9
